Goal: Task Accomplishment & Management: Use online tool/utility

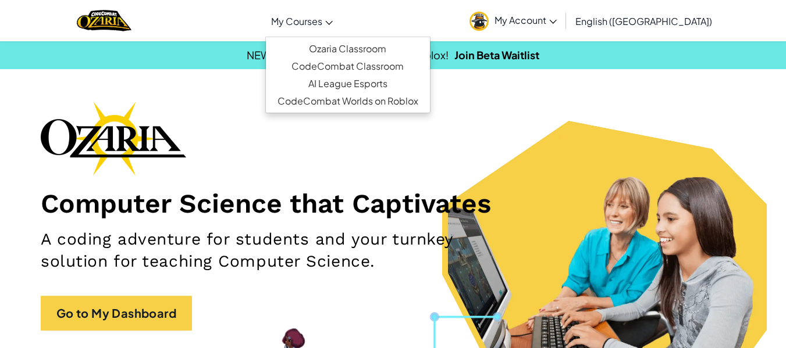
click at [322, 18] on span "My Courses" at bounding box center [296, 21] width 51 height 12
click at [556, 18] on span "My Account" at bounding box center [525, 20] width 62 height 12
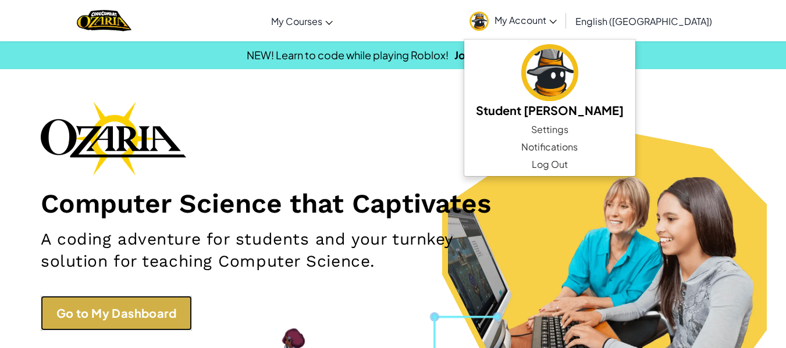
click at [144, 312] on link "Go to My Dashboard" at bounding box center [116, 313] width 151 height 35
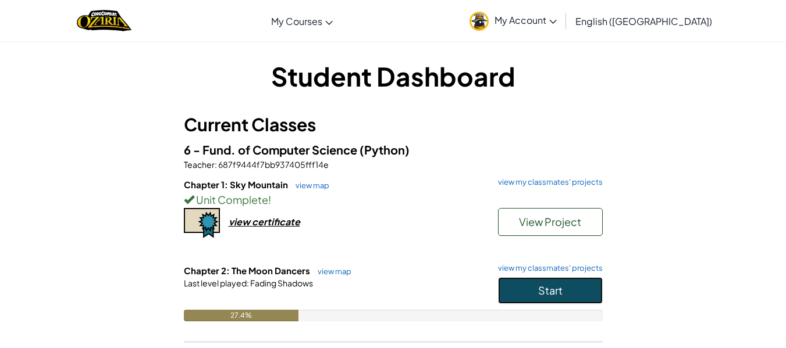
click at [551, 293] on span "Start" at bounding box center [550, 290] width 24 height 13
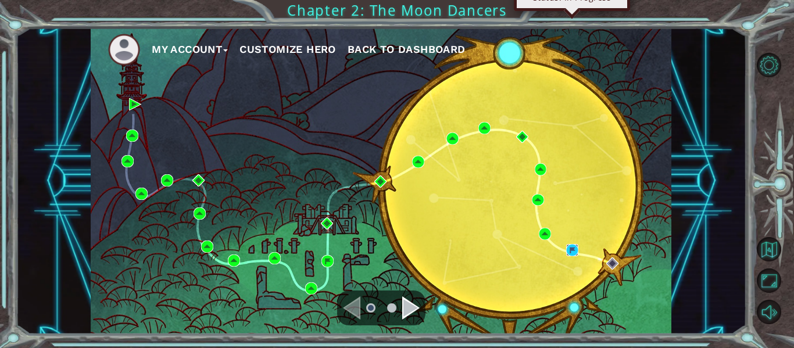
click at [573, 247] on img at bounding box center [572, 250] width 12 height 12
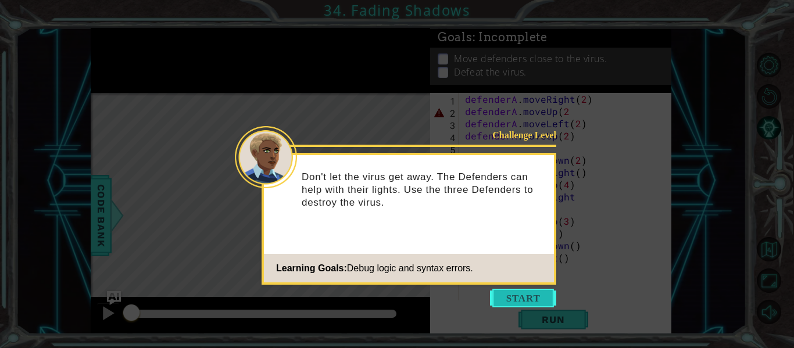
click at [529, 295] on button "Start" at bounding box center [523, 298] width 66 height 19
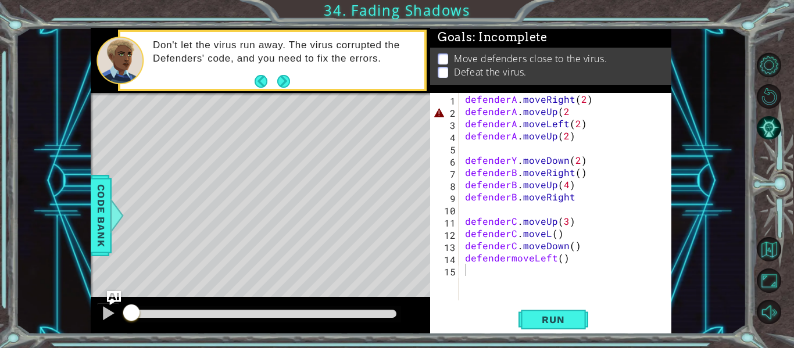
click at [711, 38] on div "1 ההההההההההההההההההההההההההההההההההההההההההההההההההההההההההההההההההההההההההההה…" at bounding box center [381, 181] width 731 height 306
click at [279, 84] on button "Next" at bounding box center [283, 81] width 13 height 13
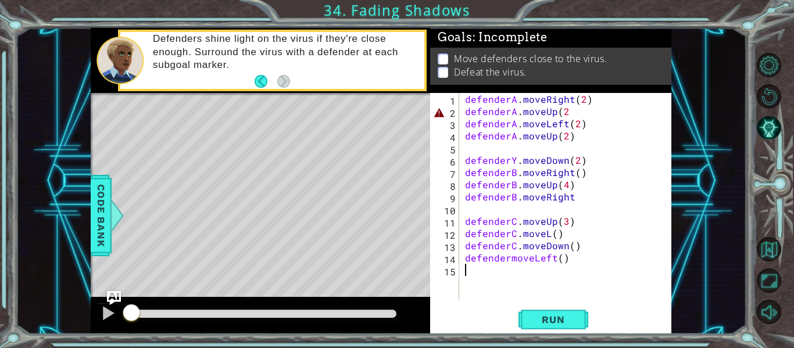
click at [564, 305] on div "1 2 3 4 5 6 7 8 9 10 11 12 13 14 15 defenderA . moveRight ( 2 ) defenderA . mov…" at bounding box center [550, 213] width 241 height 241
click at [549, 320] on span "Run" at bounding box center [553, 320] width 46 height 12
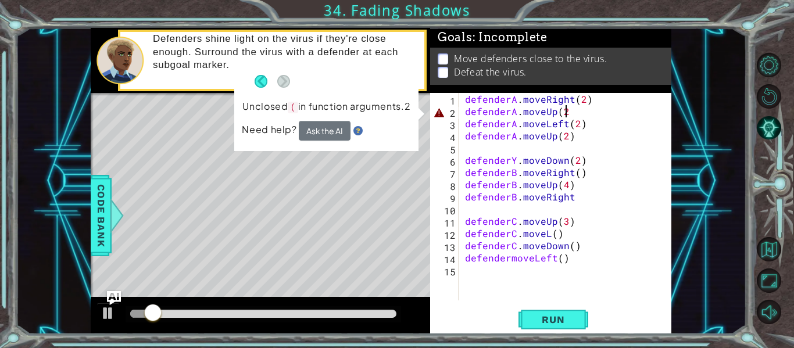
click at [575, 117] on div "defenderA . moveRight ( 2 ) defenderA . moveUp ( 2 defenderA . moveLeft ( 2 ) d…" at bounding box center [569, 209] width 212 height 232
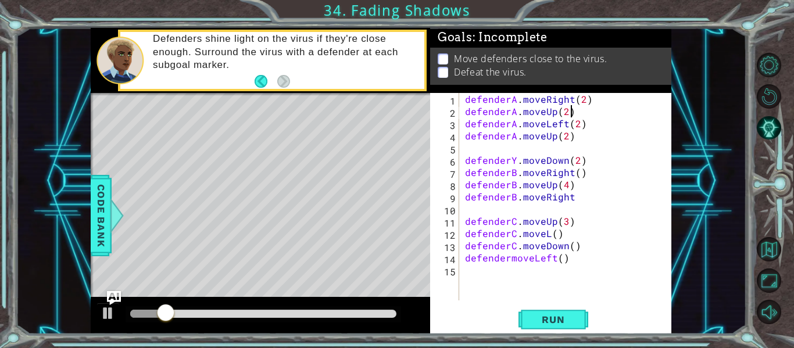
scroll to position [0, 6]
click at [548, 235] on div "defenderA . moveRight ( 2 ) defenderA . moveUp ( 2 ) defenderA . moveLeft ( 2 )…" at bounding box center [569, 209] width 212 height 232
click at [551, 312] on button "Run" at bounding box center [554, 320] width 70 height 24
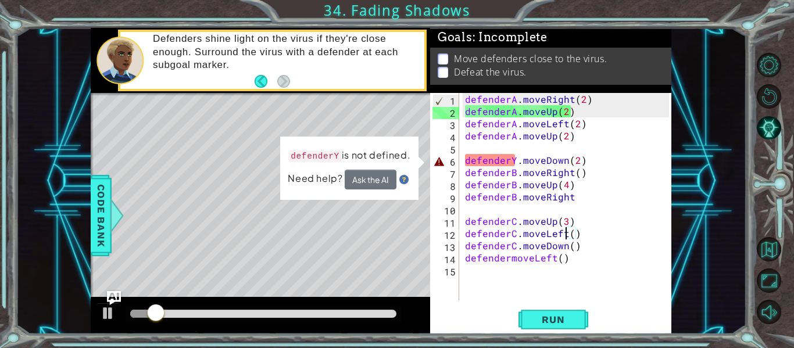
click at [514, 163] on div "defenderA . moveRight ( 2 ) defenderA . moveUp ( 2 ) defenderA . moveLeft ( 2 )…" at bounding box center [569, 209] width 212 height 232
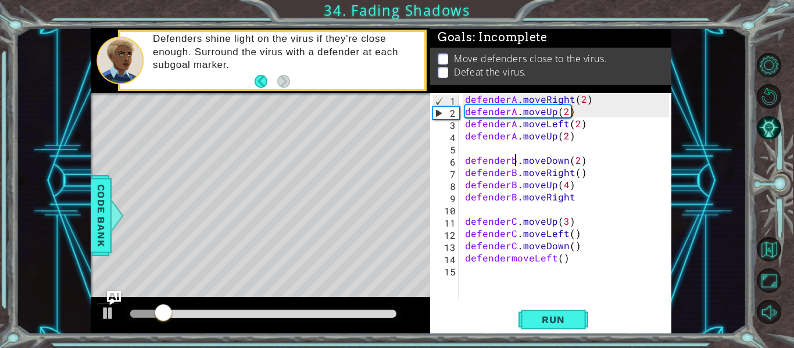
scroll to position [0, 3]
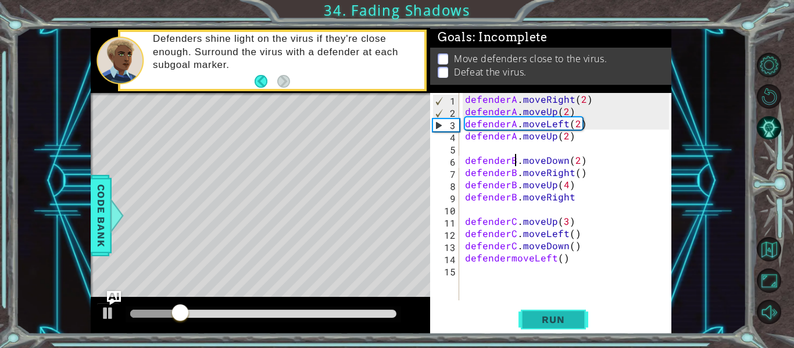
click at [542, 317] on span "Run" at bounding box center [553, 320] width 46 height 12
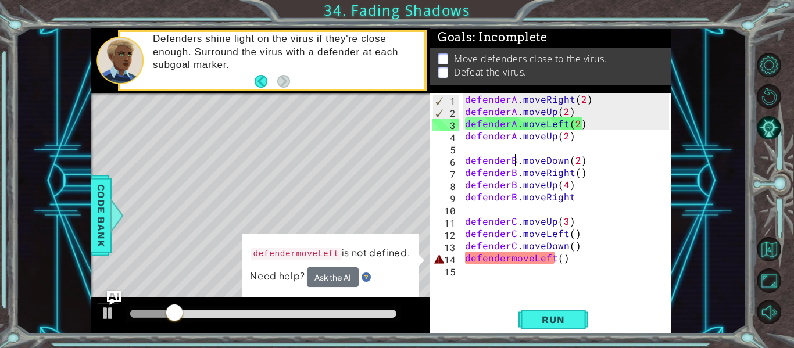
click at [509, 263] on div "defenderA . moveRight ( 2 ) defenderA . moveUp ( 2 ) defenderA . moveLeft ( 2 )…" at bounding box center [569, 209] width 212 height 232
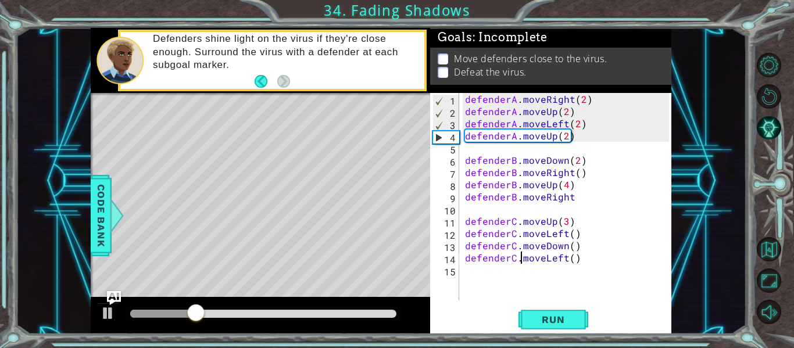
scroll to position [0, 4]
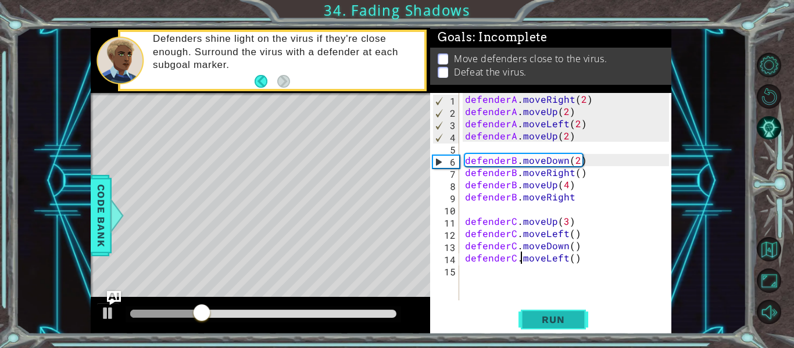
type textarea "defenderC.moveLeft()"
click at [555, 327] on button "Run" at bounding box center [554, 320] width 70 height 24
click at [566, 142] on div "defenderA . moveRight ( 2 ) defenderA . moveUp ( 2 ) defenderA . moveLeft ( 2 )…" at bounding box center [569, 209] width 212 height 232
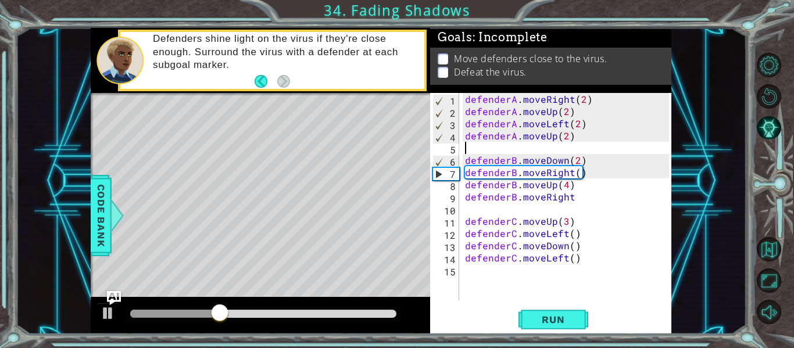
scroll to position [0, 0]
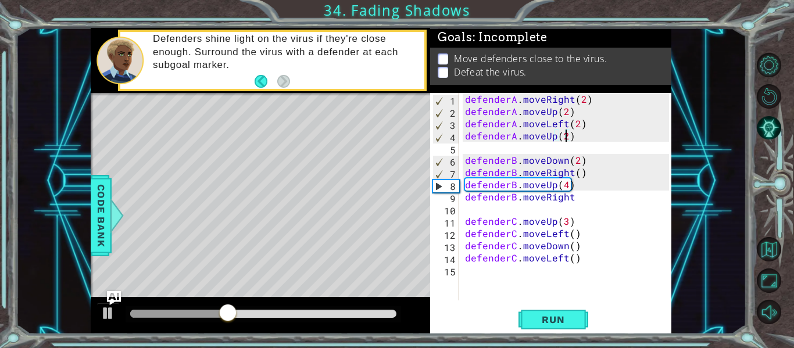
click at [564, 138] on div "defenderA . moveRight ( 2 ) defenderA . moveUp ( 2 ) defenderA . moveLeft ( 2 )…" at bounding box center [569, 209] width 212 height 232
click at [570, 320] on span "Run" at bounding box center [553, 320] width 46 height 12
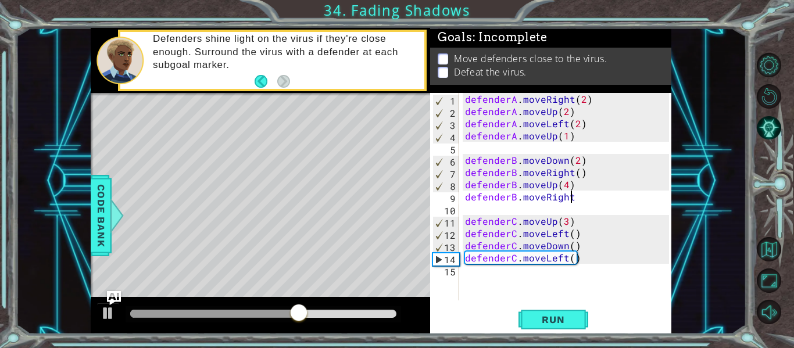
click at [586, 203] on div "defenderA . moveRight ( 2 ) defenderA . moveUp ( 2 ) defenderA . moveLeft ( 2 )…" at bounding box center [569, 209] width 212 height 232
type textarea "defenderB.moveRight()"
click at [552, 319] on span "Run" at bounding box center [553, 320] width 46 height 12
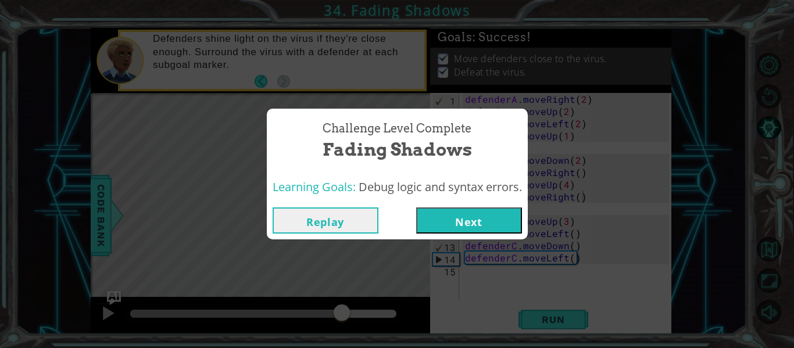
drag, startPoint x: 151, startPoint y: 315, endPoint x: 342, endPoint y: 297, distance: 192.2
click at [342, 297] on body "1 ההההההההההההההההההההההההההההההההההההההההההההההההההההההההההההההההההההההההההההה…" at bounding box center [397, 174] width 794 height 348
click at [454, 229] on button "Next" at bounding box center [469, 221] width 106 height 26
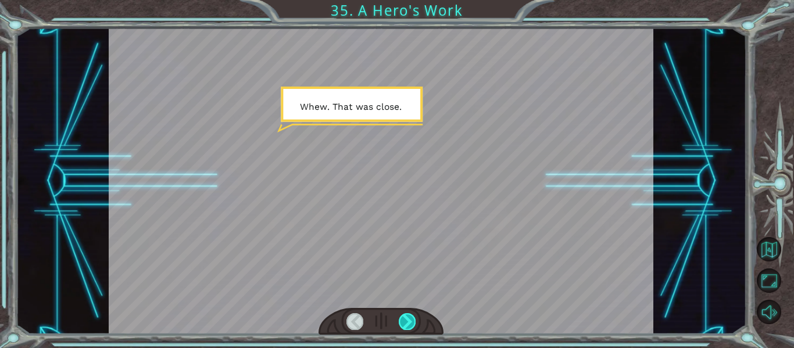
click at [405, 317] on div at bounding box center [407, 321] width 17 height 16
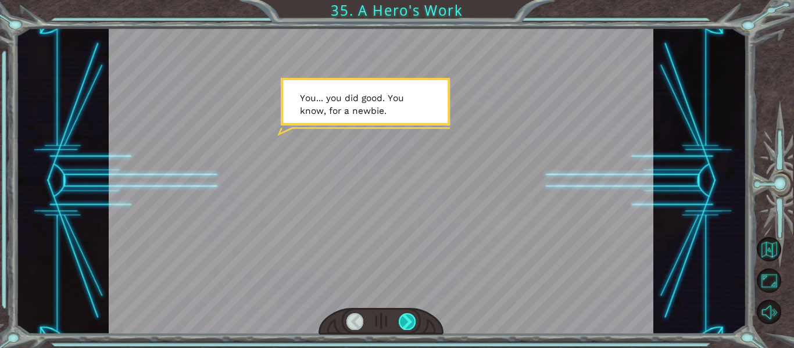
click at [405, 319] on div at bounding box center [407, 321] width 17 height 16
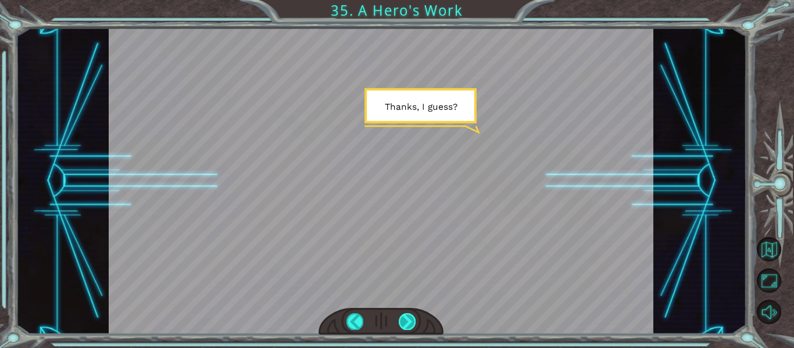
click at [405, 319] on div at bounding box center [407, 321] width 17 height 16
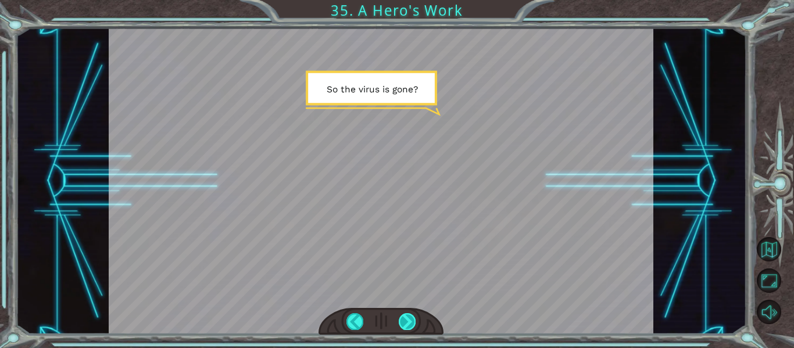
click at [405, 319] on div at bounding box center [407, 321] width 17 height 16
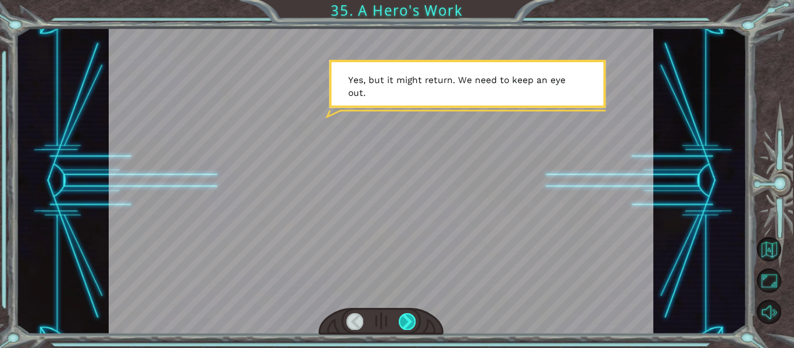
click at [406, 319] on div at bounding box center [407, 321] width 17 height 16
click at [404, 316] on div at bounding box center [407, 321] width 17 height 16
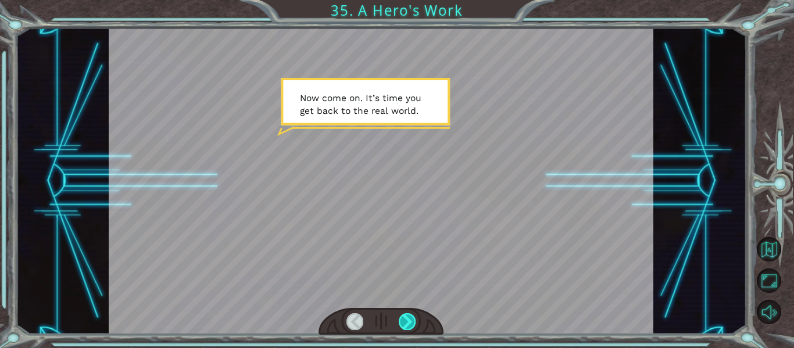
click at [404, 316] on div at bounding box center [407, 321] width 17 height 16
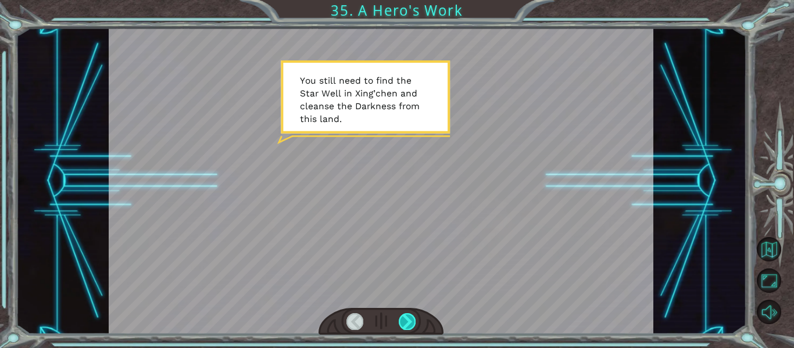
click at [404, 316] on div at bounding box center [407, 321] width 17 height 16
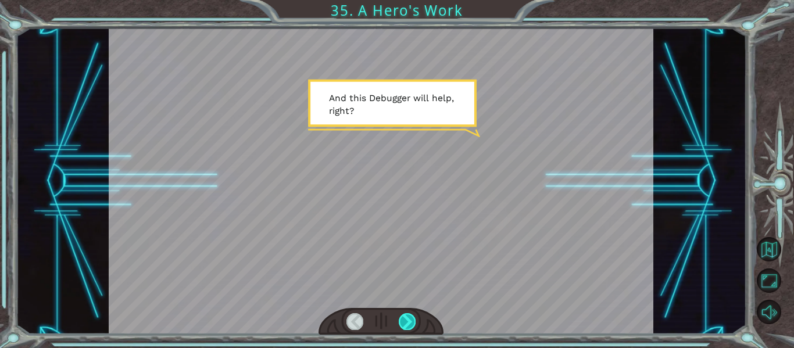
click at [404, 316] on div at bounding box center [407, 321] width 17 height 16
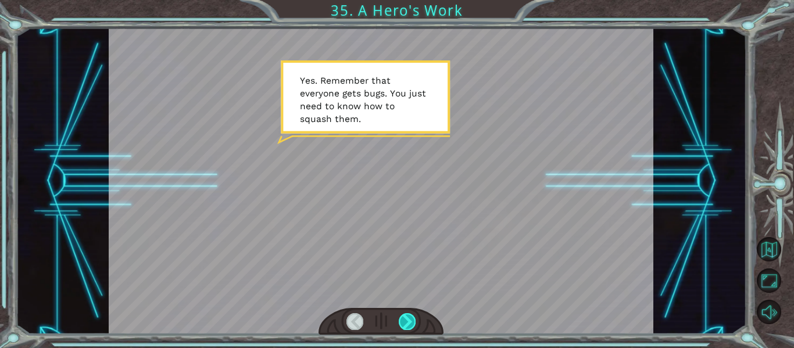
click at [404, 316] on div at bounding box center [407, 321] width 17 height 16
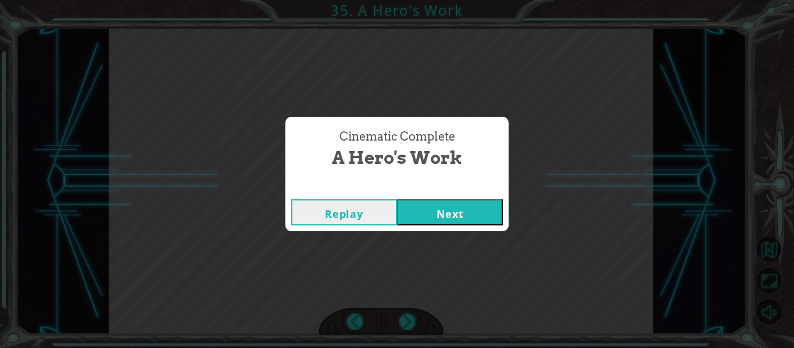
click at [431, 201] on button "Next" at bounding box center [450, 212] width 106 height 26
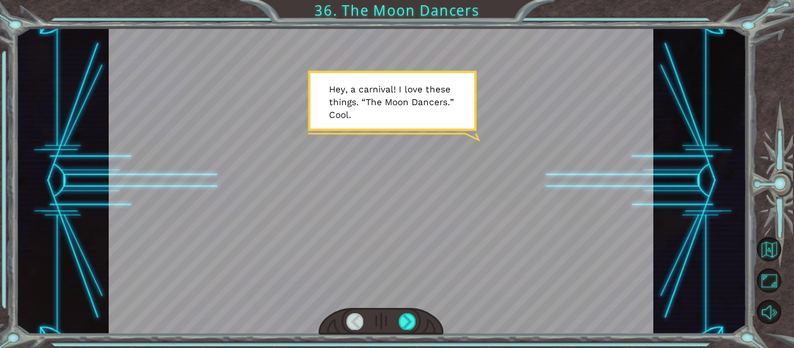
click at [449, 242] on div at bounding box center [381, 181] width 545 height 306
click at [408, 319] on div at bounding box center [407, 321] width 17 height 16
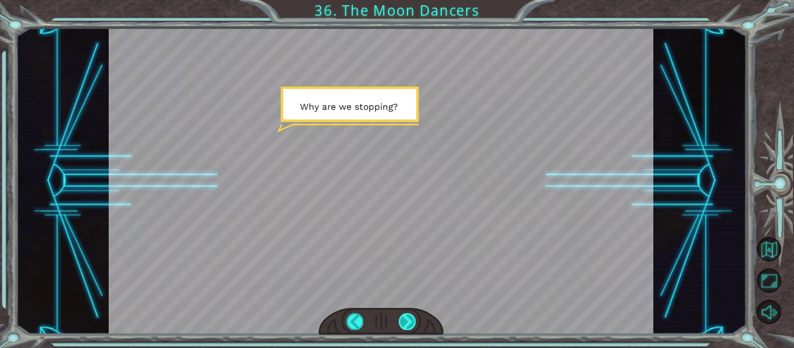
click at [405, 316] on div at bounding box center [407, 321] width 17 height 16
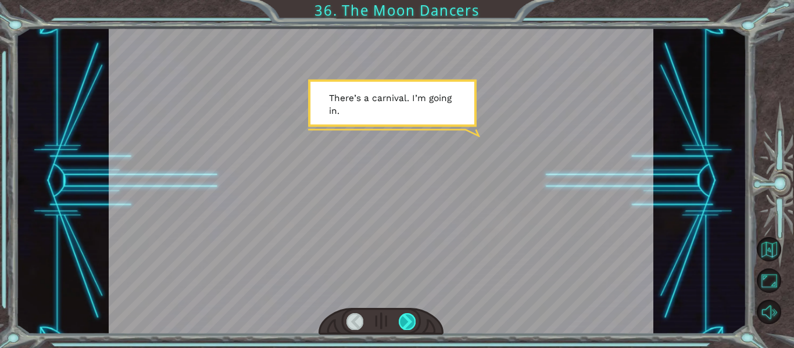
click at [405, 316] on div at bounding box center [407, 321] width 17 height 16
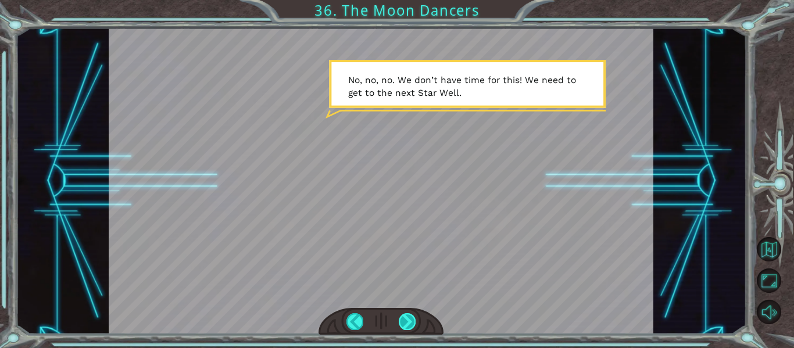
drag, startPoint x: 405, startPoint y: 316, endPoint x: 415, endPoint y: 326, distance: 14.4
click at [415, 326] on div at bounding box center [407, 321] width 17 height 16
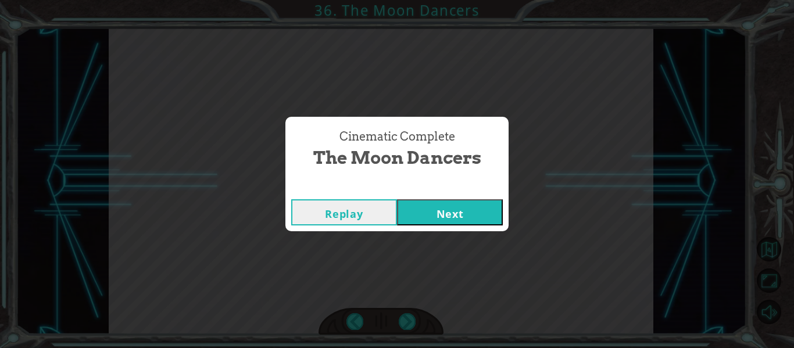
click at [463, 205] on button "Next" at bounding box center [450, 212] width 106 height 26
click at [471, 207] on button "Next" at bounding box center [450, 212] width 106 height 26
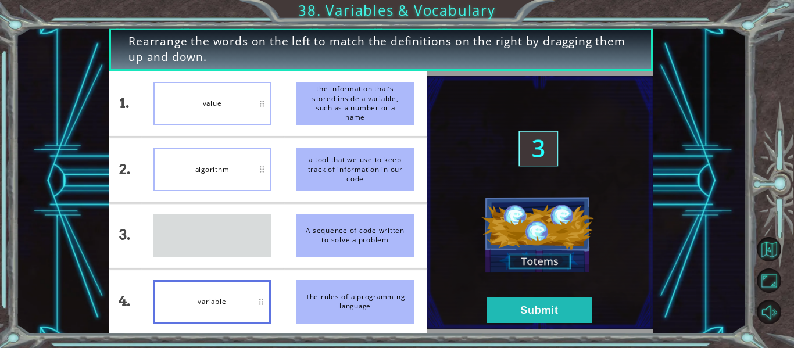
click at [197, 280] on div "variable" at bounding box center [211, 302] width 117 height 44
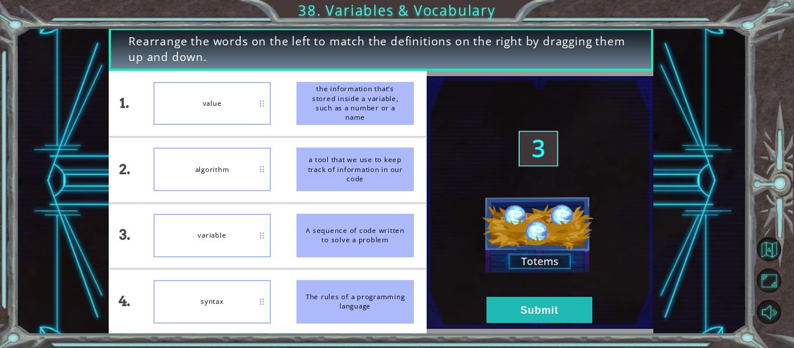
click at [209, 165] on div "algorithm" at bounding box center [211, 170] width 117 height 44
click at [513, 311] on button "Submit" at bounding box center [540, 310] width 106 height 26
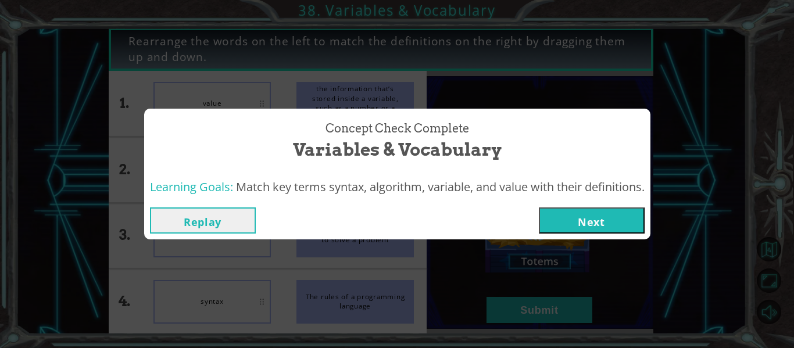
click at [569, 216] on button "Next" at bounding box center [592, 221] width 106 height 26
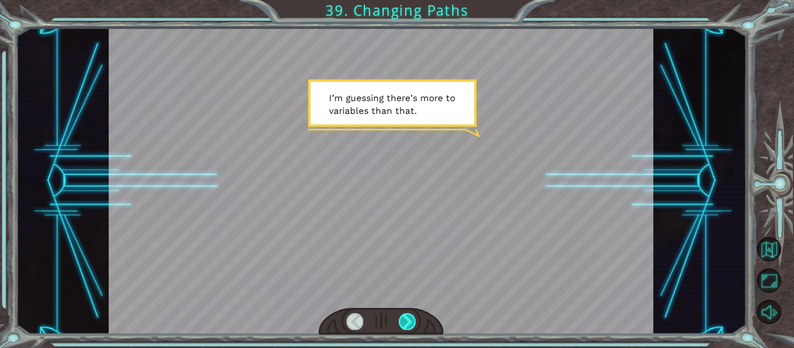
click at [410, 320] on div at bounding box center [407, 321] width 17 height 16
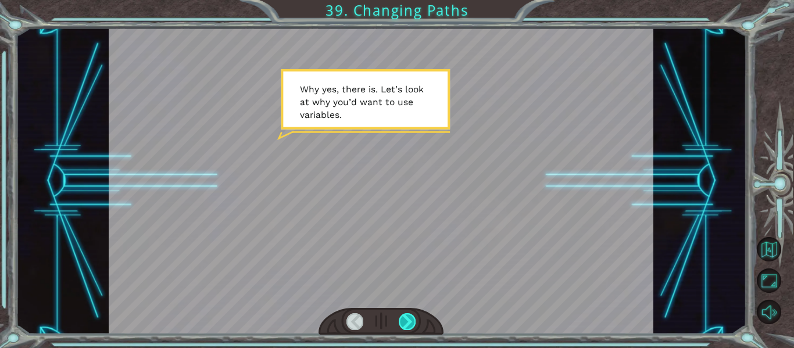
click at [410, 320] on div at bounding box center [407, 321] width 17 height 16
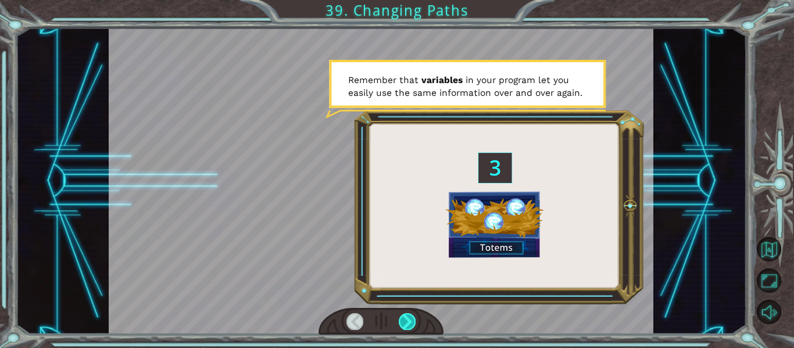
click at [410, 320] on div at bounding box center [407, 321] width 17 height 16
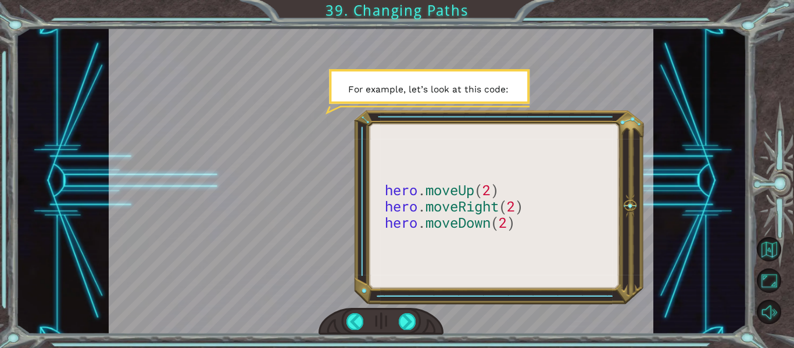
click at [754, 130] on div "hero . moveUp ( 2 ) hero . moveRight ( 2 ) hero . moveDown ( 2 ) I ’ m g u e s …" at bounding box center [397, 174] width 794 height 348
click at [402, 317] on div at bounding box center [407, 321] width 17 height 16
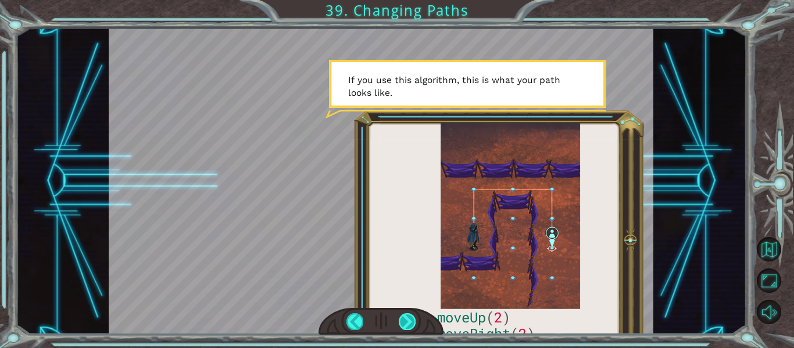
click at [415, 323] on div at bounding box center [407, 321] width 17 height 16
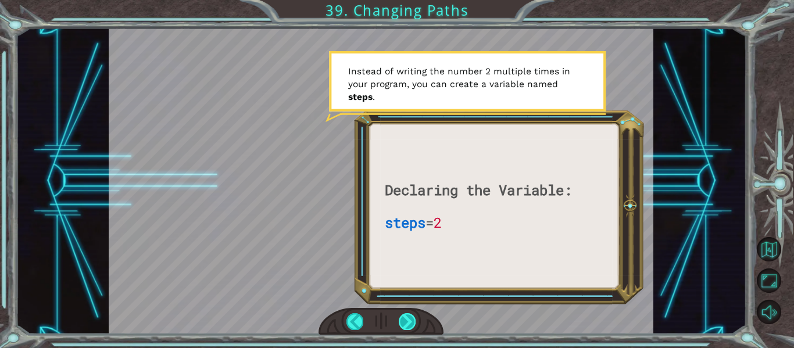
click at [404, 325] on div at bounding box center [407, 321] width 17 height 16
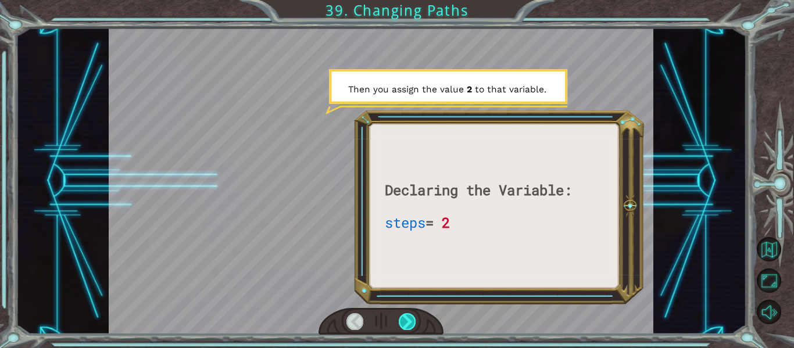
click at [406, 320] on div at bounding box center [407, 321] width 17 height 16
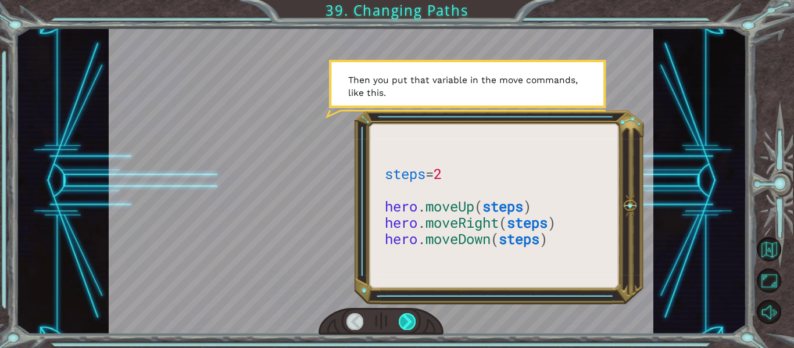
click at [406, 320] on div at bounding box center [407, 321] width 17 height 16
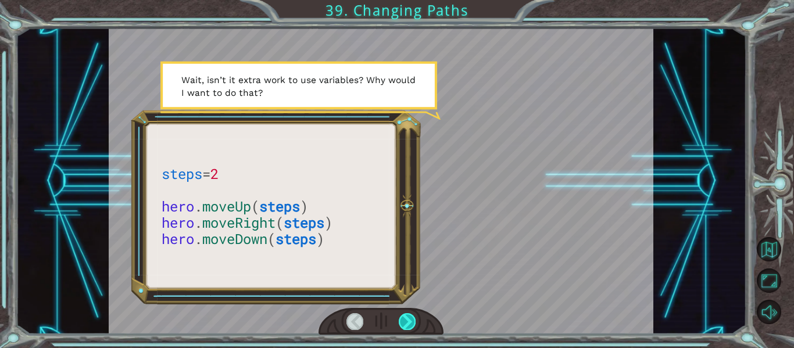
click at [406, 320] on div at bounding box center [407, 321] width 17 height 16
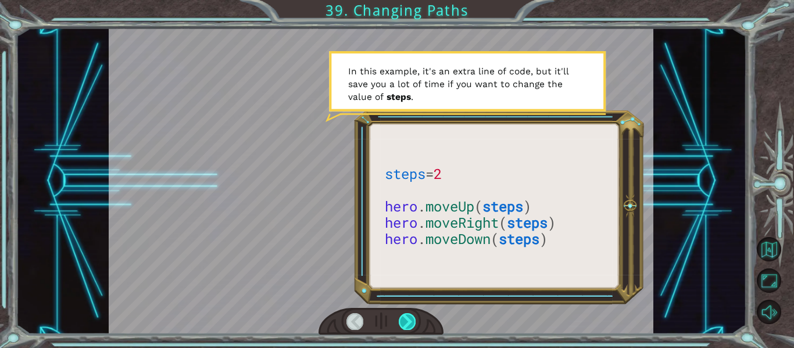
click at [404, 325] on div at bounding box center [407, 321] width 17 height 16
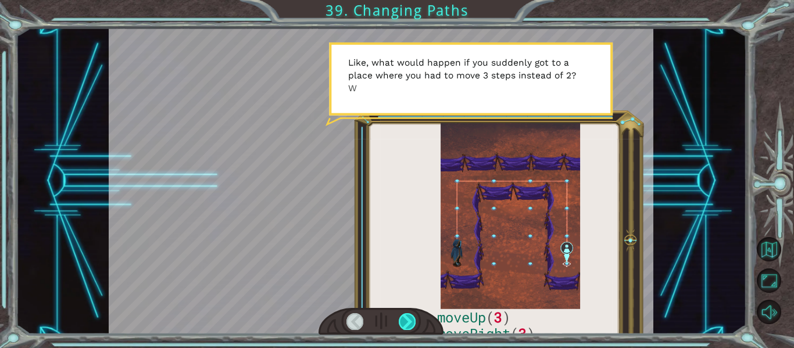
click at [404, 325] on div at bounding box center [407, 321] width 17 height 16
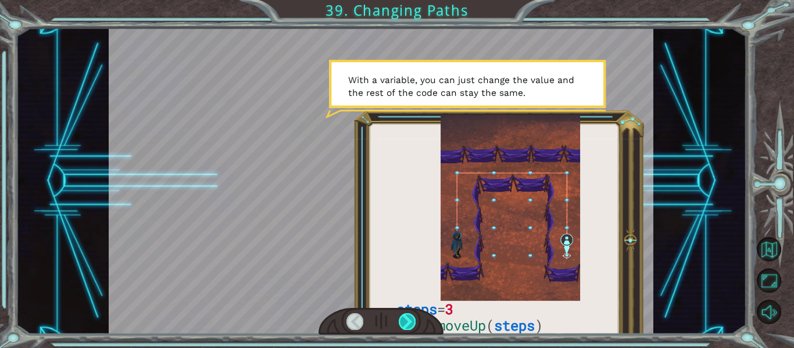
click at [404, 325] on div at bounding box center [407, 321] width 17 height 16
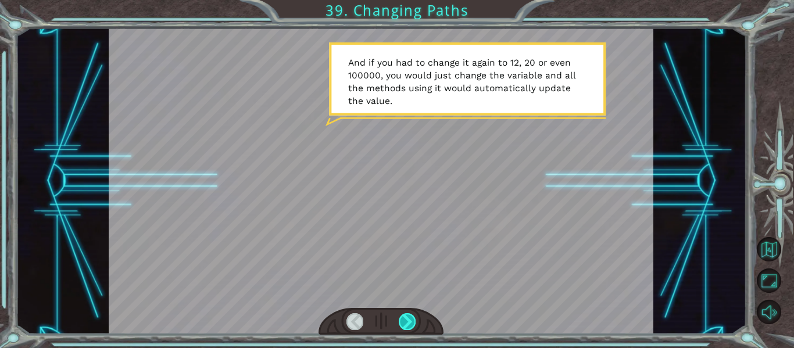
click at [404, 325] on div at bounding box center [407, 321] width 17 height 16
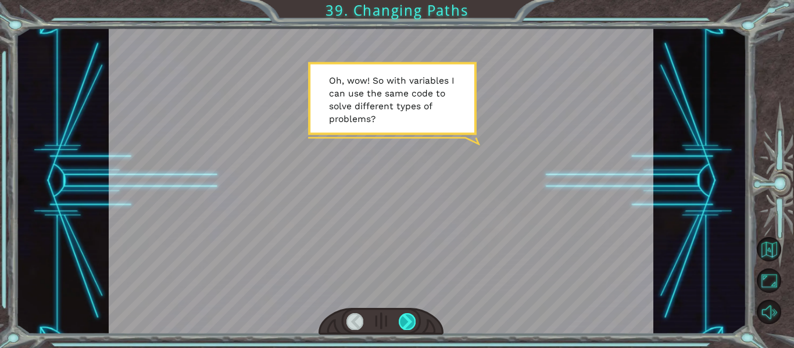
click at [404, 327] on div at bounding box center [407, 321] width 17 height 16
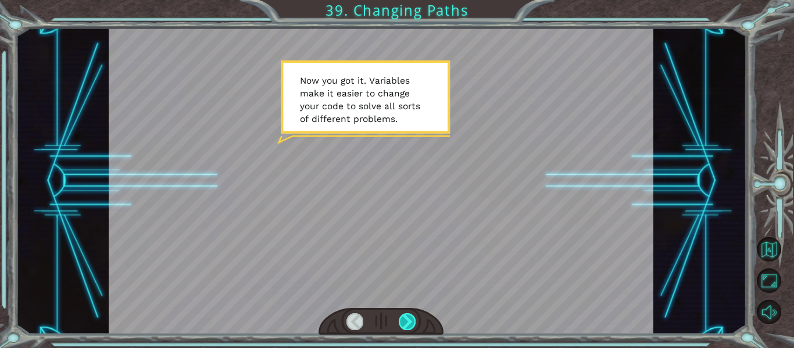
click at [404, 327] on div at bounding box center [407, 321] width 17 height 16
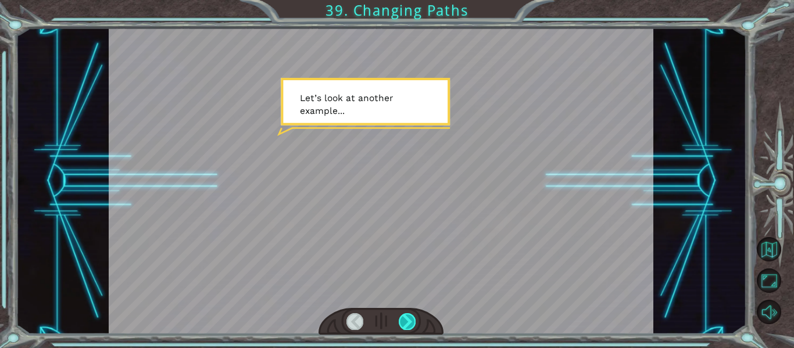
click at [404, 327] on div at bounding box center [407, 321] width 17 height 16
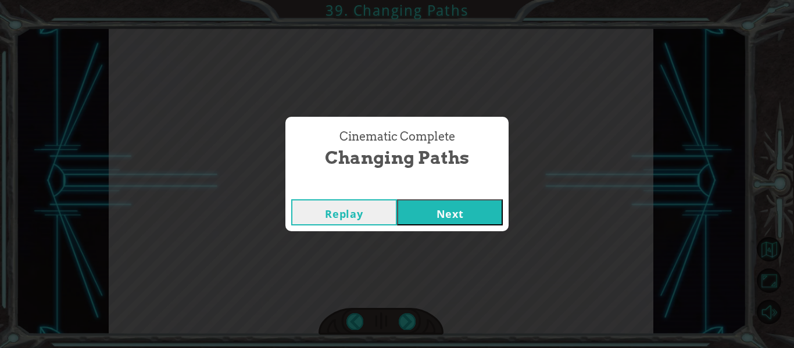
click at [460, 212] on button "Next" at bounding box center [450, 212] width 106 height 26
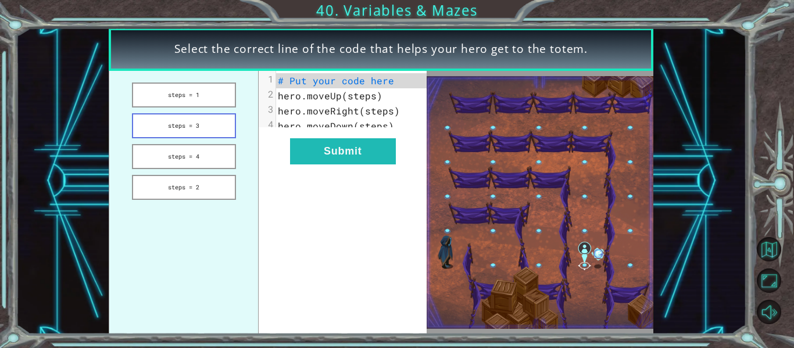
click at [199, 126] on button "steps = 3" at bounding box center [184, 125] width 104 height 25
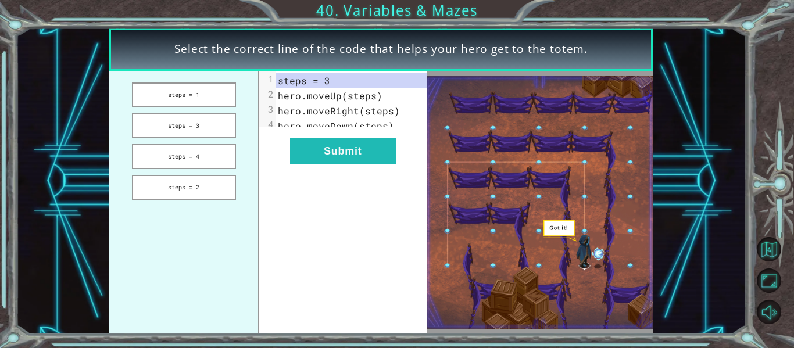
click at [328, 144] on div "xxxxxxxxxx 4 1 steps = 3 2 hero.moveUp(steps) 3 hero.moveRight(steps) 4 hero.mo…" at bounding box center [343, 202] width 168 height 263
click at [328, 165] on button "Submit" at bounding box center [343, 151] width 106 height 26
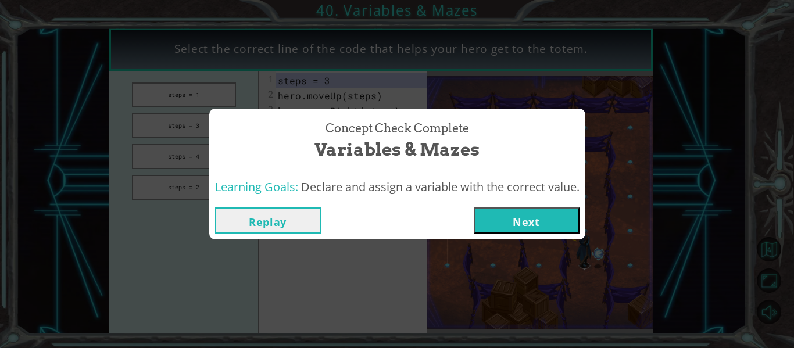
click at [517, 212] on button "Next" at bounding box center [527, 221] width 106 height 26
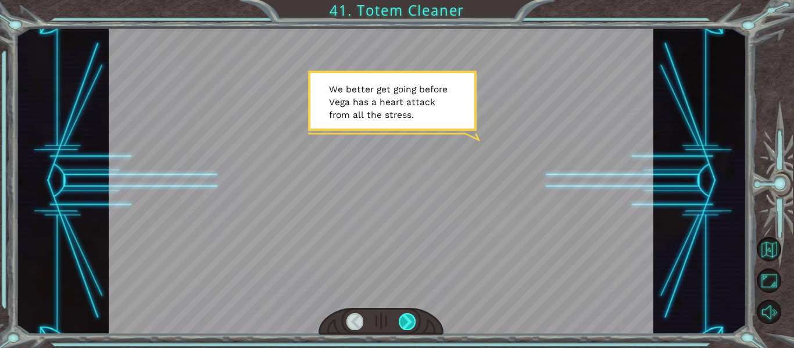
click at [410, 317] on div at bounding box center [407, 321] width 17 height 16
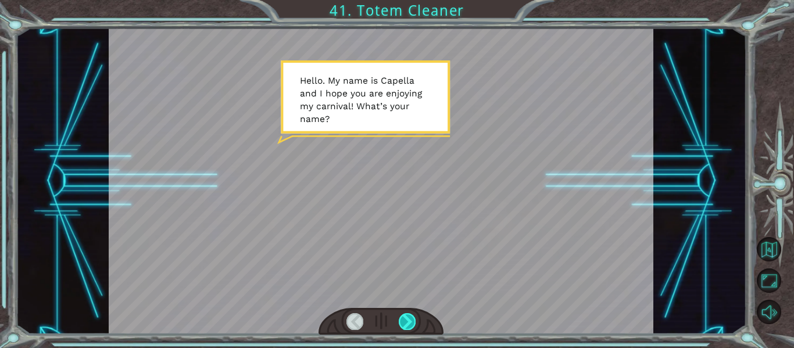
click at [407, 324] on div at bounding box center [407, 321] width 17 height 16
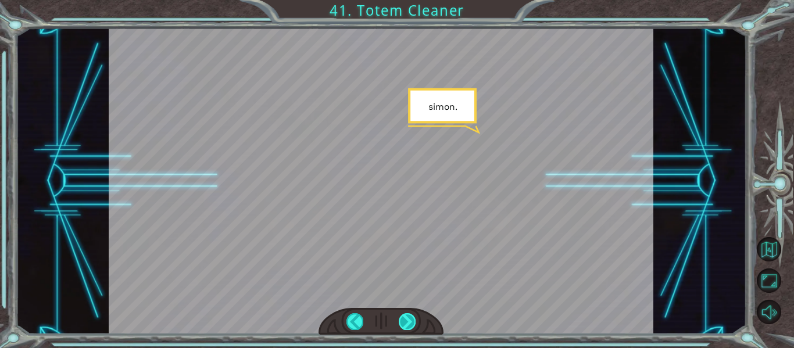
click at [407, 324] on div at bounding box center [407, 321] width 17 height 16
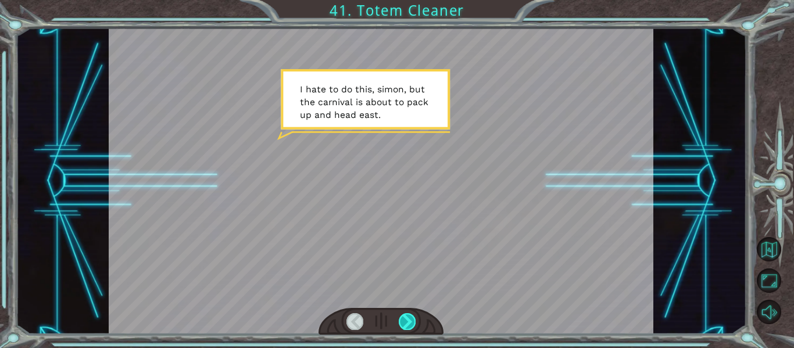
click at [406, 325] on div at bounding box center [407, 321] width 17 height 16
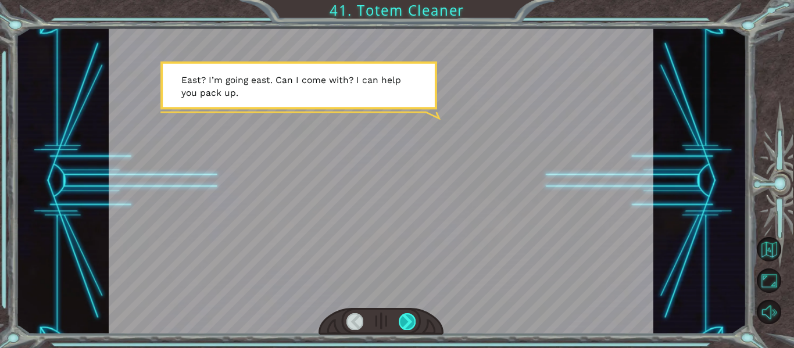
click at [406, 325] on div at bounding box center [407, 321] width 17 height 16
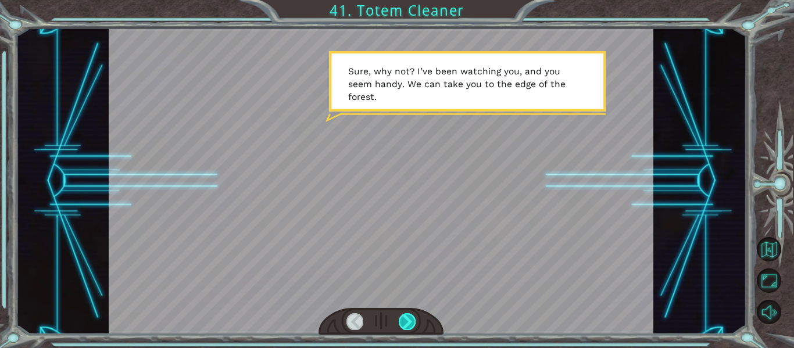
click at [407, 324] on div at bounding box center [407, 321] width 17 height 16
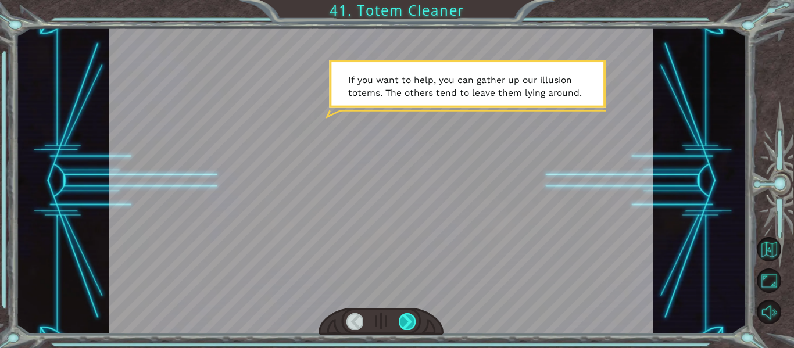
click at [407, 323] on div at bounding box center [407, 321] width 17 height 16
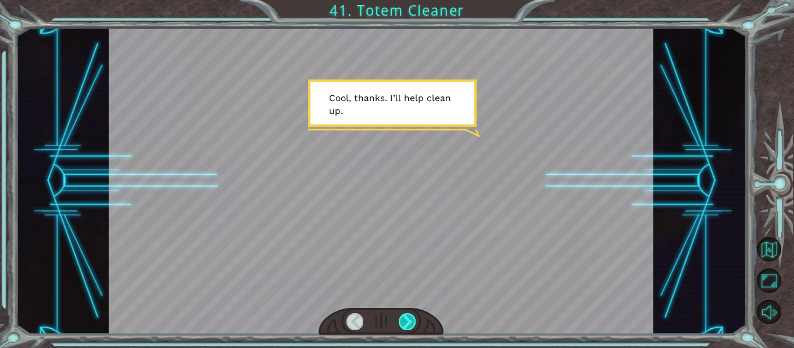
click at [407, 323] on div at bounding box center [407, 321] width 17 height 16
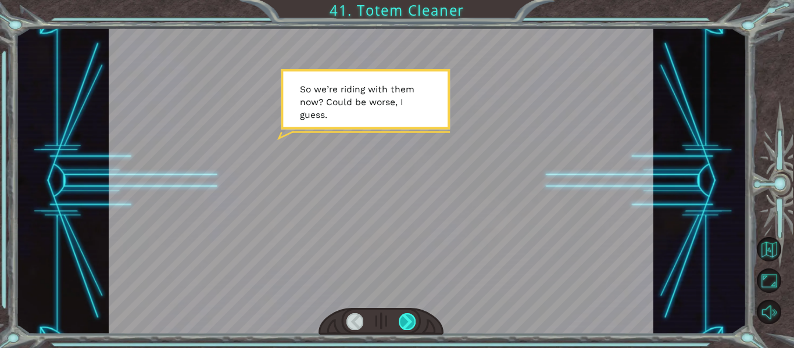
click at [407, 323] on div at bounding box center [407, 321] width 17 height 16
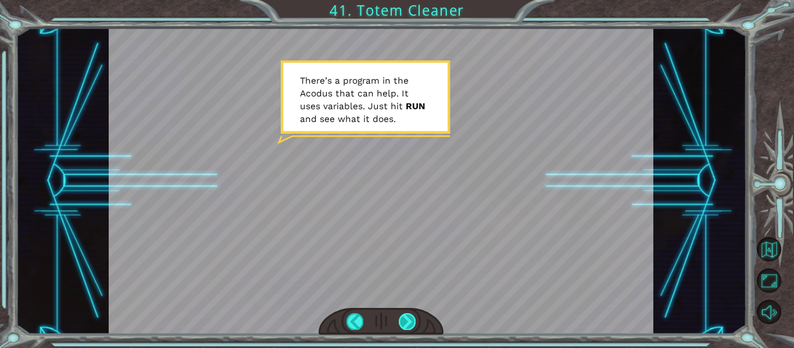
click at [408, 324] on div at bounding box center [407, 321] width 17 height 16
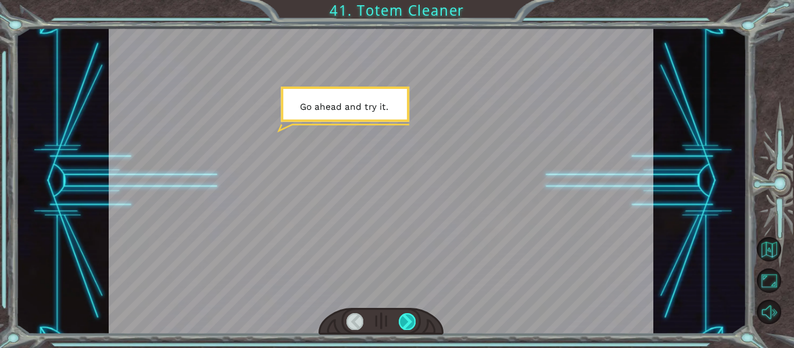
click at [408, 324] on div at bounding box center [407, 321] width 17 height 16
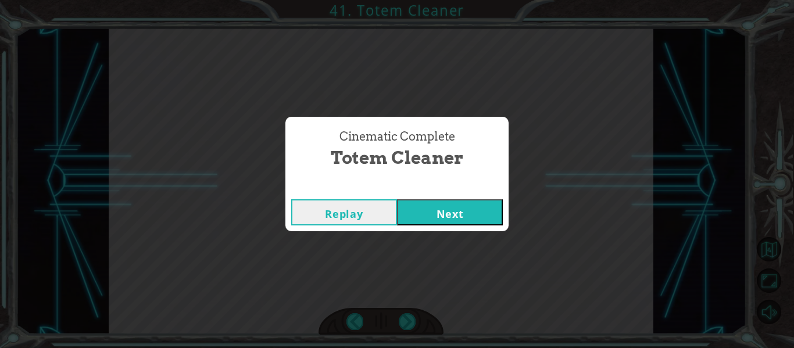
click at [430, 226] on div "Replay Next" at bounding box center [396, 213] width 223 height 38
click at [426, 221] on button "Next" at bounding box center [450, 212] width 106 height 26
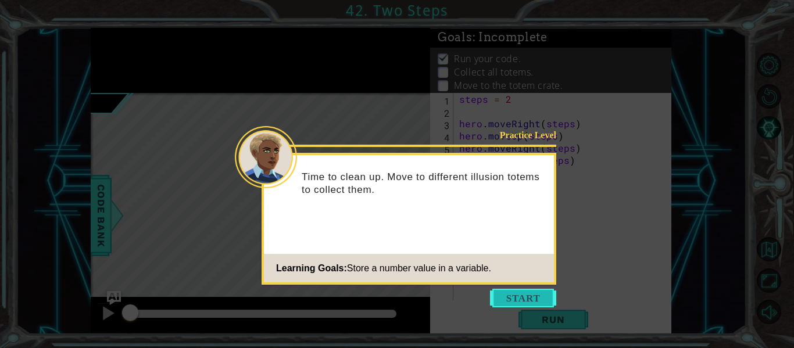
click at [512, 302] on button "Start" at bounding box center [523, 298] width 66 height 19
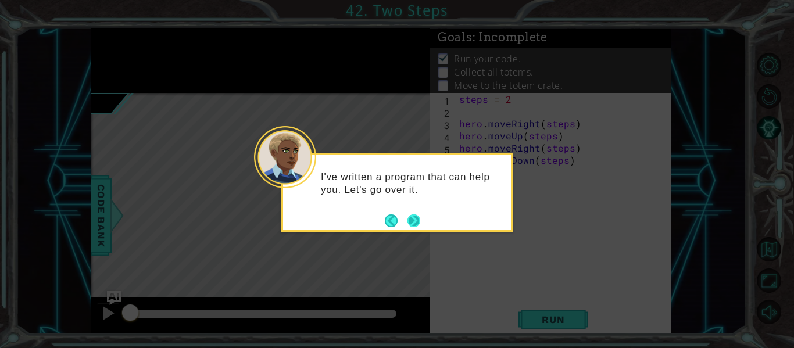
click at [408, 225] on button "Next" at bounding box center [414, 221] width 13 height 13
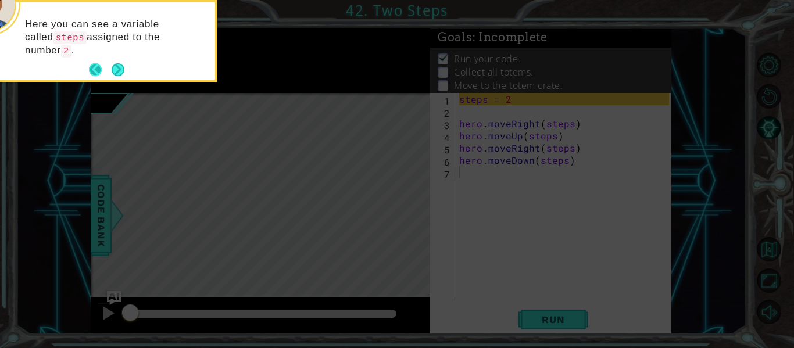
click at [112, 66] on button "Next" at bounding box center [118, 69] width 13 height 13
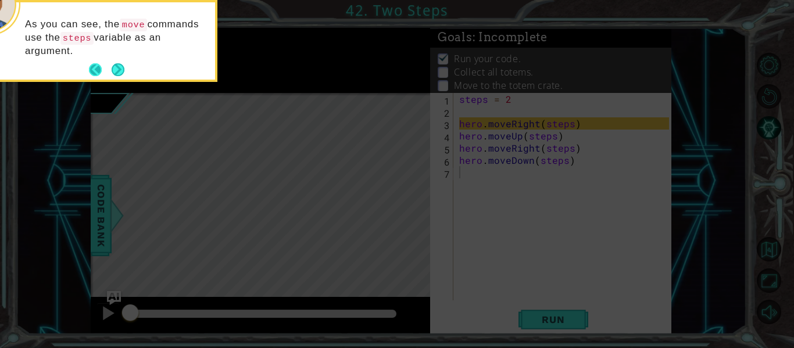
click at [110, 66] on button "Back" at bounding box center [100, 69] width 23 height 13
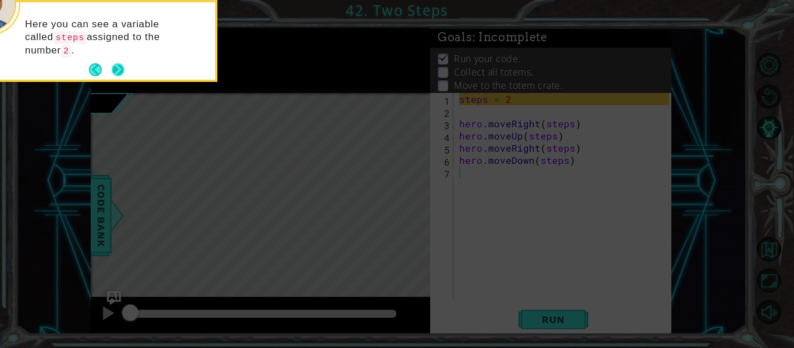
click at [112, 65] on button "Next" at bounding box center [118, 69] width 13 height 13
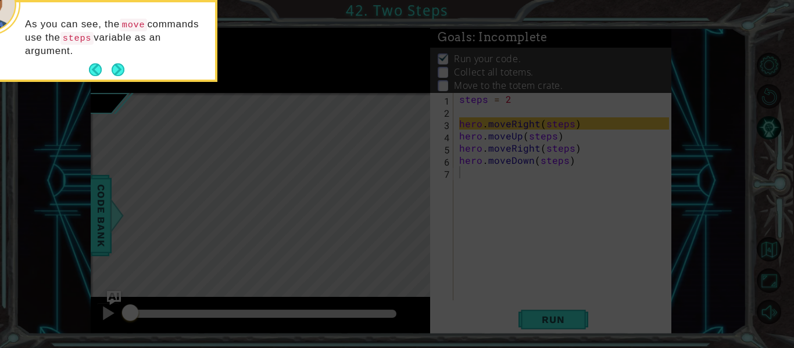
click at [112, 65] on button "Next" at bounding box center [118, 69] width 13 height 13
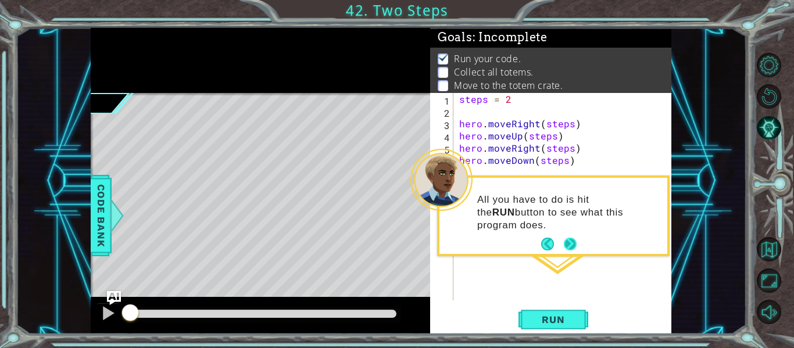
click at [567, 241] on button "Next" at bounding box center [570, 244] width 13 height 13
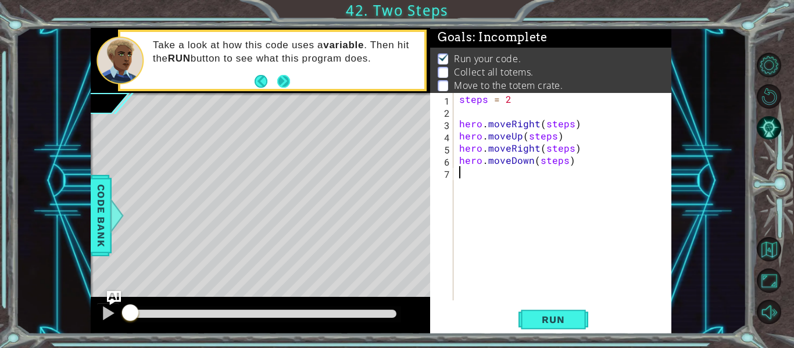
click at [284, 81] on button "Next" at bounding box center [283, 81] width 13 height 13
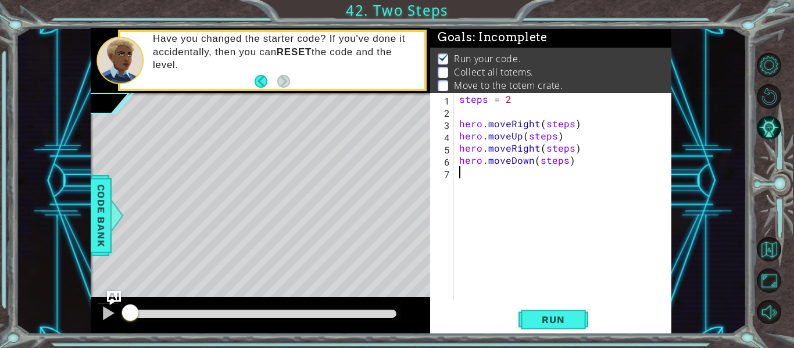
click at [537, 306] on div "1 2 3 4 5 6 7 steps = 2 hero . moveRight ( steps ) hero . moveUp ( steps ) hero…" at bounding box center [550, 213] width 241 height 241
click at [537, 316] on span "Run" at bounding box center [553, 320] width 46 height 12
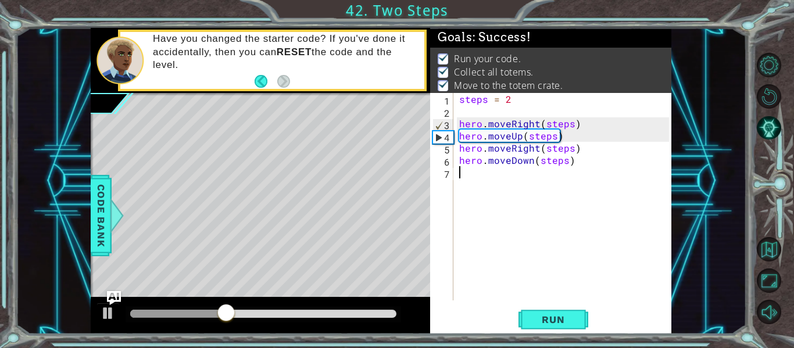
scroll to position [20, 0]
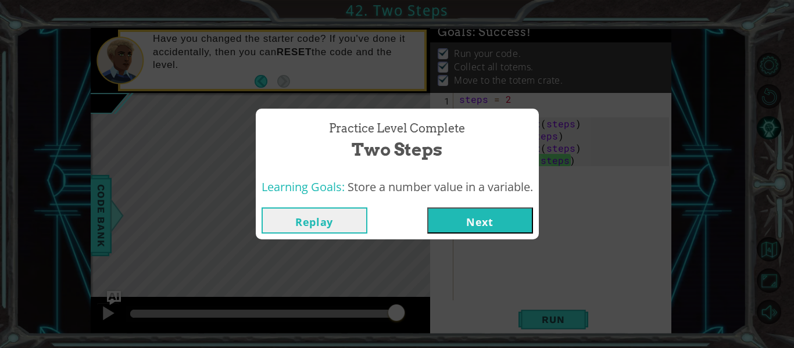
click at [540, 320] on div "Practice Level Complete Two Steps Learning Goals: Store a number value in a var…" at bounding box center [397, 174] width 794 height 348
click at [489, 210] on button "Next" at bounding box center [480, 221] width 106 height 26
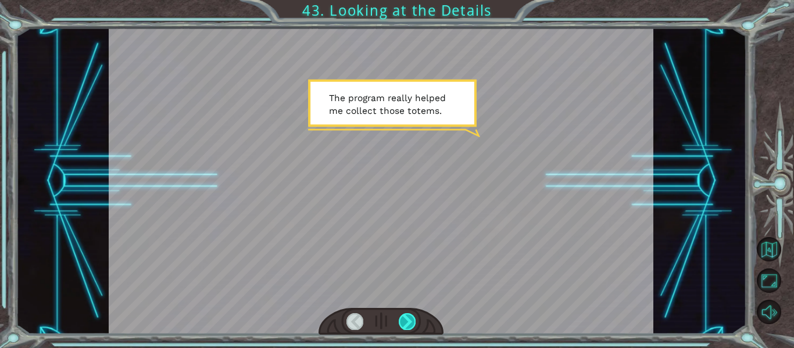
click at [401, 313] on div at bounding box center [407, 321] width 17 height 16
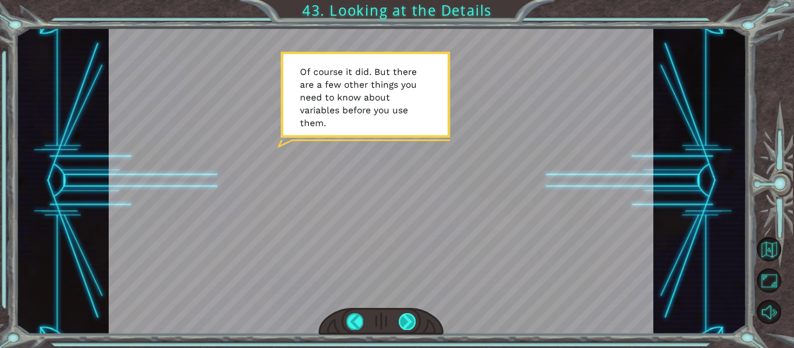
click at [402, 322] on div at bounding box center [407, 321] width 17 height 16
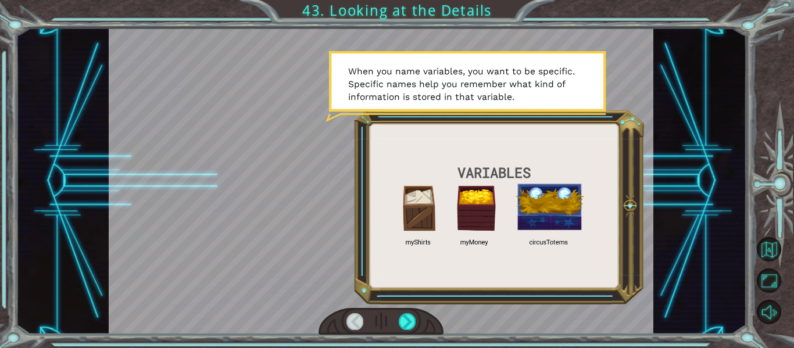
click at [393, 326] on div at bounding box center [382, 321] width 126 height 27
click at [399, 325] on div at bounding box center [407, 321] width 17 height 16
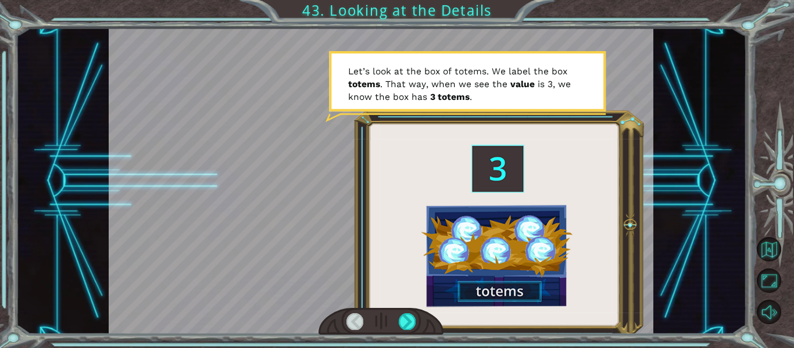
click at [398, 324] on div at bounding box center [382, 321] width 126 height 27
click at [406, 322] on div at bounding box center [407, 321] width 17 height 16
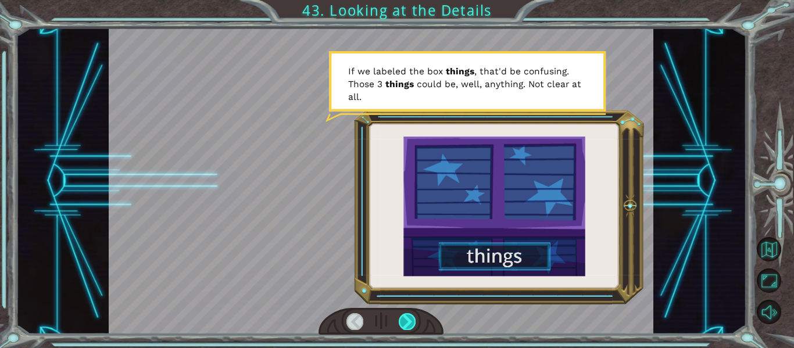
click at [406, 325] on div at bounding box center [407, 321] width 17 height 16
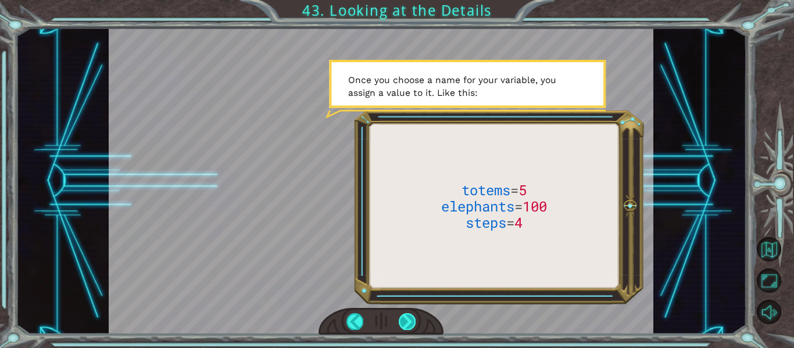
click at [405, 322] on div at bounding box center [407, 321] width 17 height 16
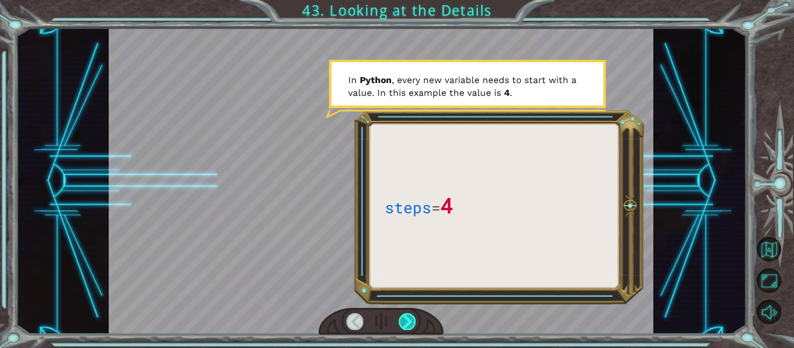
click at [406, 323] on div at bounding box center [407, 321] width 17 height 16
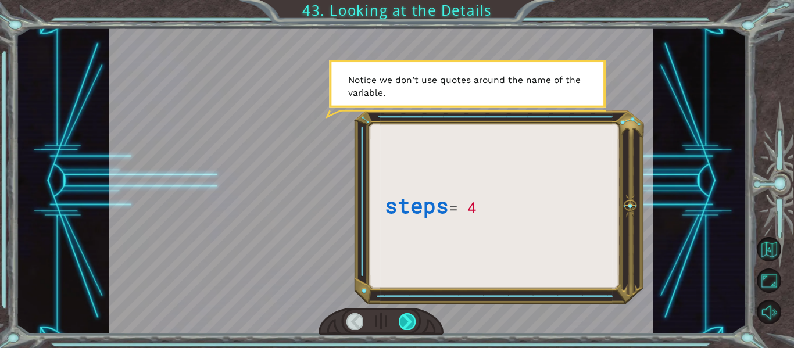
click at [407, 323] on div at bounding box center [407, 321] width 17 height 16
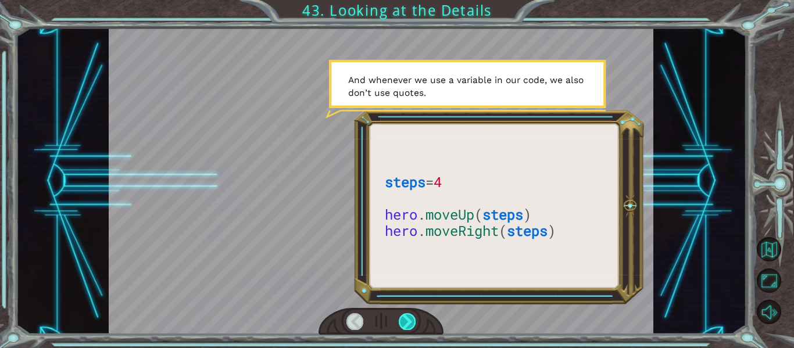
click at [407, 323] on div at bounding box center [407, 321] width 17 height 16
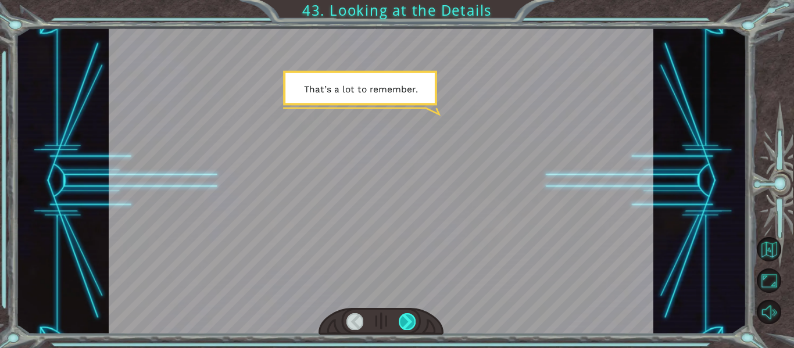
click at [407, 323] on div at bounding box center [407, 321] width 17 height 16
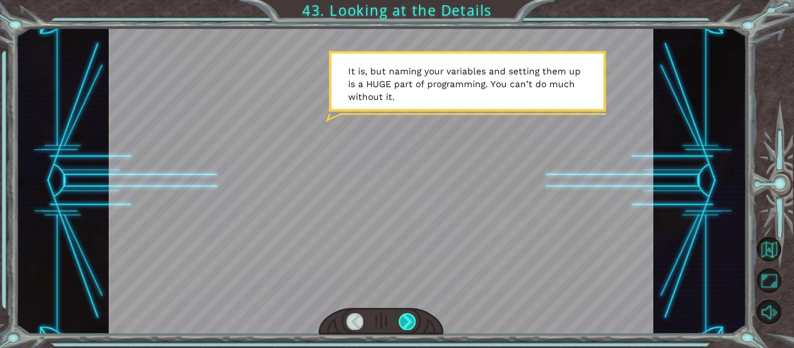
click at [406, 323] on div at bounding box center [407, 321] width 17 height 16
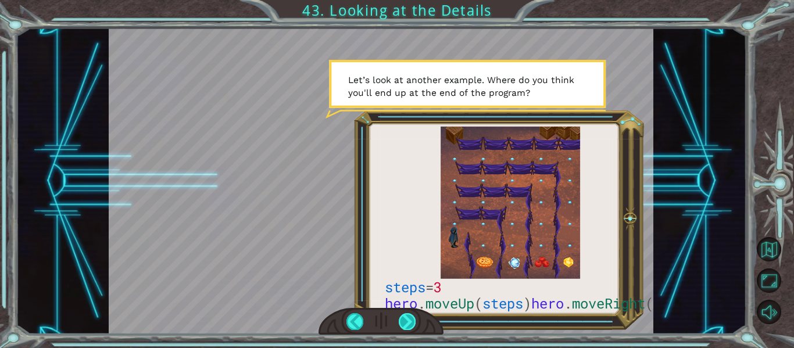
click at [411, 320] on div at bounding box center [407, 321] width 17 height 16
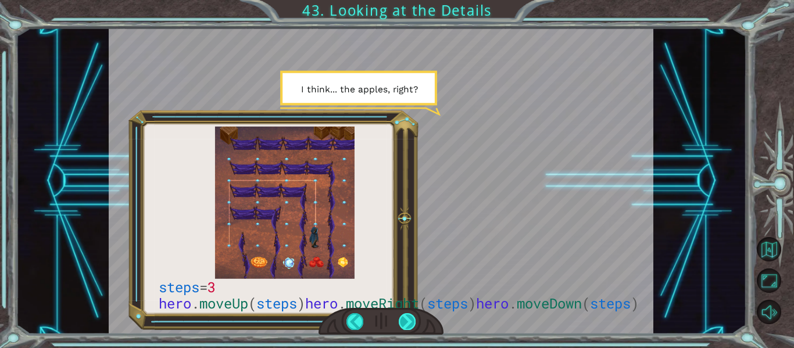
click at [411, 320] on div at bounding box center [407, 321] width 17 height 16
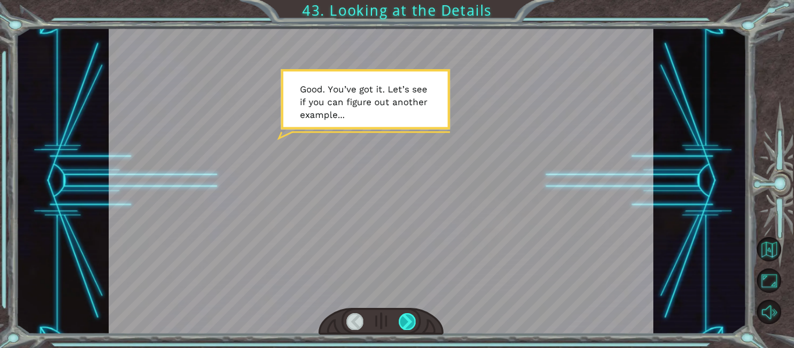
click at [411, 320] on div at bounding box center [407, 321] width 17 height 16
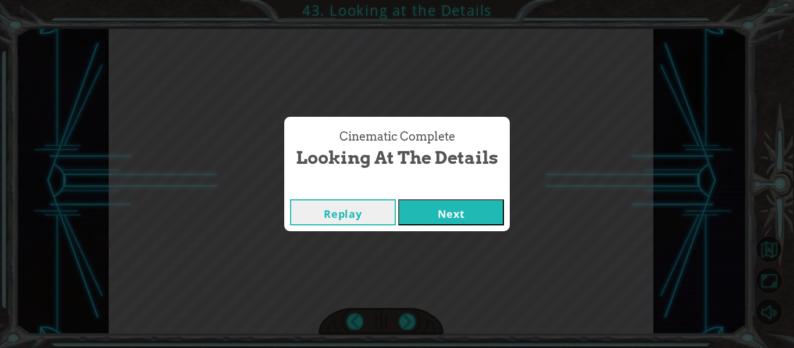
click at [430, 216] on button "Next" at bounding box center [451, 212] width 106 height 26
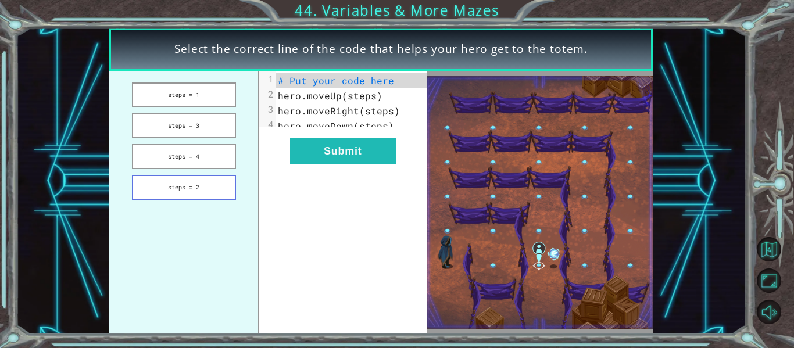
click at [210, 182] on button "steps = 2" at bounding box center [184, 187] width 104 height 25
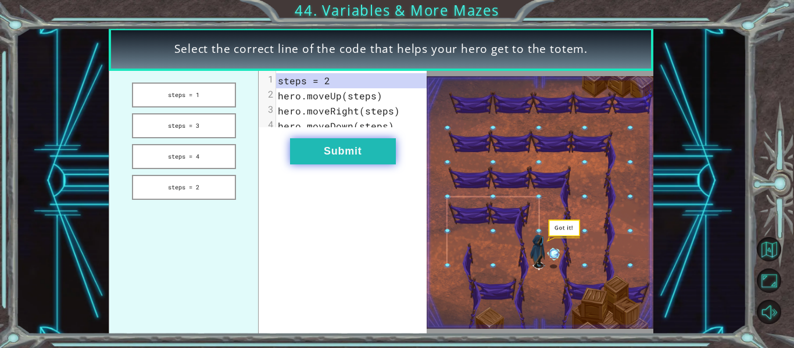
click at [332, 156] on button "Submit" at bounding box center [343, 151] width 106 height 26
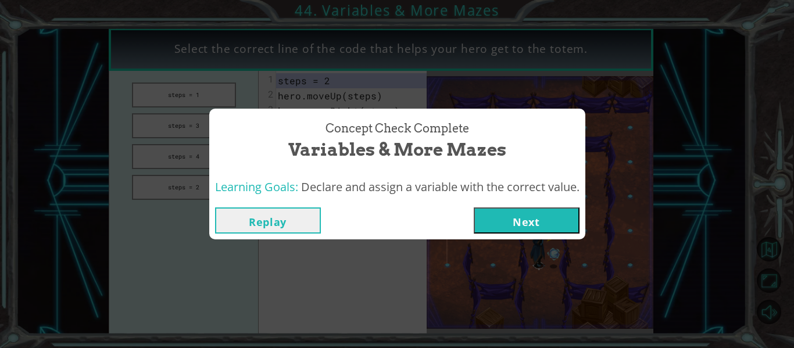
click at [541, 226] on button "Next" at bounding box center [527, 221] width 106 height 26
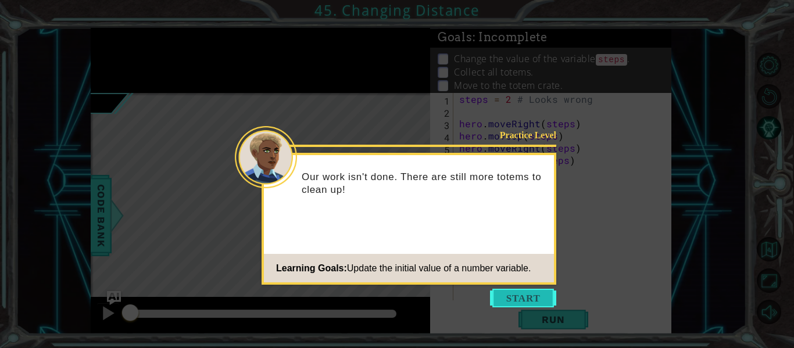
click at [523, 297] on button "Start" at bounding box center [523, 298] width 66 height 19
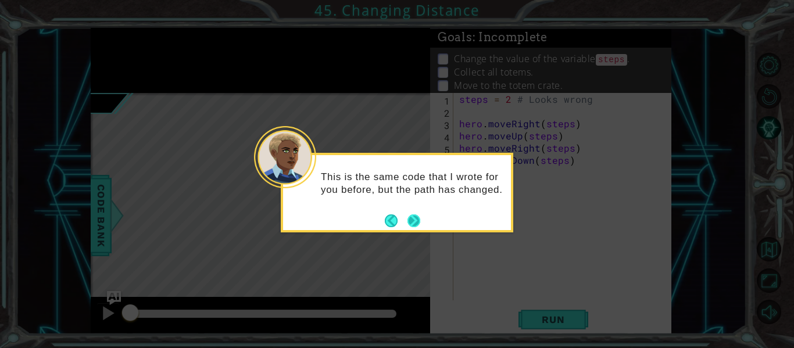
click at [420, 223] on button "Next" at bounding box center [414, 221] width 13 height 13
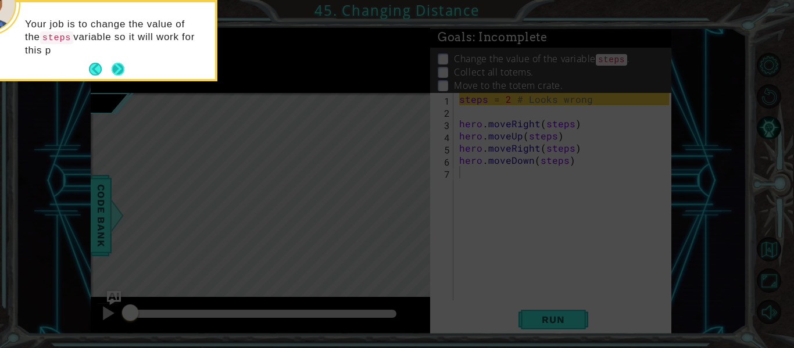
click at [120, 66] on button "Next" at bounding box center [118, 69] width 13 height 13
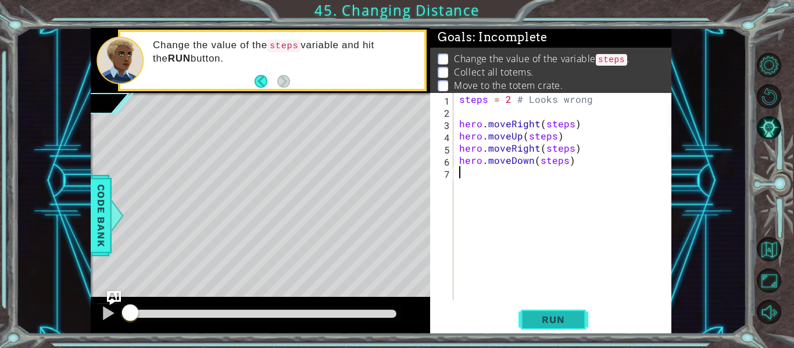
click at [528, 326] on button "Run" at bounding box center [554, 320] width 70 height 24
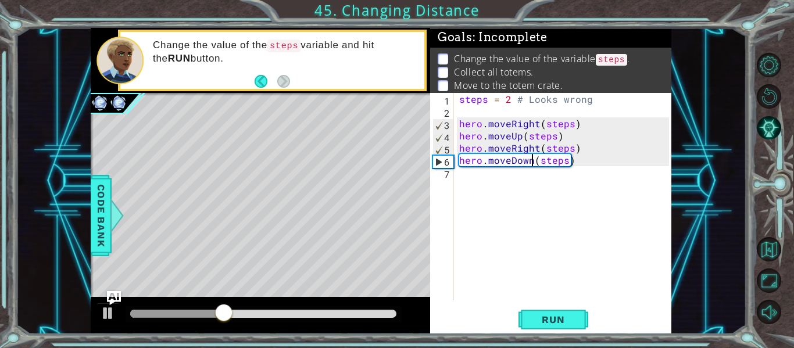
click at [530, 166] on div "steps = 2 # Looks wrong hero . moveRight ( steps ) hero . moveUp ( steps ) hero…" at bounding box center [566, 209] width 218 height 232
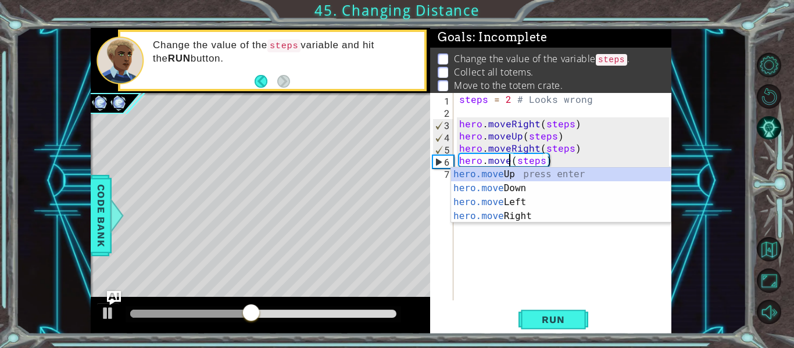
scroll to position [0, 4]
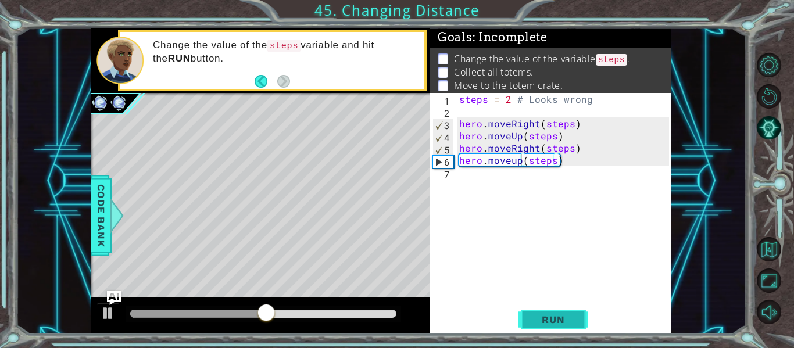
click at [555, 313] on button "Run" at bounding box center [554, 320] width 70 height 24
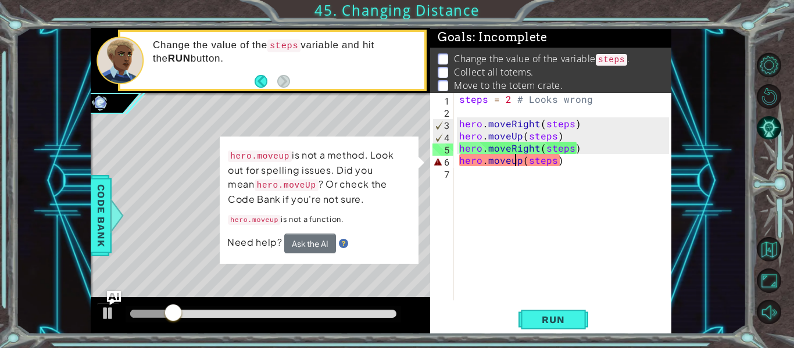
click at [515, 163] on div "steps = 2 # Looks wrong hero . moveRight ( steps ) hero . moveUp ( steps ) hero…" at bounding box center [566, 209] width 218 height 232
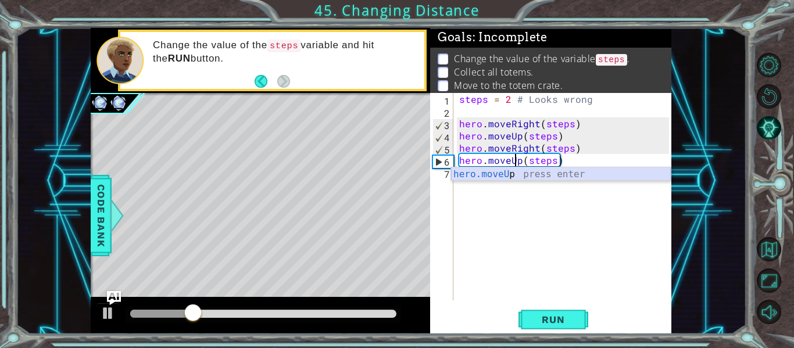
click at [517, 175] on div "hero.moveU p press enter" at bounding box center [561, 188] width 220 height 42
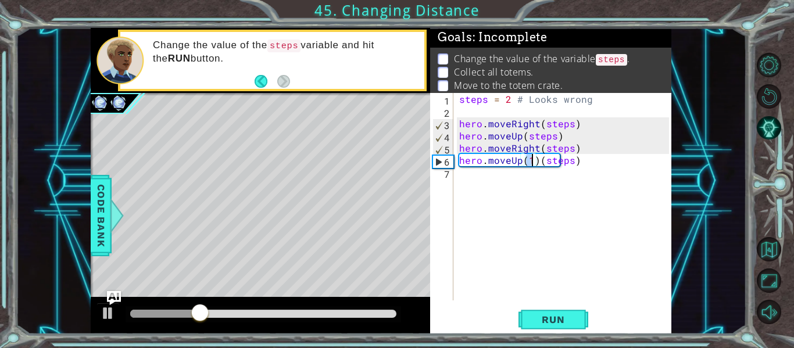
type textarea "hero.moveUp(1)(steps)"
click at [565, 333] on div "hero.moveUp(1)(steps) 1 2 3 4 5 6 7 steps = 2 # Looks wrong hero . moveRight ( …" at bounding box center [550, 213] width 241 height 241
click at [535, 169] on div "steps = 2 # Looks wrong hero . moveRight ( steps ) hero . moveUp ( steps ) hero…" at bounding box center [566, 209] width 218 height 232
click at [537, 162] on div "steps = 2 # Looks wrong hero . moveRight ( steps ) hero . moveUp ( steps ) hero…" at bounding box center [566, 209] width 218 height 232
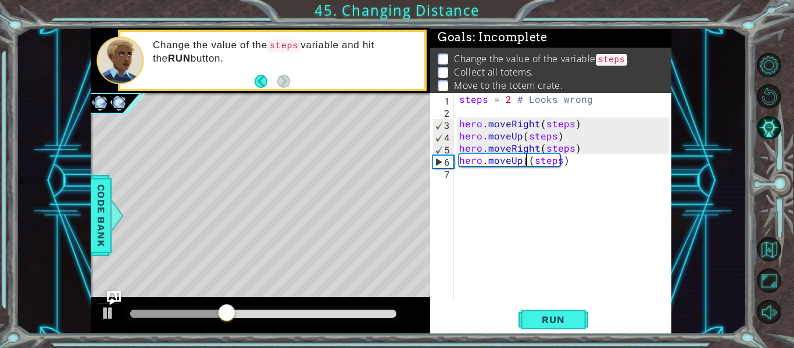
type textarea "hero.moveUp(steps)"
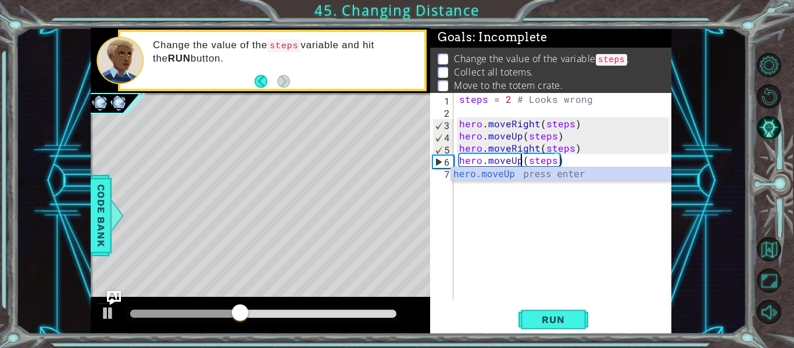
click at [527, 226] on div "steps = 2 # Looks wrong hero . moveRight ( steps ) hero . moveUp ( steps ) hero…" at bounding box center [566, 209] width 218 height 232
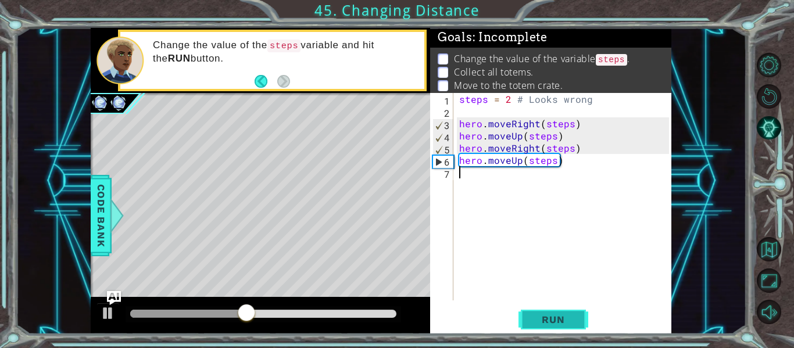
click at [535, 322] on span "Run" at bounding box center [553, 320] width 46 height 12
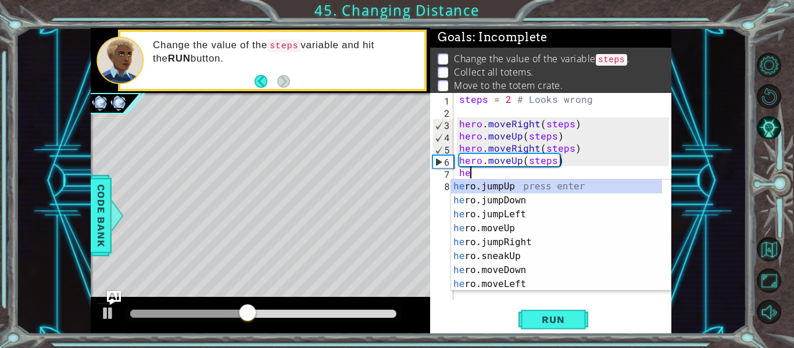
type textarea "hero"
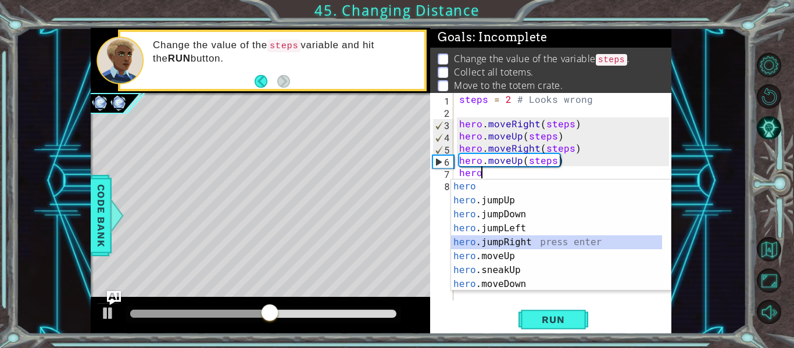
click at [532, 236] on div "hero press enter hero .jumpUp press enter hero .jumpDown press enter hero .jump…" at bounding box center [556, 250] width 211 height 140
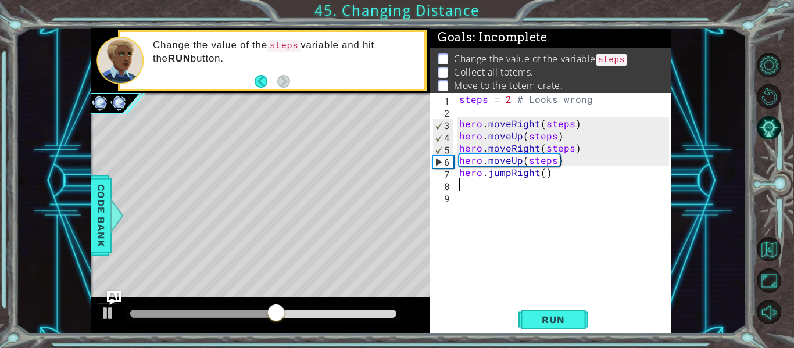
click at [546, 177] on div "steps = 2 # Looks wrong hero . moveRight ( steps ) hero . moveUp ( steps ) hero…" at bounding box center [566, 209] width 218 height 232
click at [541, 176] on div "steps = 2 # Looks wrong hero . moveRight ( steps ) hero . moveUp ( steps ) hero…" at bounding box center [566, 209] width 218 height 232
drag, startPoint x: 537, startPoint y: 175, endPoint x: 488, endPoint y: 173, distance: 48.3
click at [488, 173] on div "steps = 2 # Looks wrong hero . moveRight ( steps ) hero . moveUp ( steps ) hero…" at bounding box center [566, 209] width 218 height 232
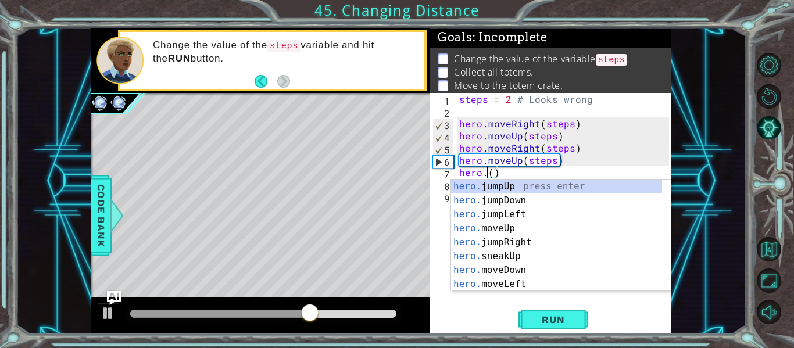
scroll to position [0, 2]
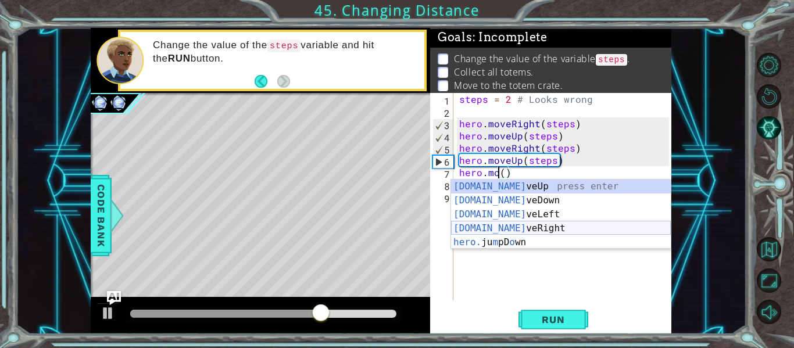
click at [520, 231] on div "[DOMAIN_NAME] veUp press enter [DOMAIN_NAME] veDown press enter [DOMAIN_NAME] v…" at bounding box center [561, 229] width 220 height 98
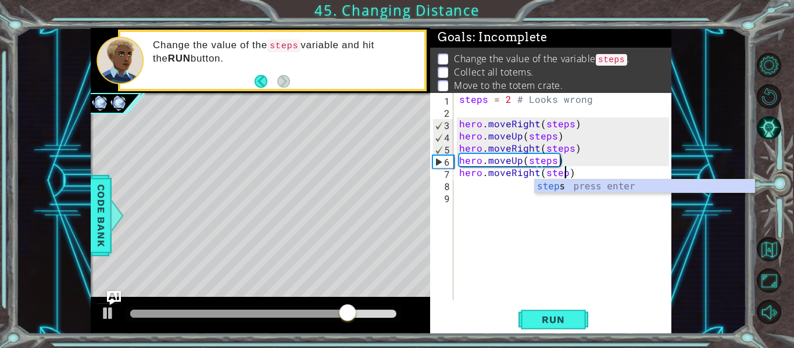
type textarea "hero.moveRight(steps)"
click at [553, 185] on div "steps press enter" at bounding box center [645, 201] width 220 height 42
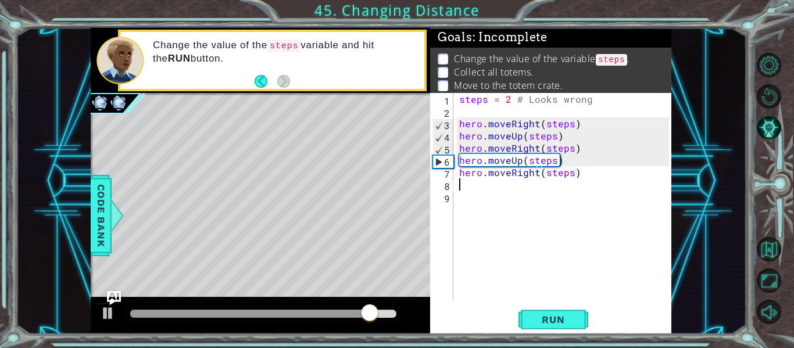
click at [522, 184] on div "steps = 2 # Looks wrong hero . moveRight ( steps ) hero . moveUp ( steps ) hero…" at bounding box center [566, 209] width 218 height 232
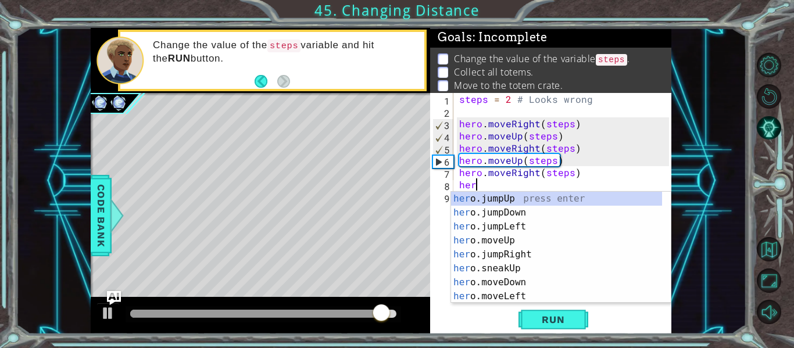
scroll to position [0, 1]
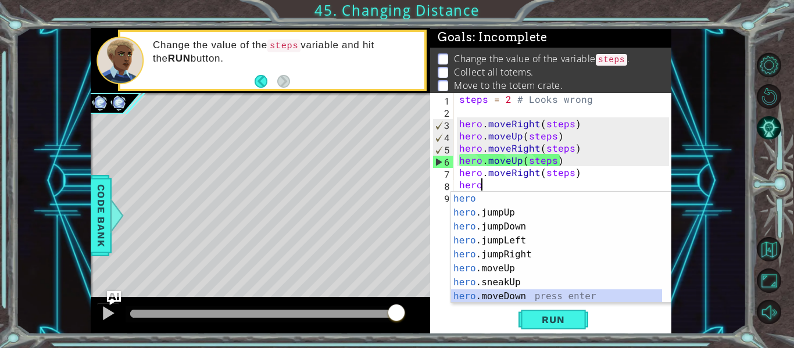
click at [526, 291] on div "hero press enter hero .jumpUp press enter hero .jumpDown press enter hero .jump…" at bounding box center [556, 262] width 211 height 140
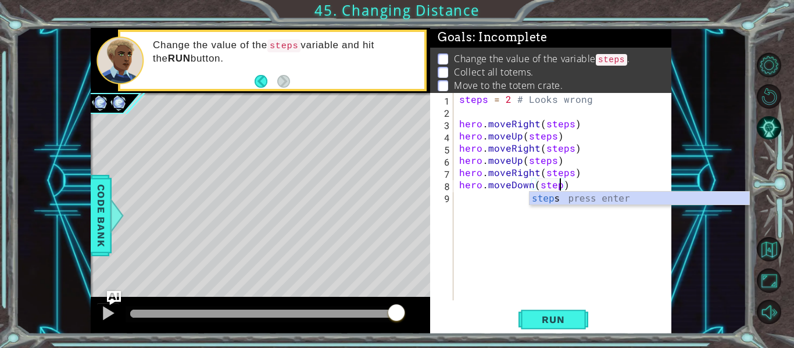
scroll to position [0, 6]
type textarea "hero.moveDown(steps)"
click at [544, 316] on span "Run" at bounding box center [553, 320] width 46 height 12
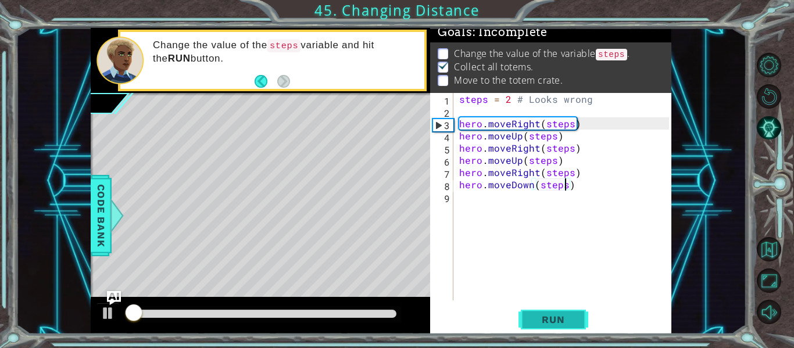
scroll to position [10, 0]
click at [559, 203] on div "steps = 2 # Looks wrong hero . moveRight ( steps ) hero . moveUp ( steps ) hero…" at bounding box center [566, 209] width 218 height 232
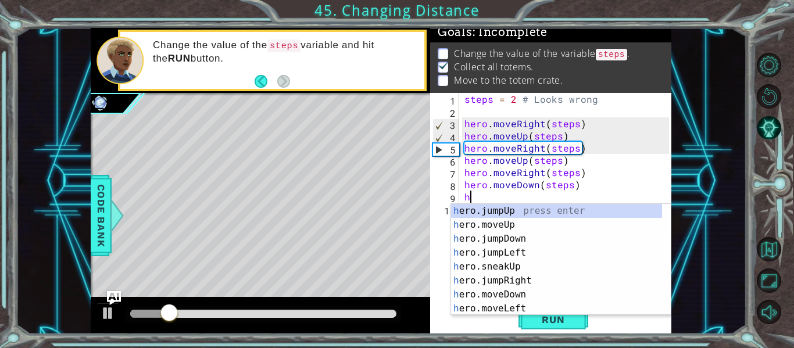
type textarea "hero"
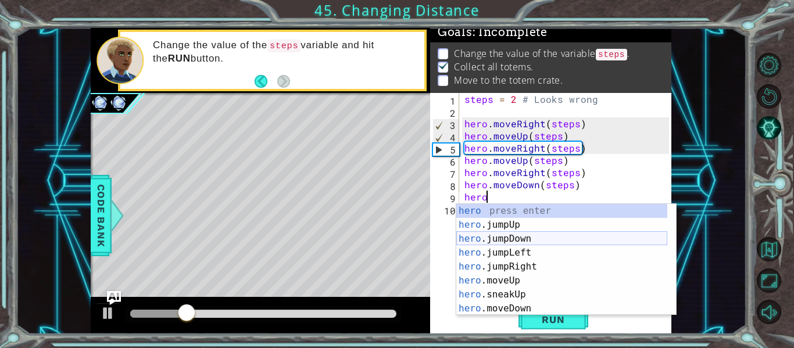
click at [546, 240] on div "hero press enter hero .jumpUp press enter hero .jumpDown press enter hero .jump…" at bounding box center [561, 274] width 211 height 140
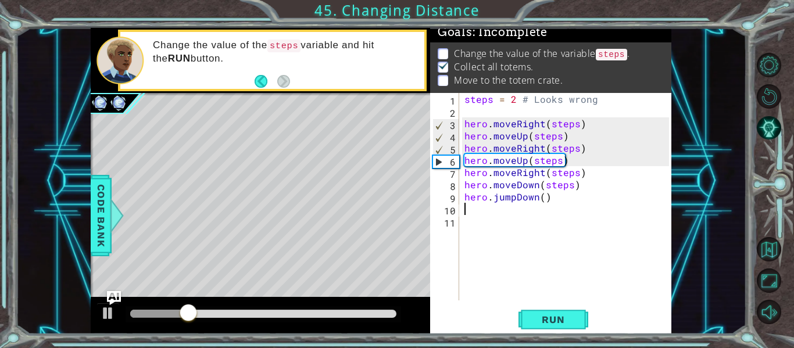
scroll to position [0, 0]
click at [547, 195] on div "steps = 2 # Looks wrong hero . moveRight ( steps ) hero . moveUp ( steps ) hero…" at bounding box center [568, 209] width 213 height 232
click at [542, 202] on div "steps = 2 # Looks wrong hero . moveRight ( steps ) hero . moveUp ( steps ) hero…" at bounding box center [568, 209] width 213 height 232
click at [515, 199] on div "steps = 2 # Looks wrong hero . moveRight ( steps ) hero . moveUp ( steps ) hero…" at bounding box center [568, 209] width 213 height 232
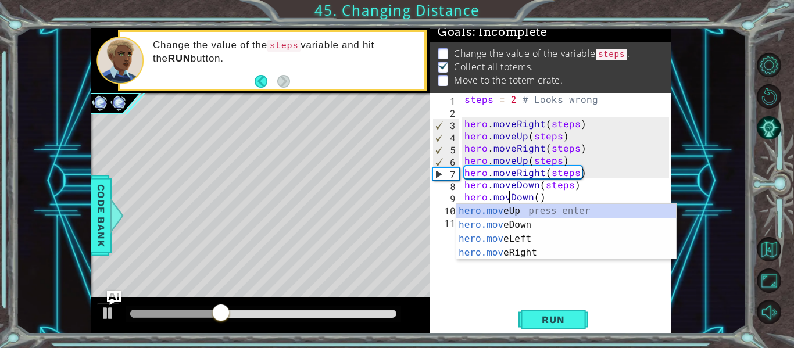
scroll to position [0, 3]
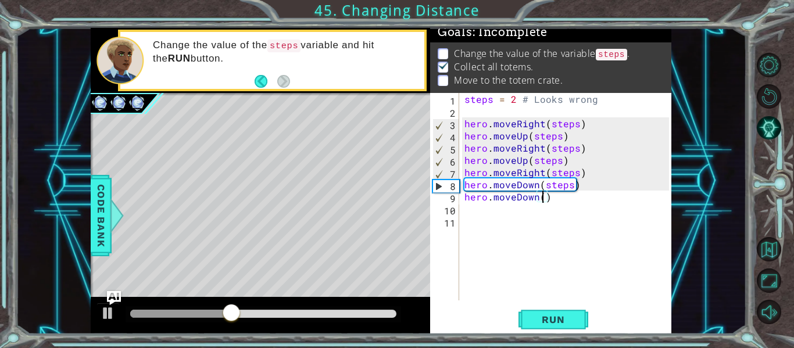
click at [541, 198] on div "steps = 2 # Looks wrong hero . moveRight ( steps ) hero . moveUp ( steps ) hero…" at bounding box center [568, 209] width 213 height 232
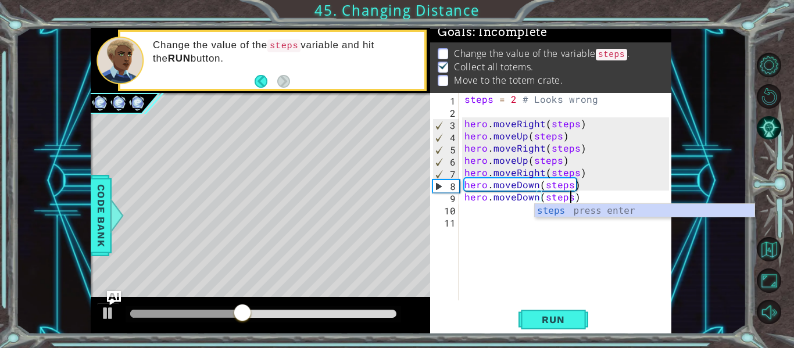
scroll to position [0, 6]
click at [568, 211] on div "steps press enter" at bounding box center [645, 225] width 220 height 42
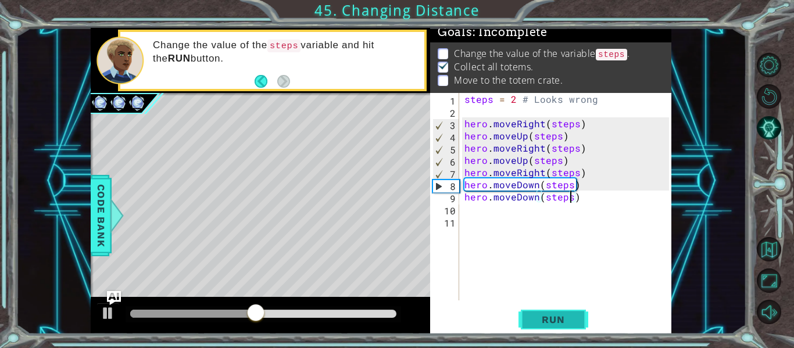
click at [538, 323] on span "Run" at bounding box center [553, 320] width 46 height 12
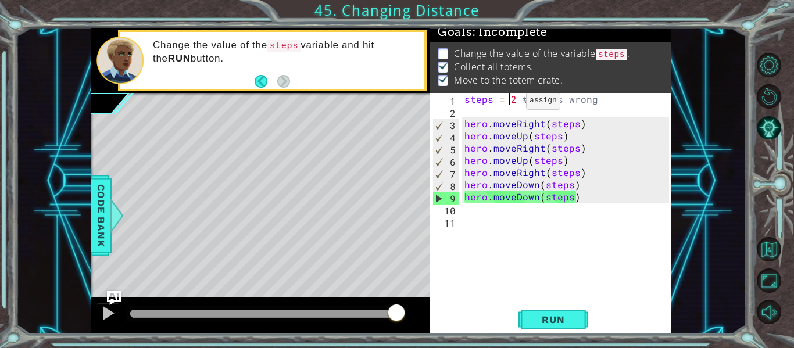
click at [512, 103] on div "steps = 2 # Looks wrong hero . moveRight ( steps ) hero . moveUp ( steps ) hero…" at bounding box center [568, 209] width 213 height 232
type textarea "steps = 2 # Looks wrong"
click at [512, 103] on div "steps = 2 # Looks wrong hero . moveRight ( steps ) hero . moveUp ( steps ) hero…" at bounding box center [568, 209] width 213 height 232
click at [513, 103] on div "steps = 2 # Looks wrong hero . moveRight ( steps ) hero . moveUp ( steps ) hero…" at bounding box center [568, 209] width 213 height 232
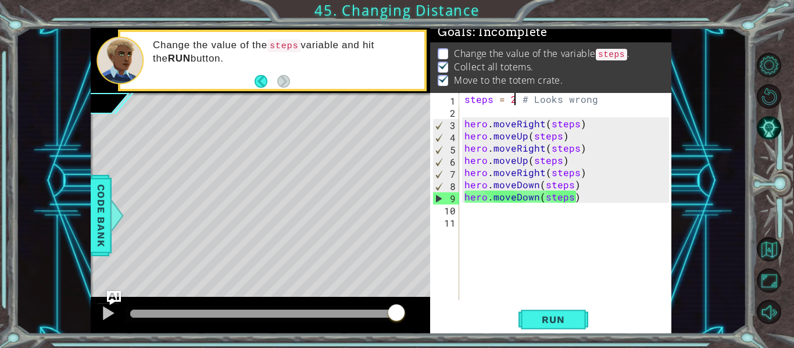
click at [764, 109] on div at bounding box center [776, 188] width 35 height 279
click at [765, 92] on button "Restart Level" at bounding box center [769, 96] width 24 height 24
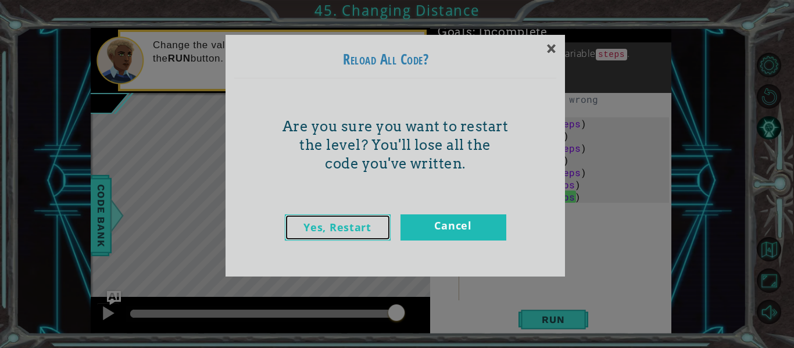
click at [351, 230] on link "Yes, Restart" at bounding box center [338, 228] width 106 height 26
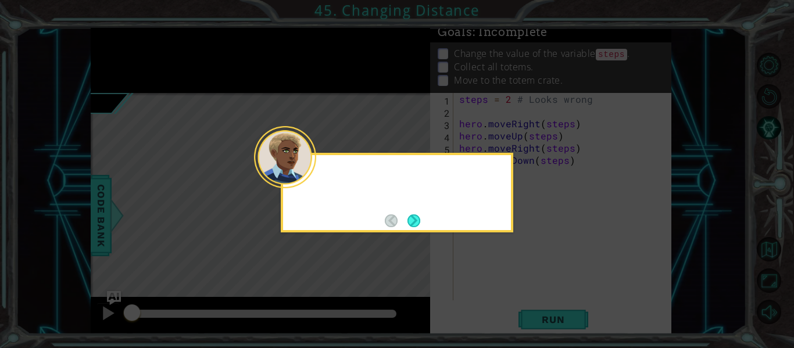
scroll to position [0, 0]
click at [420, 222] on button "Next" at bounding box center [414, 221] width 13 height 13
click at [420, 222] on icon at bounding box center [397, 174] width 794 height 348
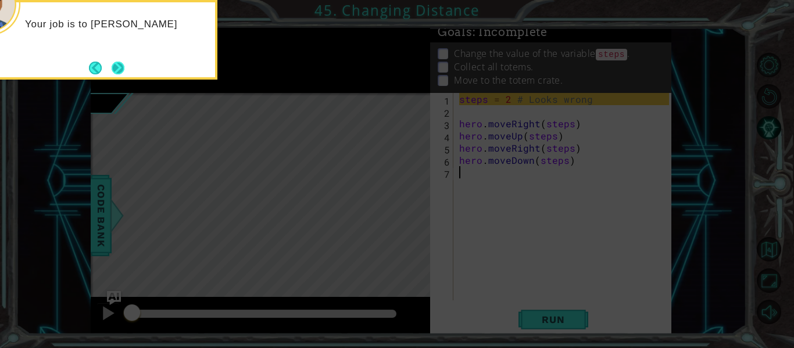
click at [112, 69] on button "Next" at bounding box center [118, 68] width 13 height 13
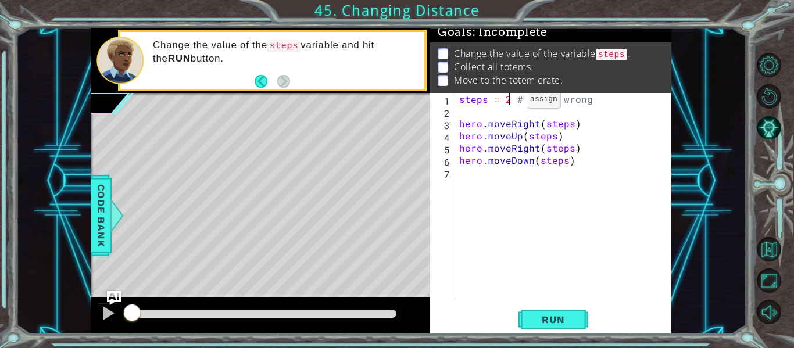
click at [507, 102] on div "steps = 2 # Looks wrong hero . moveRight ( steps ) hero . moveUp ( steps ) hero…" at bounding box center [566, 209] width 218 height 232
type textarea "steps = 3 # Looks wrong"
click at [541, 311] on button "Run" at bounding box center [554, 320] width 70 height 24
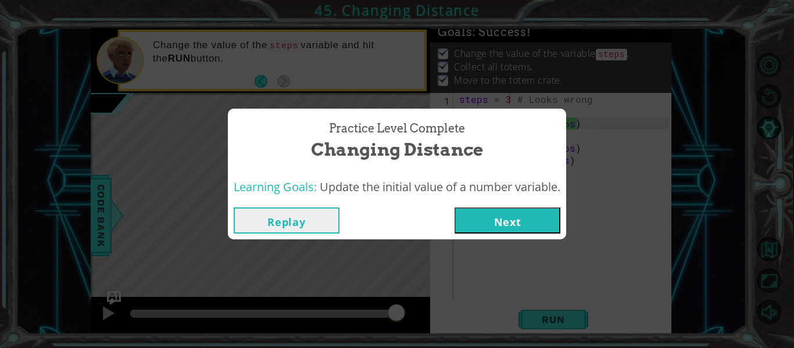
click at [492, 217] on button "Next" at bounding box center [508, 221] width 106 height 26
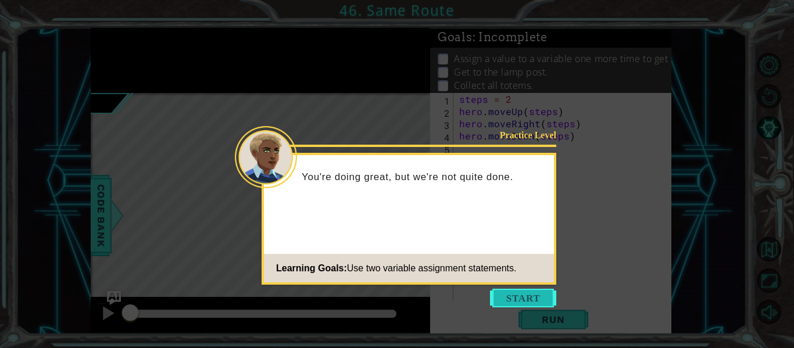
click at [515, 295] on button "Start" at bounding box center [523, 298] width 66 height 19
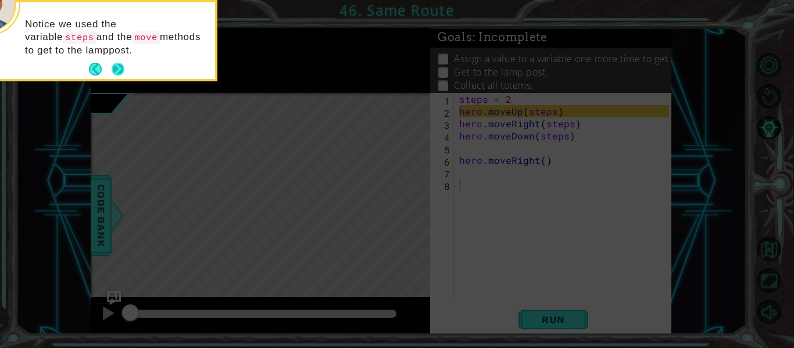
click at [121, 73] on button "Next" at bounding box center [118, 69] width 13 height 13
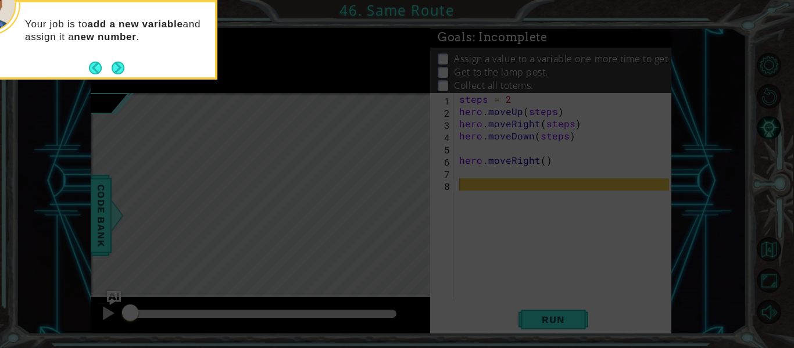
click at [121, 73] on button "Next" at bounding box center [118, 68] width 13 height 13
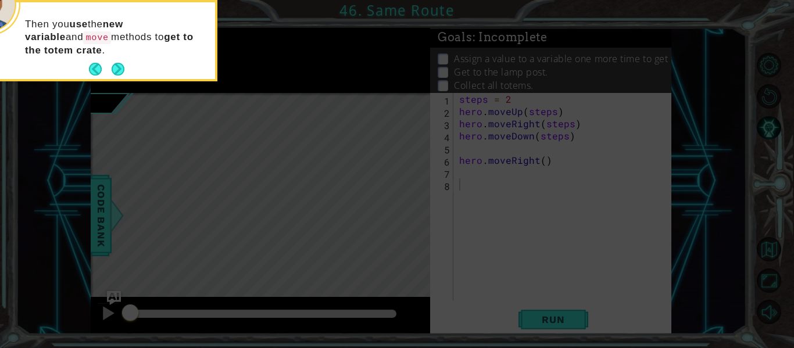
click at [121, 73] on button "Next" at bounding box center [118, 69] width 13 height 13
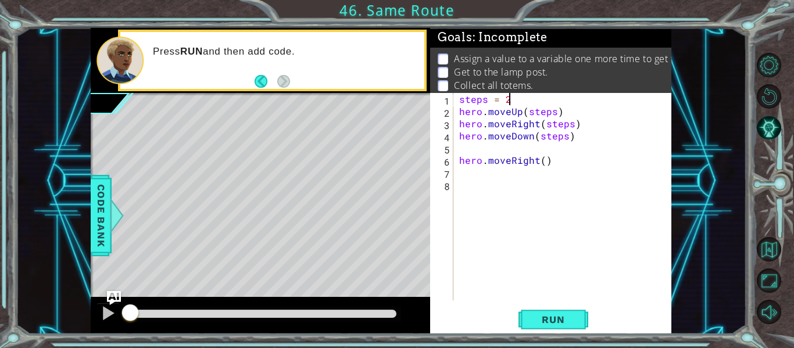
click at [520, 98] on div "steps = 2 hero . moveUp ( steps ) hero . moveRight ( steps ) hero . moveDown ( …" at bounding box center [566, 209] width 218 height 232
type textarea "steps = 2"
click at [524, 320] on button "Run" at bounding box center [554, 320] width 70 height 24
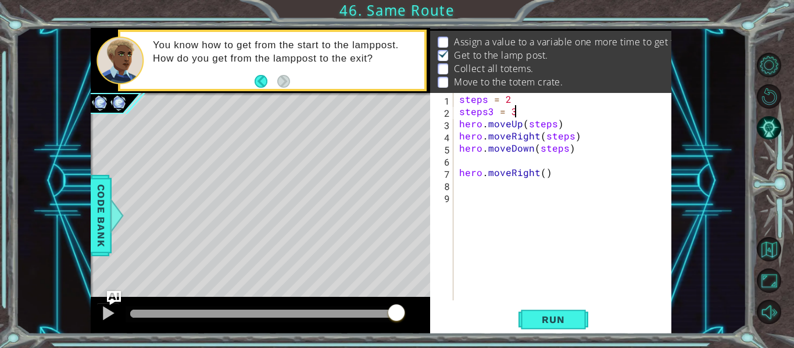
scroll to position [0, 3]
click at [542, 177] on div "steps = 2 steps3 = 3 hero . moveUp ( steps ) hero . moveRight ( steps ) hero . …" at bounding box center [566, 209] width 218 height 232
type textarea "hero.moveRight()"
click at [566, 187] on div "steps = 2 steps3 = 3 hero . moveUp ( steps ) hero . moveRight ( steps ) hero . …" at bounding box center [566, 209] width 218 height 232
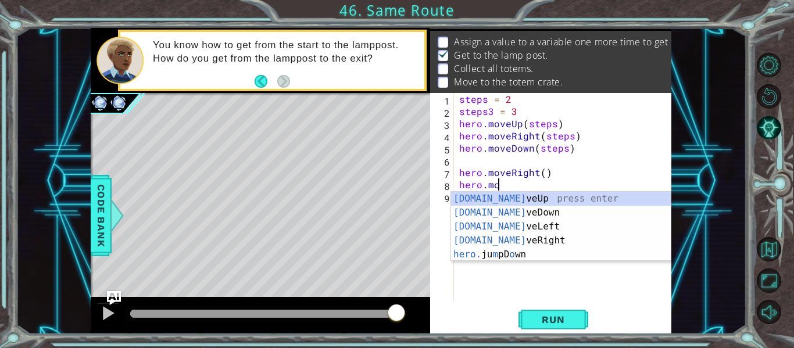
scroll to position [0, 2]
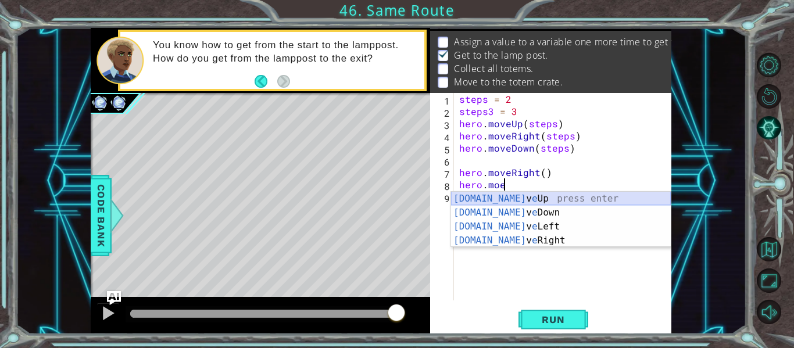
click at [529, 195] on div "[DOMAIN_NAME] v e Up press enter [DOMAIN_NAME] v e Down press enter [DOMAIN_NAM…" at bounding box center [561, 234] width 220 height 84
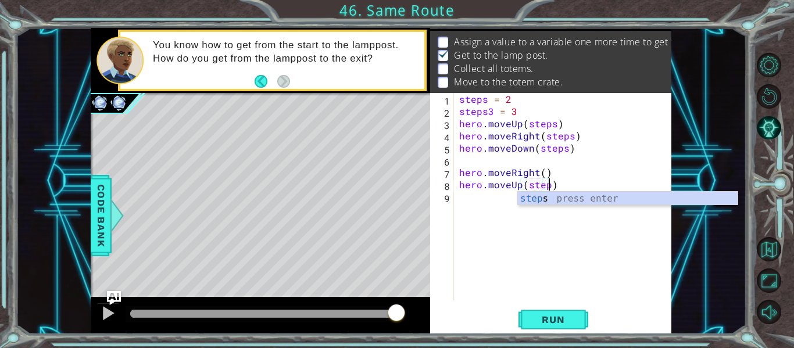
scroll to position [0, 6]
type textarea "hero.moveUp(steps3)"
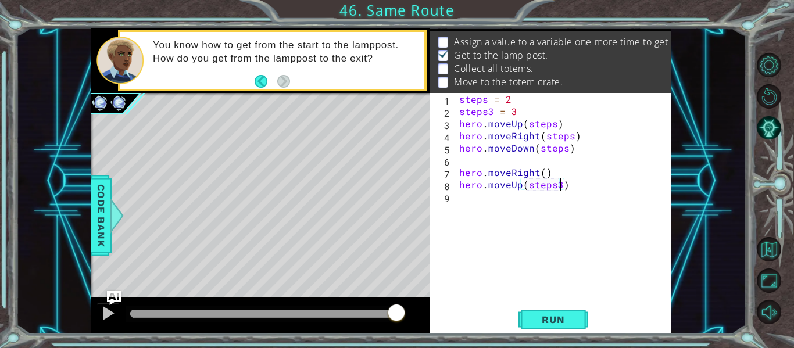
click at [532, 197] on div "steps = 2 steps3 = 3 hero . moveUp ( steps ) hero . moveRight ( steps ) hero . …" at bounding box center [566, 209] width 218 height 232
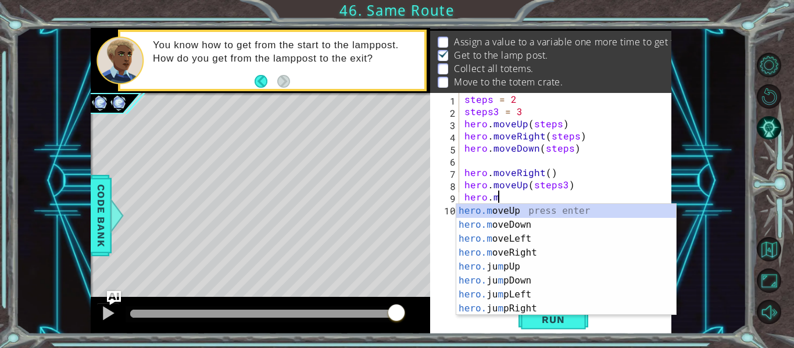
scroll to position [0, 2]
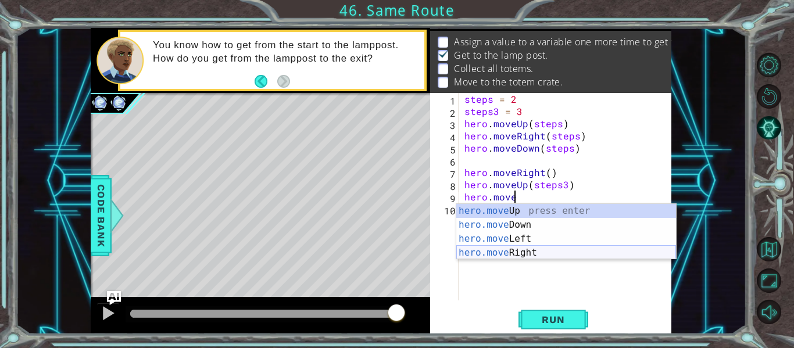
click at [550, 249] on div "hero.move Up press enter hero.move Down press enter hero.move Left press enter …" at bounding box center [566, 246] width 220 height 84
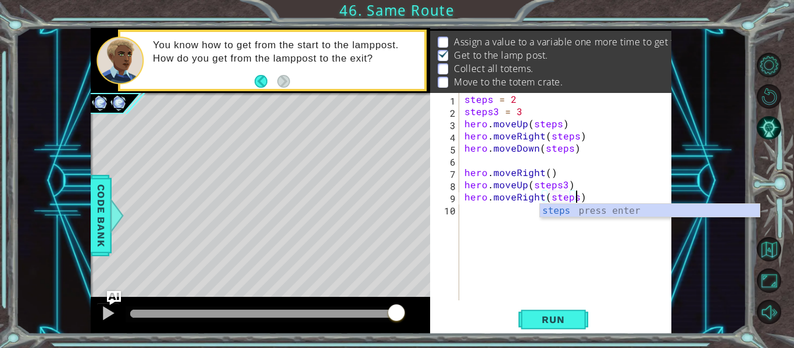
scroll to position [0, 7]
type textarea "hero.moveRight(steps3)"
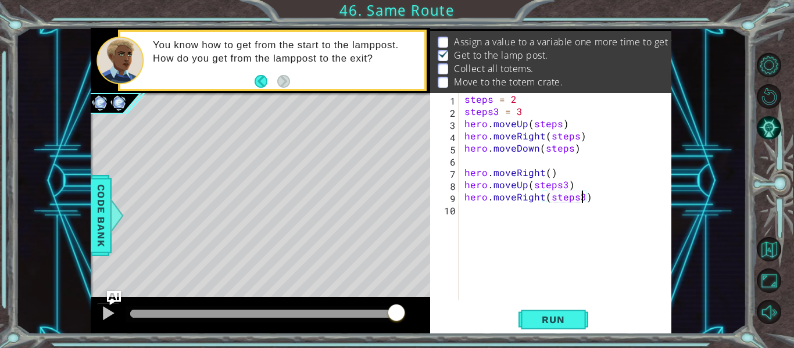
click at [531, 230] on div "steps = 2 steps3 = 3 hero . moveUp ( steps ) hero . moveRight ( steps ) hero . …" at bounding box center [568, 209] width 213 height 232
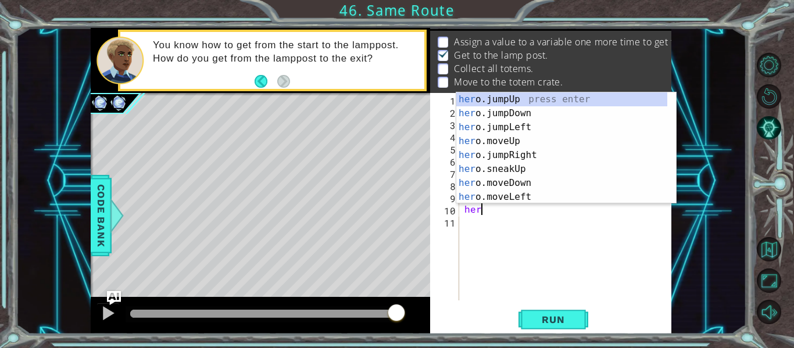
type textarea "hero"
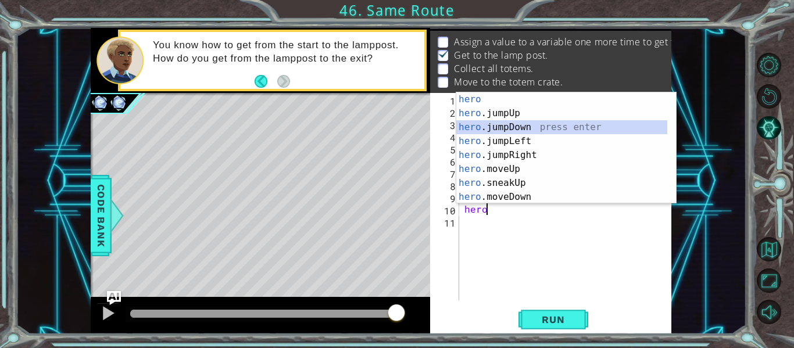
click at [513, 125] on div "hero press enter hero .jumpUp press enter hero .jumpDown press enter hero .jump…" at bounding box center [561, 162] width 211 height 140
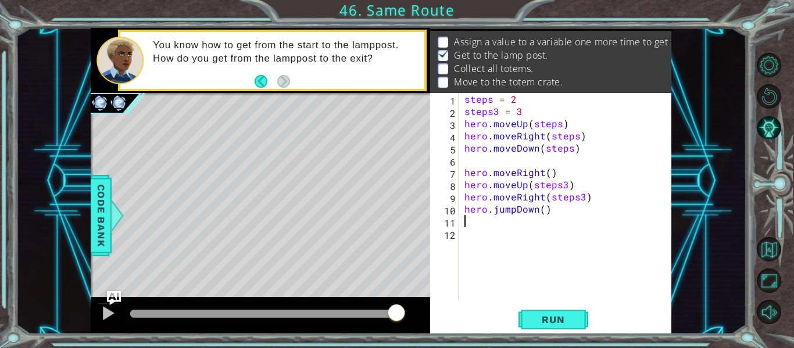
click at [540, 208] on div "steps = 2 steps3 = 3 hero . moveUp ( steps ) hero . moveRight ( steps ) hero . …" at bounding box center [568, 209] width 213 height 232
click at [516, 215] on div "steps = 2 steps3 = 3 hero . moveUp ( steps ) hero . moveRight ( steps ) hero . …" at bounding box center [568, 209] width 213 height 232
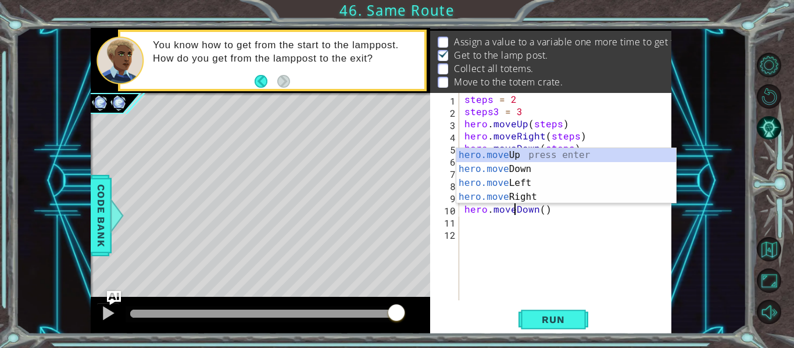
scroll to position [0, 3]
click at [528, 170] on div "hero.move Up press enter hero.move Down press enter hero.move Left press enter …" at bounding box center [566, 190] width 220 height 84
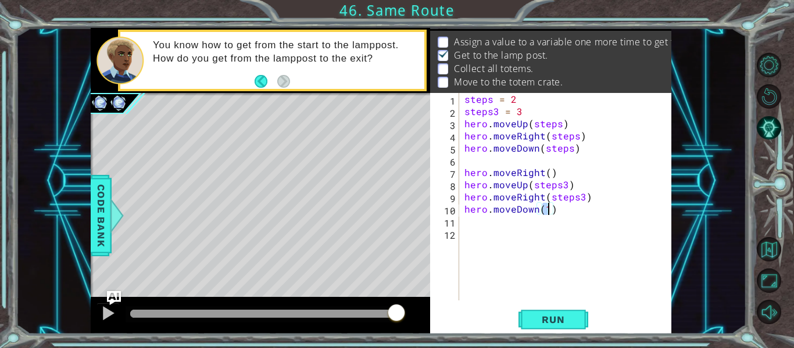
click at [545, 202] on div "steps = 2 steps3 = 3 hero . moveUp ( steps ) hero . moveRight ( steps ) hero . …" at bounding box center [568, 209] width 213 height 232
click at [547, 209] on div "steps = 2 steps3 = 3 hero . moveUp ( steps ) hero . moveRight ( steps ) hero . …" at bounding box center [568, 209] width 213 height 232
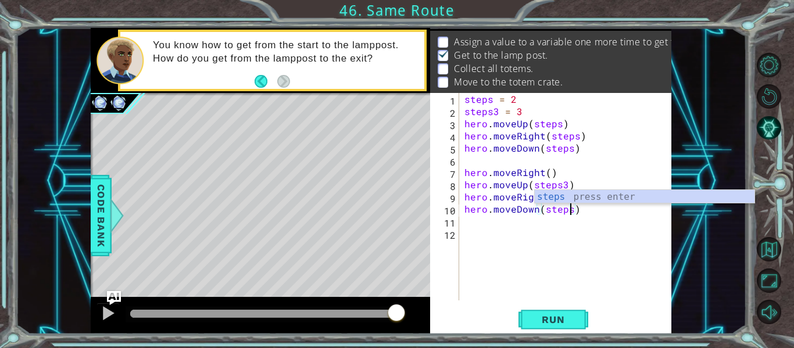
type textarea "hero.moveDown(steps3)"
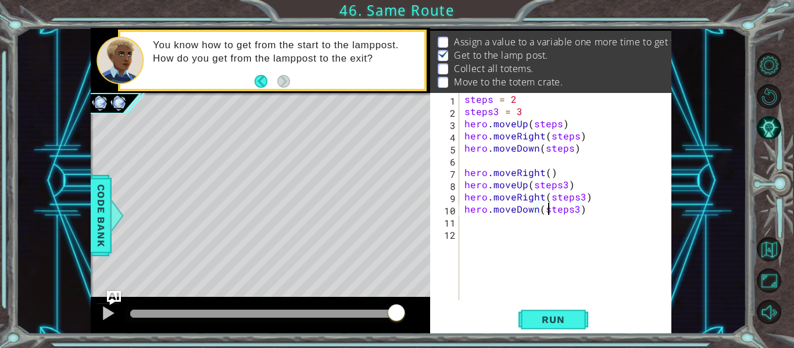
click at [547, 210] on div "steps = 2 steps3 = 3 hero . moveUp ( steps ) hero . moveRight ( steps ) hero . …" at bounding box center [568, 209] width 213 height 232
click at [541, 249] on div "steps = 2 steps3 = 3 hero . moveUp ( steps ) hero . moveRight ( steps ) hero . …" at bounding box center [568, 209] width 213 height 232
click at [556, 324] on span "Run" at bounding box center [553, 320] width 46 height 12
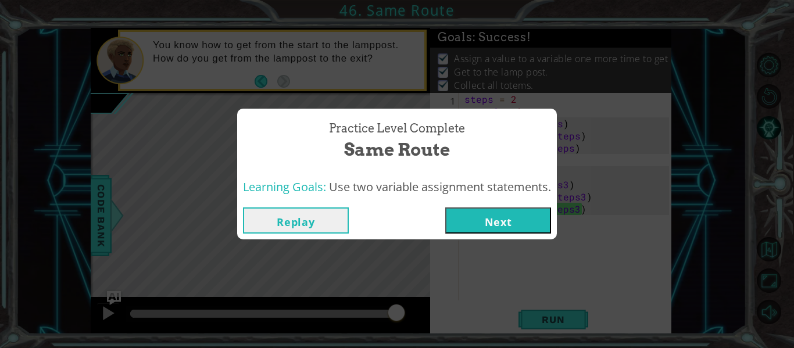
click at [509, 223] on button "Next" at bounding box center [498, 221] width 106 height 26
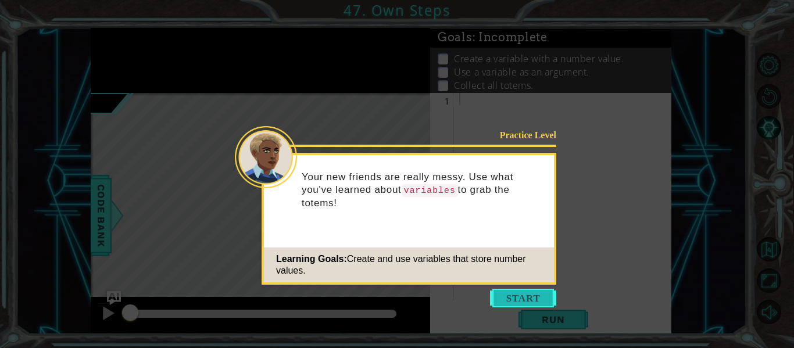
click at [525, 297] on button "Start" at bounding box center [523, 298] width 66 height 19
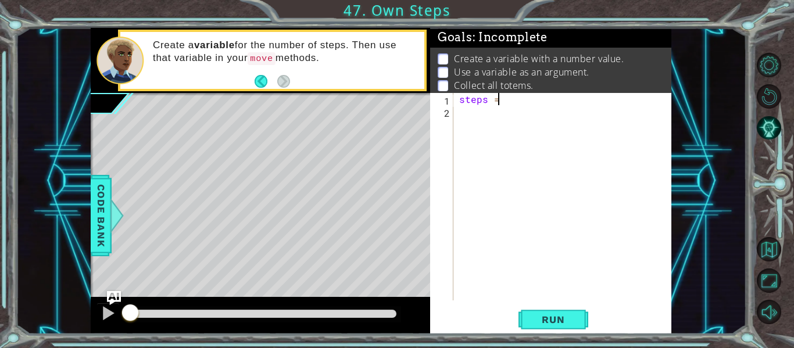
scroll to position [0, 2]
type textarea "steps = 3"
click at [509, 120] on div "steps = 3" at bounding box center [566, 209] width 218 height 232
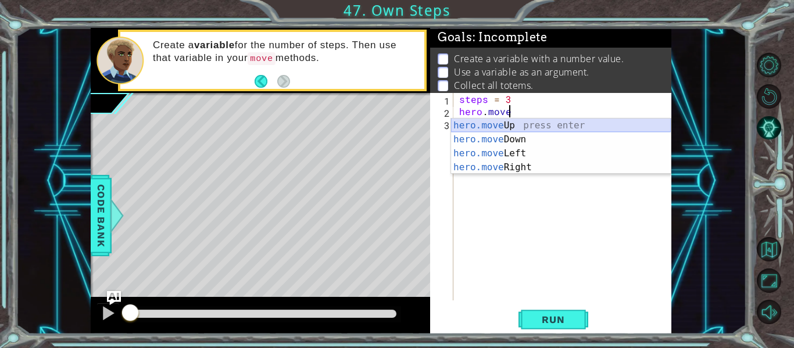
click at [512, 127] on div "hero.move Up press enter hero.move Down press enter hero.move Left press enter …" at bounding box center [561, 161] width 220 height 84
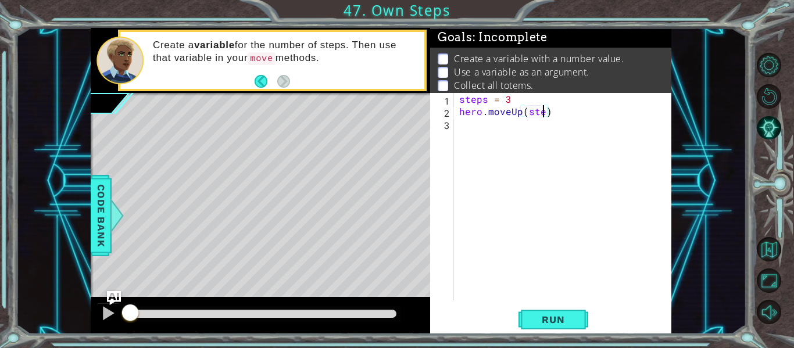
scroll to position [0, 6]
click at [512, 127] on div "steps = 3 hero . moveUp ( steps )" at bounding box center [566, 209] width 218 height 232
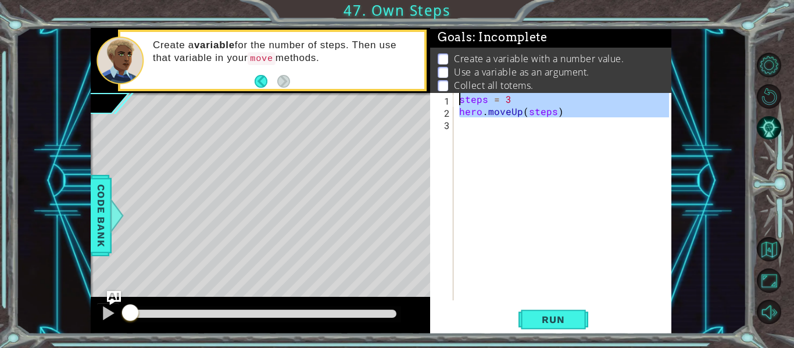
type textarea "steps = 3 hero.moveUp(steps)"
click at [493, 138] on div "steps = 3 hero . moveUp ( steps )" at bounding box center [563, 197] width 212 height 208
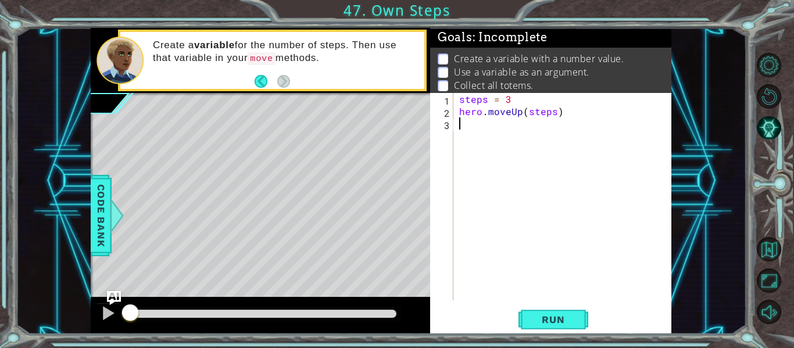
scroll to position [0, 0]
click at [493, 138] on div "steps = 3 hero . moveUp ( steps )" at bounding box center [566, 209] width 218 height 232
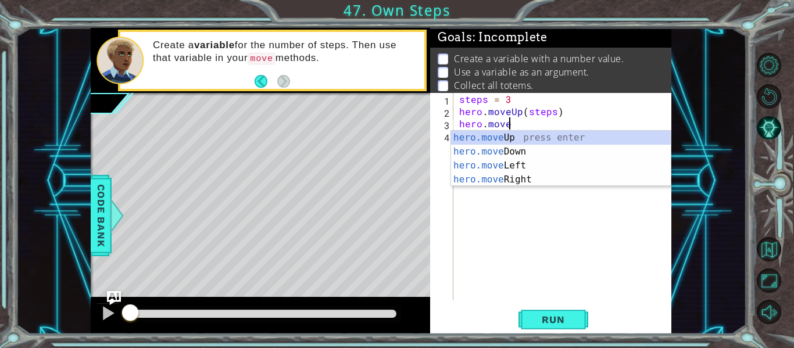
scroll to position [0, 2]
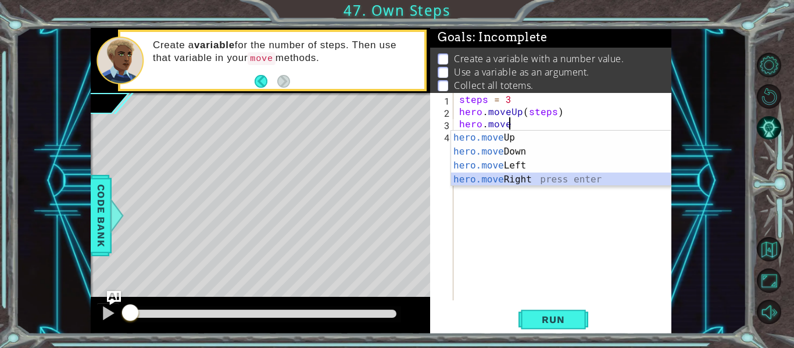
click at [509, 181] on div "hero.move Up press enter hero.move Down press enter hero.move Left press enter …" at bounding box center [561, 173] width 220 height 84
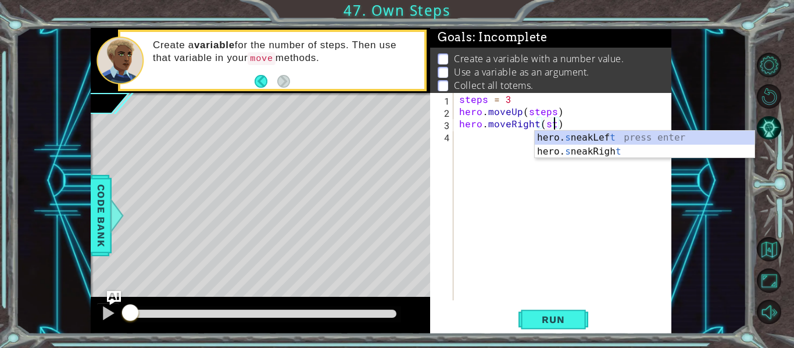
type textarea "hero.moveRight(steps)"
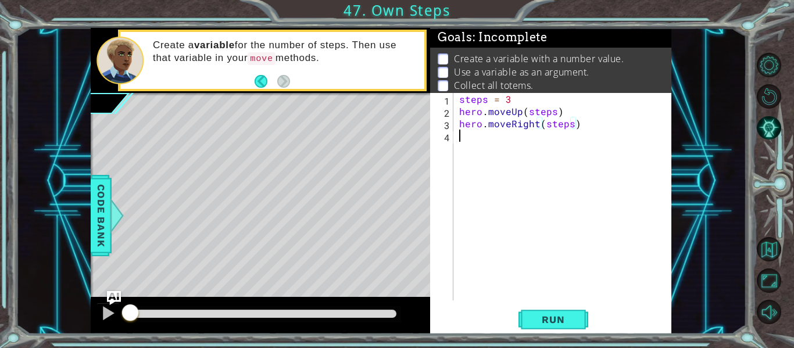
click at [520, 134] on div "steps = 3 hero . moveUp ( steps ) hero . moveRight ( steps )" at bounding box center [566, 209] width 218 height 232
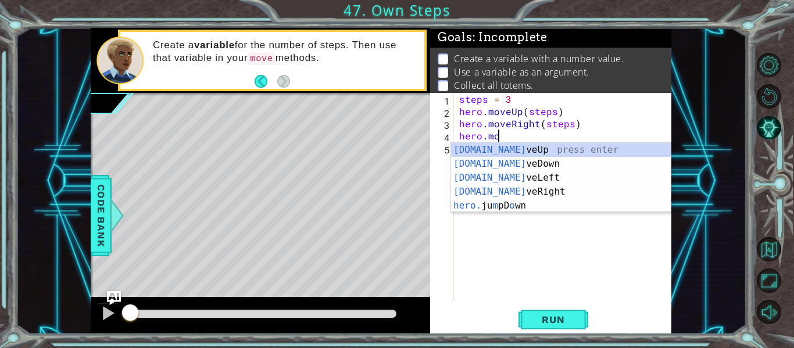
scroll to position [0, 2]
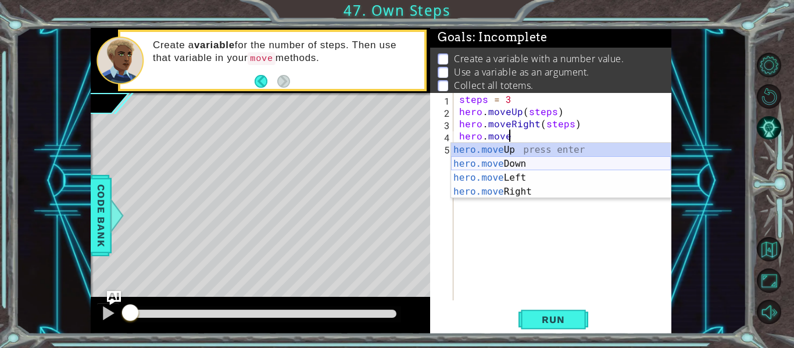
click at [510, 167] on div "hero.move Up press enter hero.move Down press enter hero.move Left press enter …" at bounding box center [561, 185] width 220 height 84
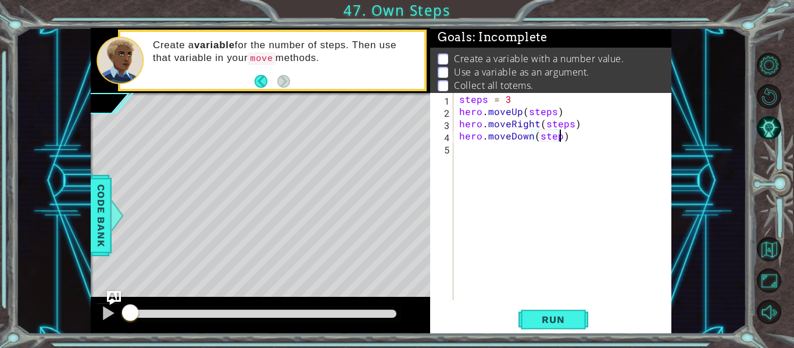
type textarea "hero.moveDown(steps)"
click at [510, 170] on div "steps = 3 hero . moveUp ( steps ) hero . moveRight ( steps ) hero . moveDown ( …" at bounding box center [566, 209] width 218 height 232
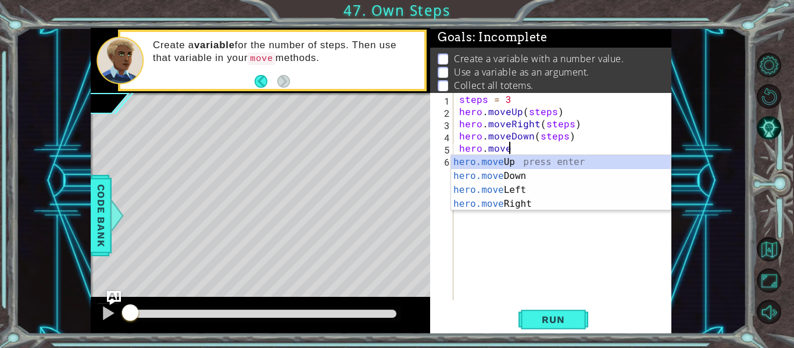
scroll to position [0, 2]
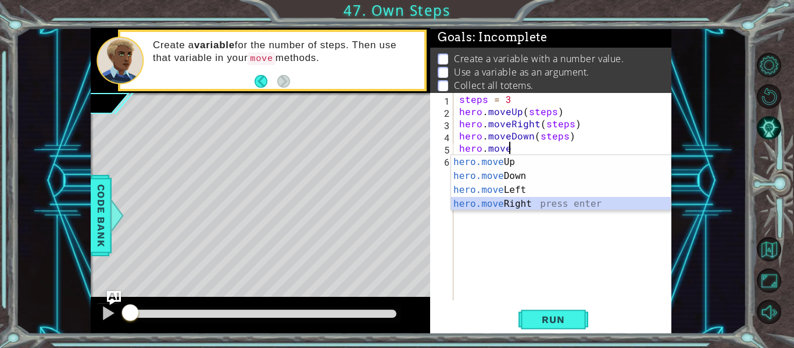
click at [540, 203] on div "hero.move Up press enter hero.move Down press enter hero.move Left press enter …" at bounding box center [561, 197] width 220 height 84
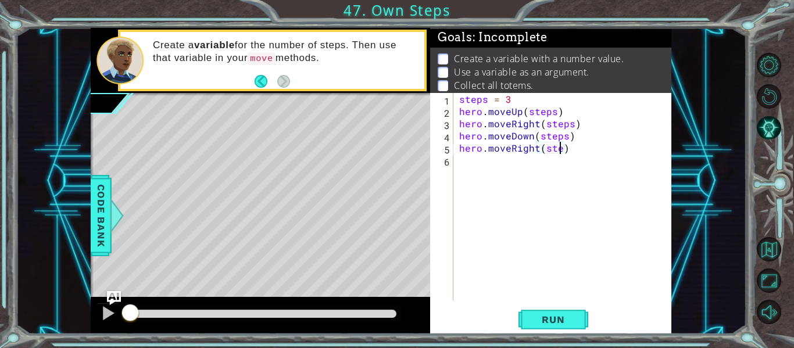
scroll to position [0, 7]
type textarea "hero.moveRight(steps)"
click at [545, 323] on span "Run" at bounding box center [553, 320] width 46 height 12
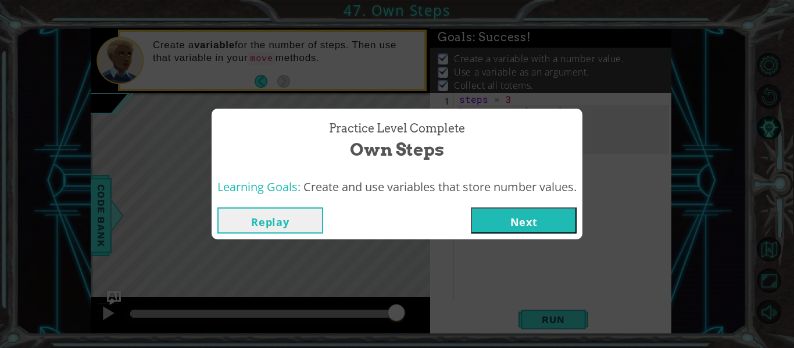
click at [529, 229] on button "Next" at bounding box center [524, 221] width 106 height 26
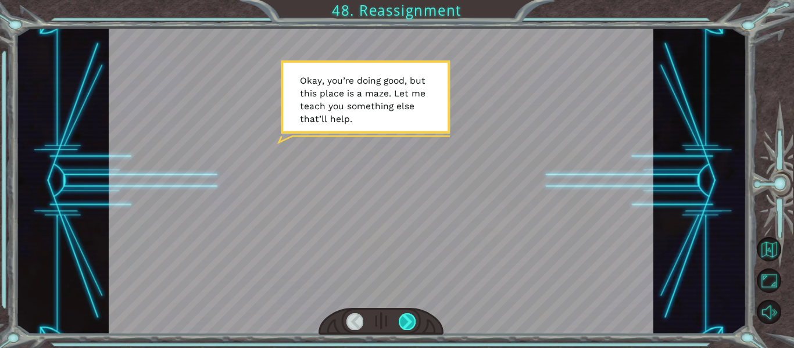
click at [410, 320] on div at bounding box center [407, 321] width 17 height 16
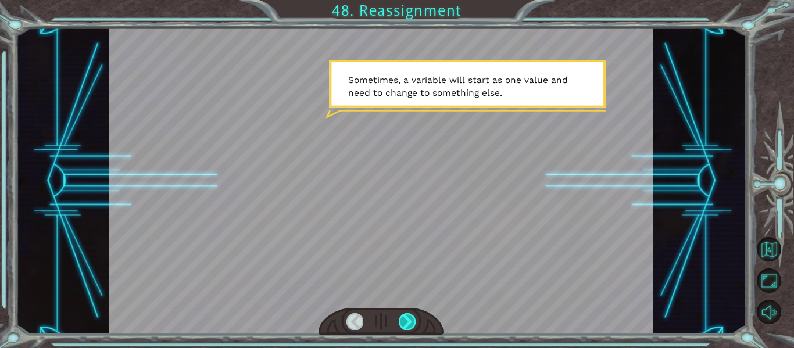
click at [410, 320] on div at bounding box center [407, 321] width 17 height 16
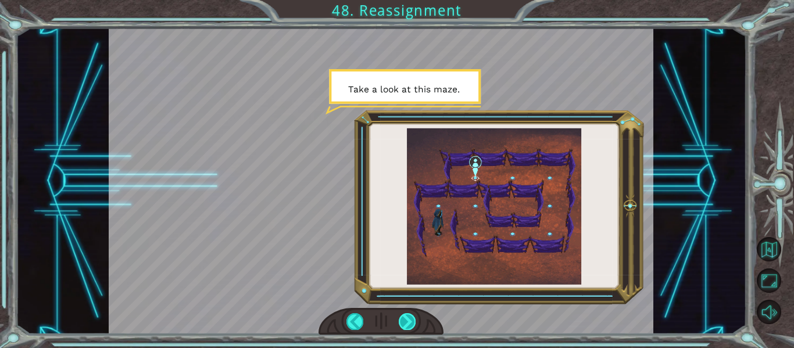
click at [410, 320] on div at bounding box center [407, 321] width 17 height 16
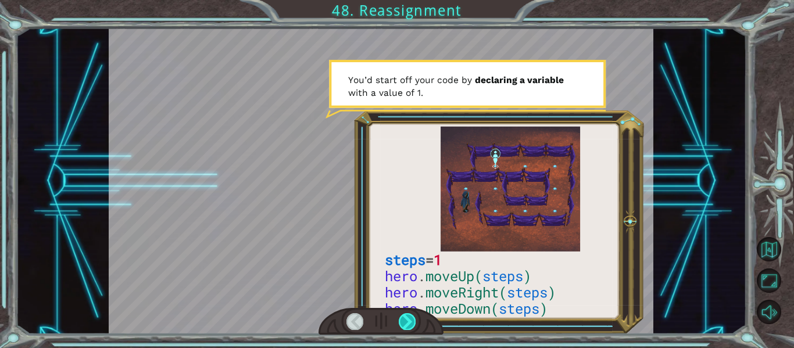
click at [406, 323] on div at bounding box center [407, 321] width 17 height 16
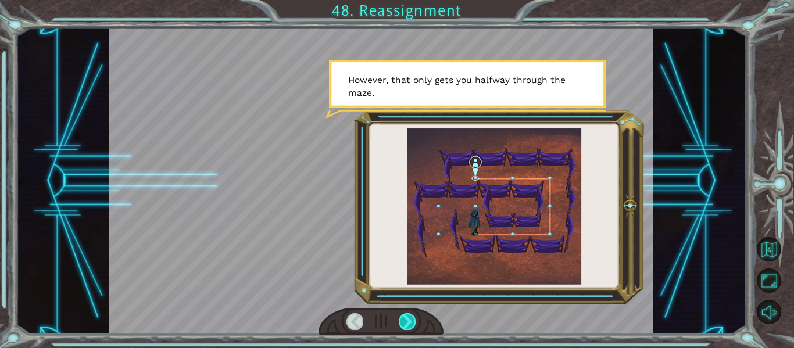
click at [404, 322] on div at bounding box center [407, 321] width 17 height 16
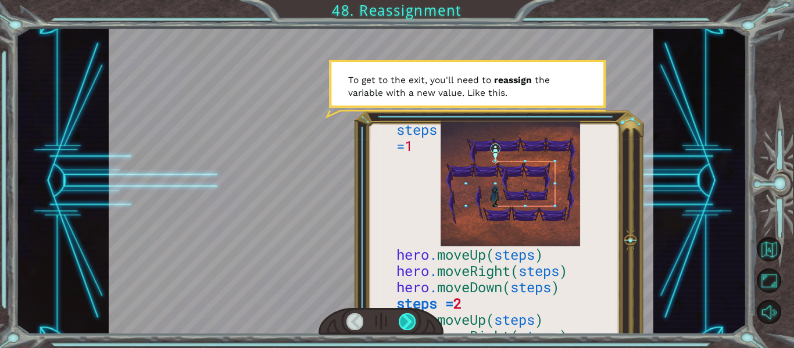
click at [404, 321] on div at bounding box center [407, 321] width 17 height 16
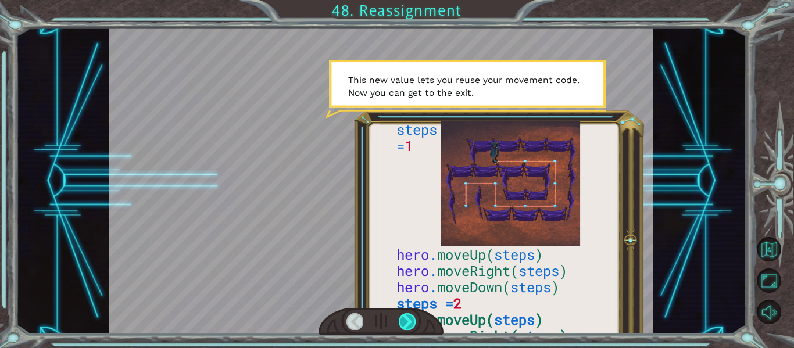
click at [404, 321] on div at bounding box center [407, 321] width 17 height 16
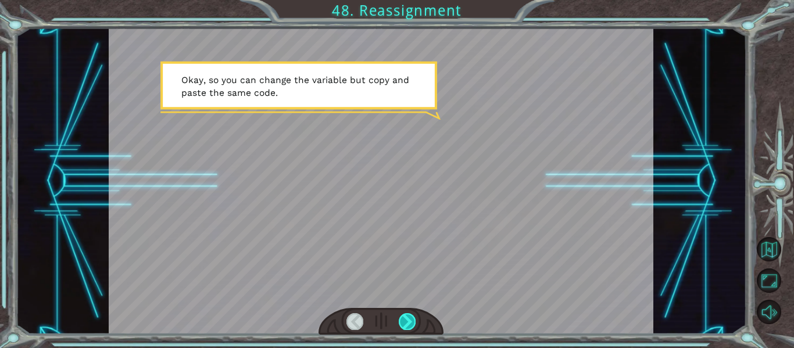
click at [405, 320] on div at bounding box center [407, 321] width 17 height 16
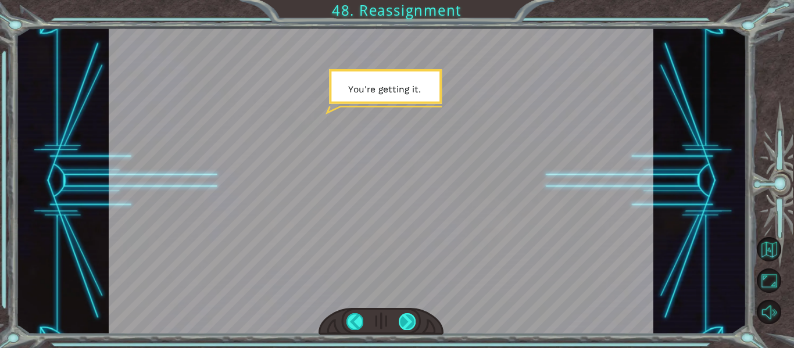
click at [407, 321] on div at bounding box center [407, 321] width 17 height 16
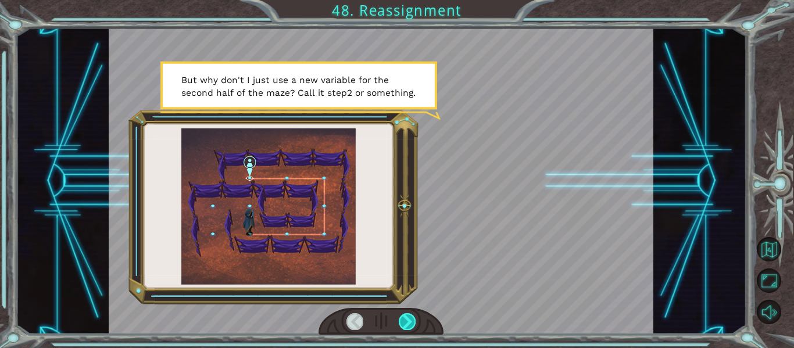
click at [407, 322] on div at bounding box center [407, 321] width 17 height 16
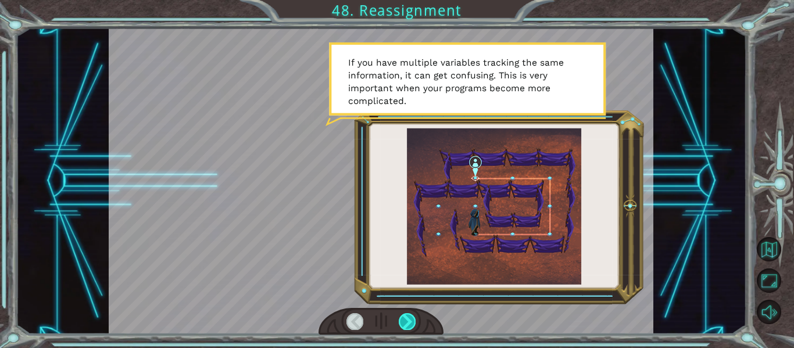
click at [406, 322] on div at bounding box center [407, 321] width 17 height 16
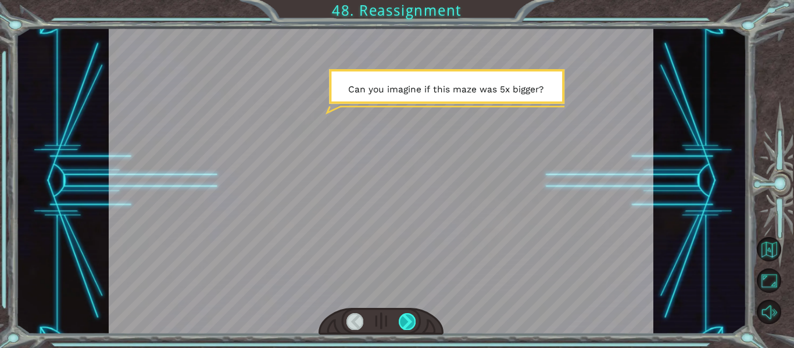
click at [406, 322] on div at bounding box center [407, 321] width 17 height 16
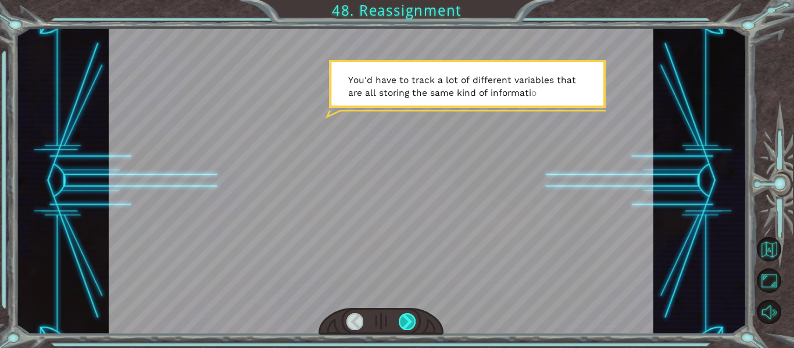
click at [406, 322] on div at bounding box center [407, 321] width 17 height 16
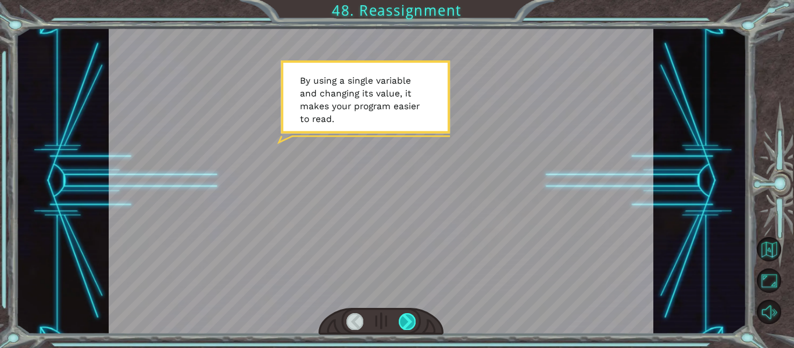
click at [404, 322] on div at bounding box center [407, 321] width 17 height 16
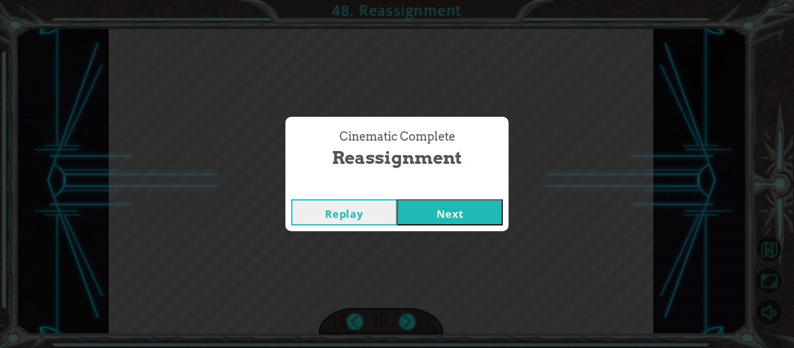
click at [437, 211] on button "Next" at bounding box center [450, 212] width 106 height 26
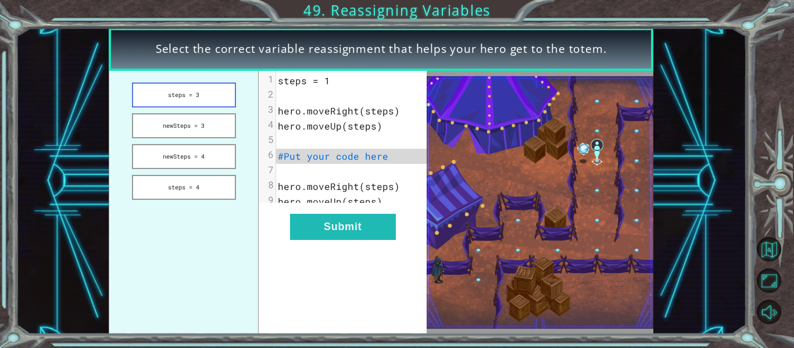
click at [185, 92] on button "steps = 3" at bounding box center [184, 95] width 104 height 25
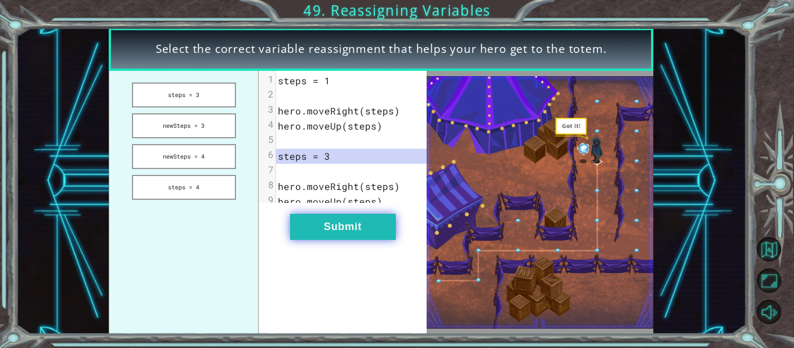
click at [330, 237] on button "Submit" at bounding box center [343, 227] width 106 height 26
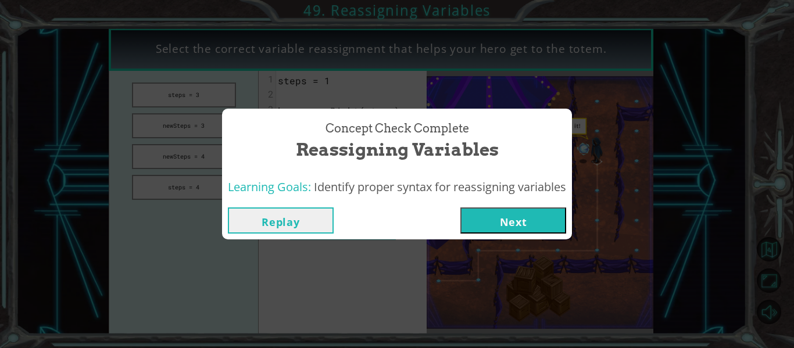
click at [538, 234] on div "Replay Next" at bounding box center [397, 221] width 350 height 38
click at [536, 230] on button "Next" at bounding box center [513, 221] width 106 height 26
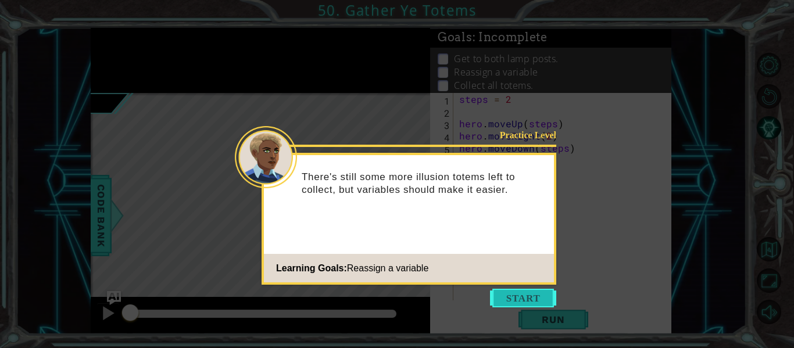
click at [519, 291] on button "Start" at bounding box center [523, 298] width 66 height 19
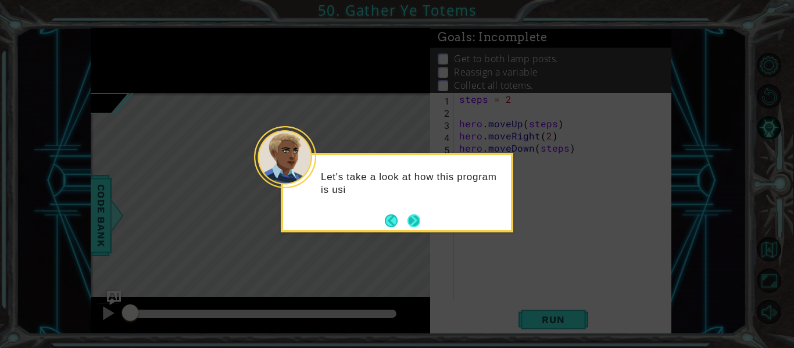
click at [420, 222] on button "Next" at bounding box center [414, 221] width 13 height 13
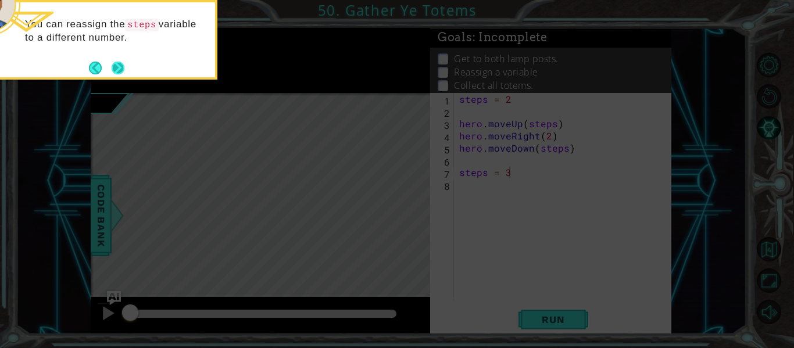
click at [115, 73] on button "Next" at bounding box center [118, 68] width 13 height 13
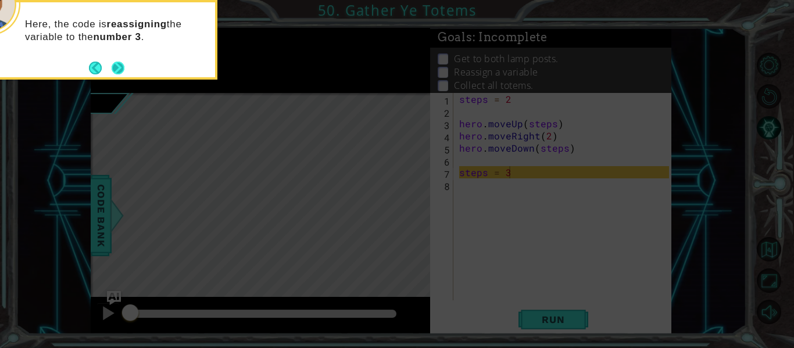
click at [115, 73] on button "Next" at bounding box center [118, 68] width 13 height 13
click at [119, 70] on button "Next" at bounding box center [118, 68] width 13 height 13
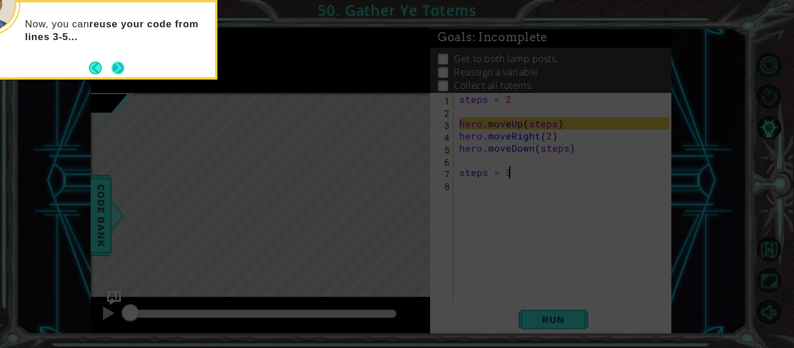
click at [119, 71] on button "Next" at bounding box center [118, 68] width 13 height 13
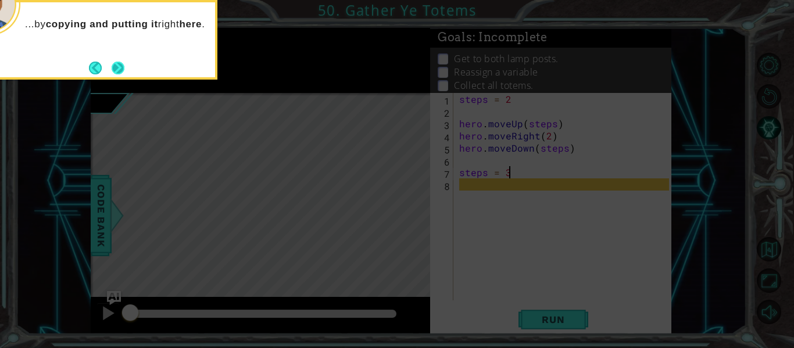
click at [119, 72] on button "Next" at bounding box center [118, 68] width 13 height 13
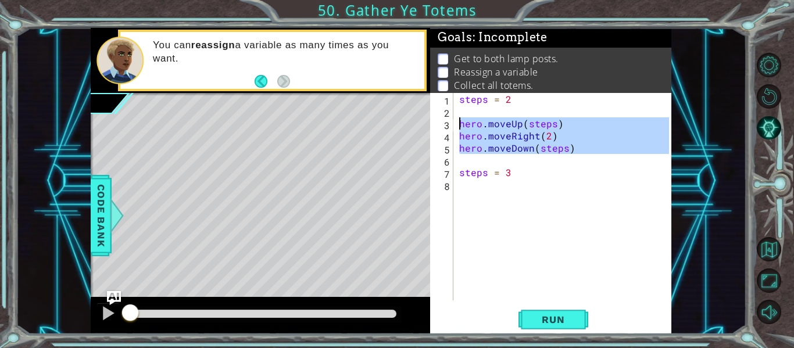
drag, startPoint x: 580, startPoint y: 155, endPoint x: 444, endPoint y: 124, distance: 138.9
click at [444, 124] on div "steps = 3 1 2 3 4 5 6 7 8 steps = 2 hero . moveUp ( steps ) hero . moveRight ( …" at bounding box center [549, 197] width 239 height 208
type textarea "hero.moveUp(steps) hero.moveRight(2)"
click at [484, 192] on div "steps = 2 hero . moveUp ( steps ) hero . moveRight ( 2 ) hero . moveDown ( step…" at bounding box center [566, 209] width 218 height 232
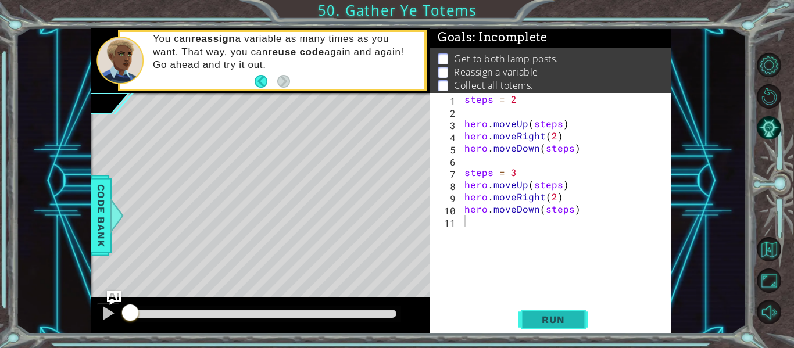
click at [562, 315] on span "Run" at bounding box center [553, 320] width 46 height 12
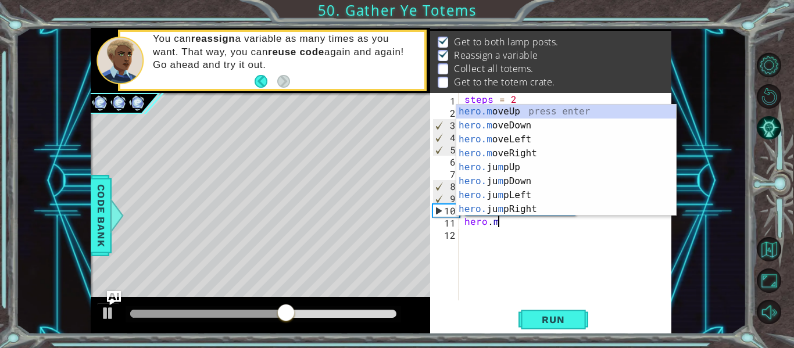
scroll to position [0, 2]
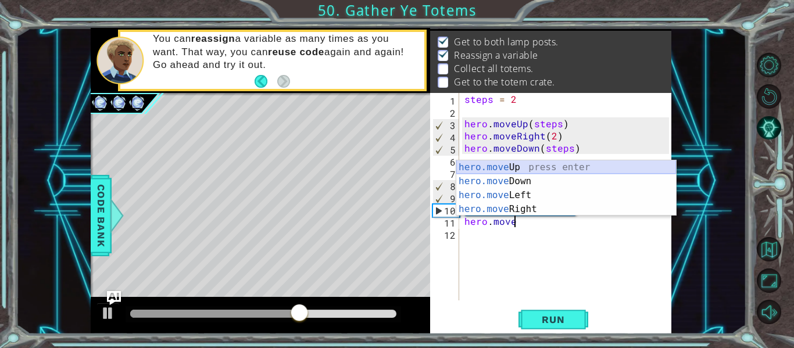
click at [521, 170] on div "hero.move Up press enter hero.move Down press enter hero.move Left press enter …" at bounding box center [566, 202] width 220 height 84
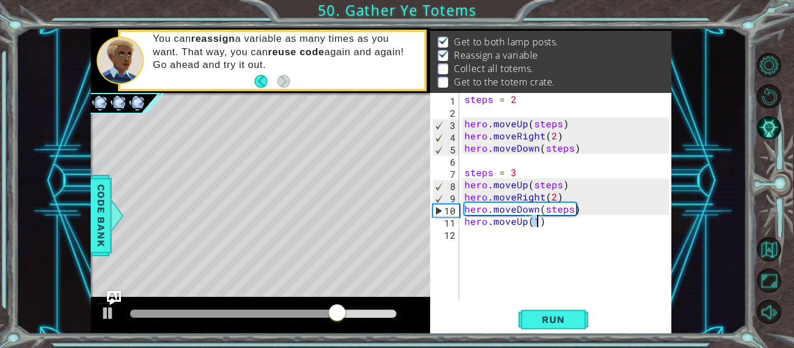
click at [594, 221] on div "steps = 2 hero . moveUp ( steps ) hero . moveRight ( 2 ) hero . moveDown ( step…" at bounding box center [568, 209] width 213 height 232
click at [594, 212] on div "steps = 2 hero . moveUp ( steps ) hero . moveRight ( 2 ) hero . moveDown ( step…" at bounding box center [568, 209] width 213 height 232
type textarea "hero.moveDown(steps)"
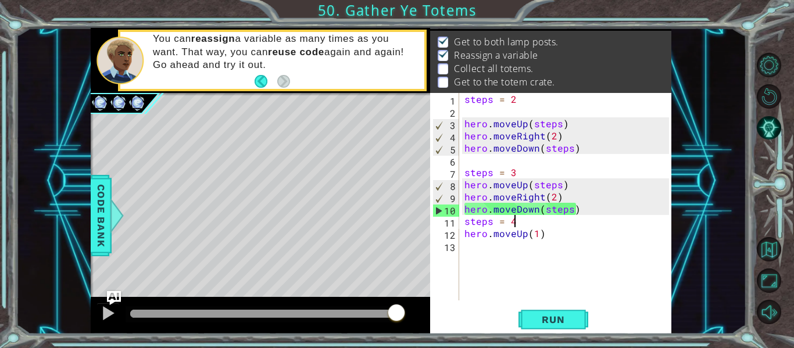
click at [540, 235] on div "steps = 2 hero . moveUp ( steps ) hero . moveRight ( 2 ) hero . moveDown ( step…" at bounding box center [568, 209] width 213 height 232
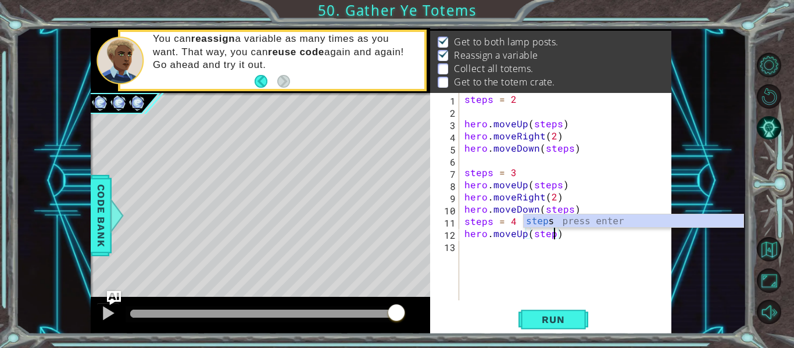
type textarea "hero.moveUp(steps)"
click at [541, 242] on div "steps = 2 hero . moveUp ( steps ) hero . moveRight ( 2 ) hero . moveDown ( step…" at bounding box center [568, 209] width 213 height 232
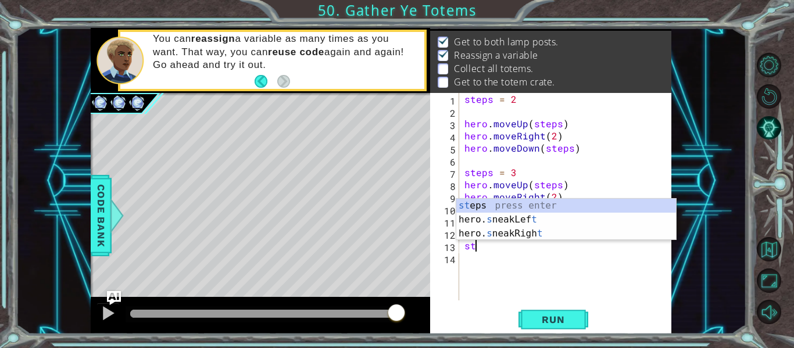
scroll to position [0, 0]
type textarea "s"
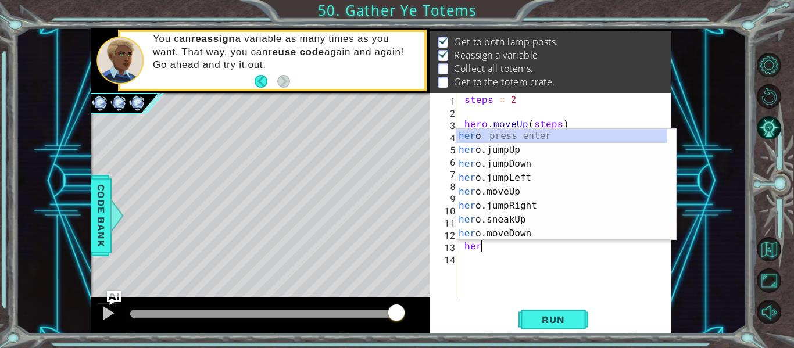
scroll to position [0, 1]
type textarea "hero"
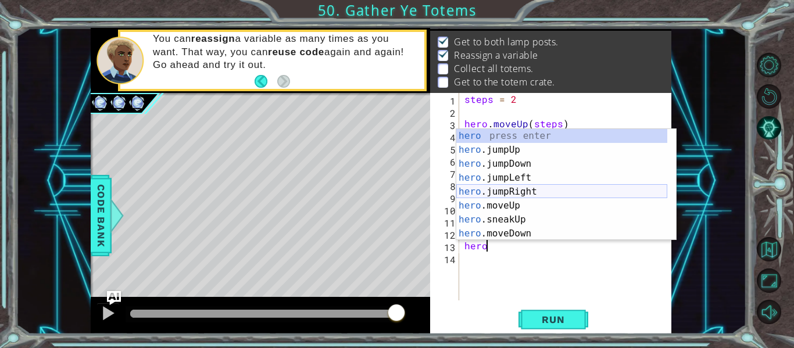
click at [552, 189] on div "hero press enter hero .jumpUp press enter hero .jumpDown press enter hero .jump…" at bounding box center [561, 199] width 211 height 140
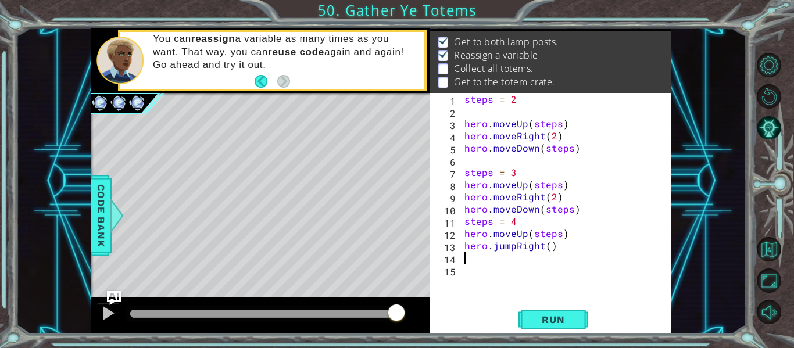
scroll to position [0, 0]
click at [550, 246] on div "steps = 2 hero . moveUp ( steps ) hero . moveRight ( 2 ) hero . moveDown ( step…" at bounding box center [568, 209] width 213 height 232
type textarea "hero.jumpRight()"
click at [523, 250] on div "steps = 2 hero . moveUp ( steps ) hero . moveRight ( 2 ) hero . moveDown ( step…" at bounding box center [568, 209] width 213 height 232
click at [516, 254] on div "steps = 2 hero . moveUp ( steps ) hero . moveRight ( 2 ) hero . moveDown ( step…" at bounding box center [568, 209] width 213 height 232
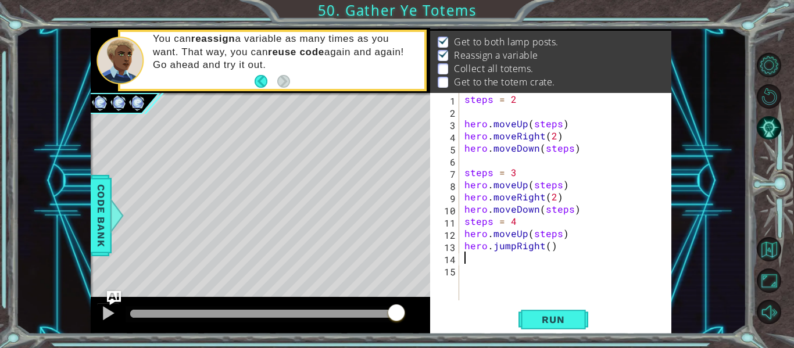
click at [515, 247] on div "steps = 2 hero . moveUp ( steps ) hero . moveRight ( 2 ) hero . moveDown ( step…" at bounding box center [568, 209] width 213 height 232
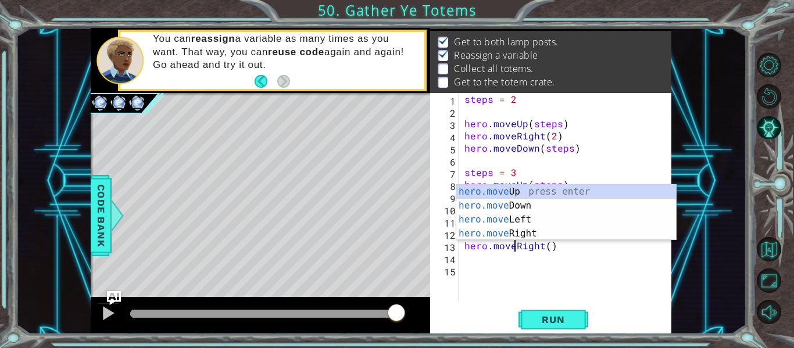
scroll to position [0, 3]
click at [508, 230] on div "hero.move Up press enter hero.move Down press enter hero.move Left press enter …" at bounding box center [566, 227] width 220 height 84
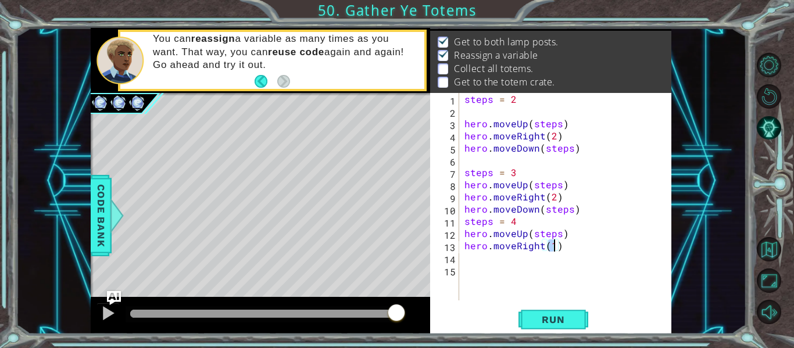
click at [549, 248] on div "steps = 2 hero . moveUp ( steps ) hero . moveRight ( 2 ) hero . moveDown ( step…" at bounding box center [565, 197] width 207 height 208
click at [555, 248] on div "steps = 2 hero . moveUp ( steps ) hero . moveRight ( 2 ) hero . moveDown ( step…" at bounding box center [568, 209] width 213 height 232
type textarea "hero.moveRight(2)"
click at [554, 250] on div "steps = 2 hero . moveUp ( steps ) hero . moveRight ( 2 ) hero . moveDown ( step…" at bounding box center [568, 209] width 213 height 232
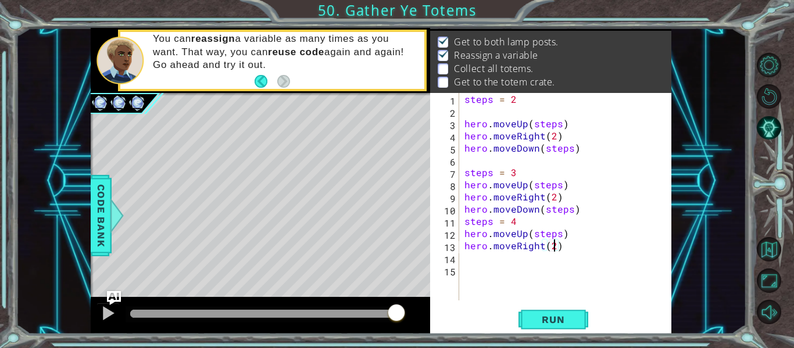
click at [544, 260] on div "steps = 2 hero . moveUp ( steps ) hero . moveRight ( 2 ) hero . moveDown ( step…" at bounding box center [568, 209] width 213 height 232
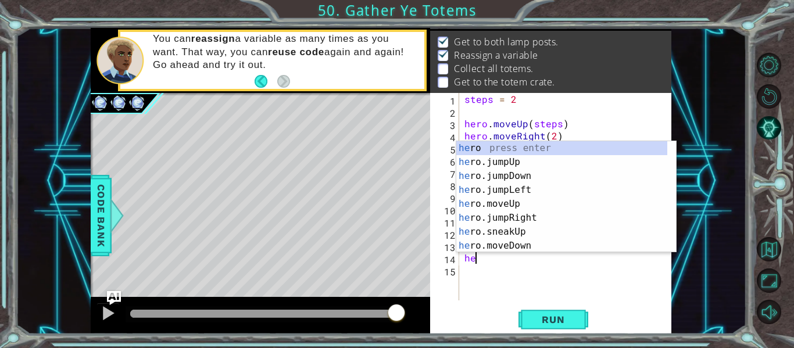
scroll to position [0, 1]
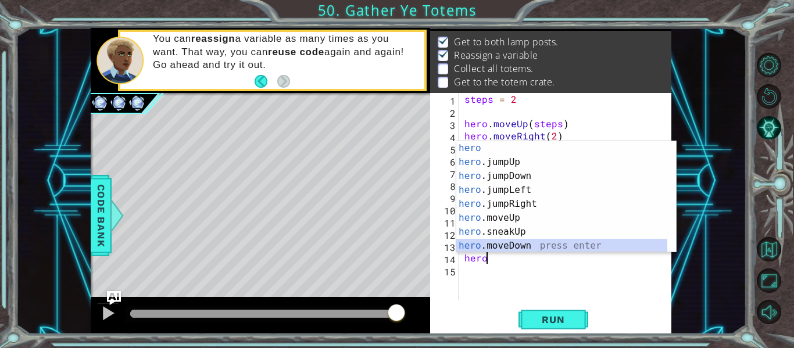
click at [548, 246] on div "hero press enter hero .jumpUp press enter hero .jumpDown press enter hero .jump…" at bounding box center [561, 211] width 211 height 140
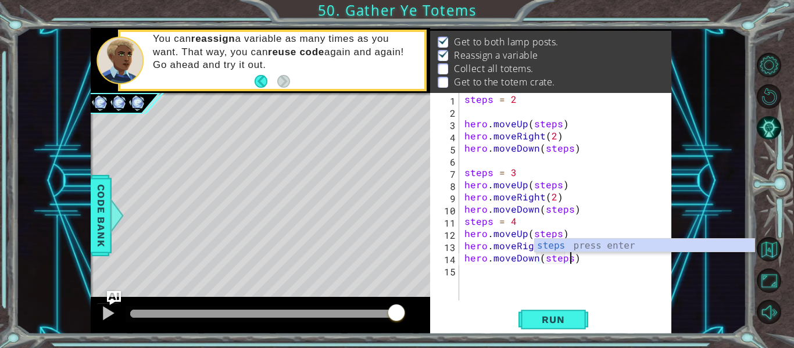
scroll to position [0, 6]
click at [548, 246] on div "steps press enter" at bounding box center [645, 260] width 220 height 42
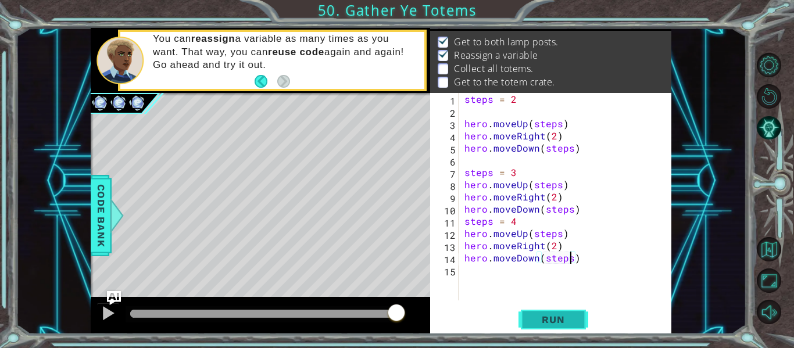
type textarea "hero.moveDown(steps)"
click at [543, 315] on span "Run" at bounding box center [553, 320] width 46 height 12
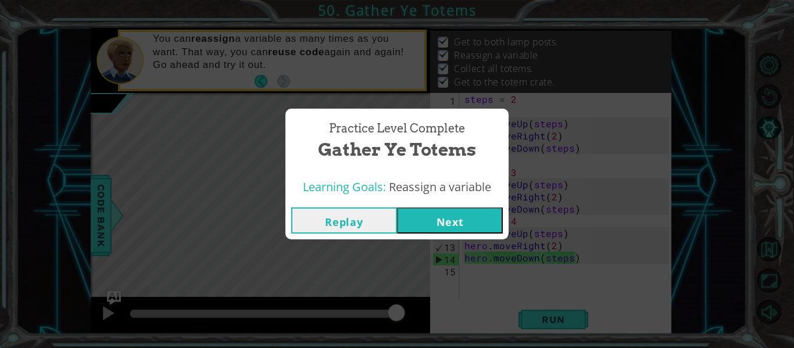
click at [458, 233] on button "Next" at bounding box center [450, 221] width 106 height 26
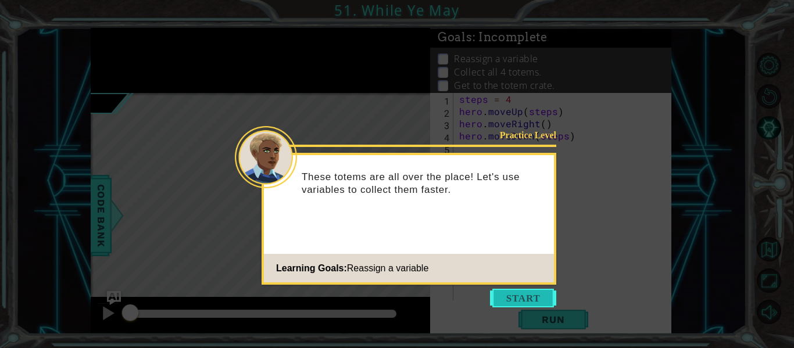
click at [540, 291] on button "Start" at bounding box center [523, 298] width 66 height 19
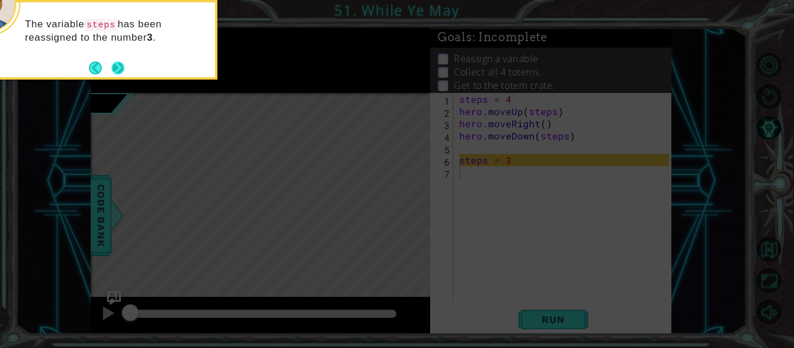
click at [119, 70] on button "Next" at bounding box center [118, 68] width 13 height 13
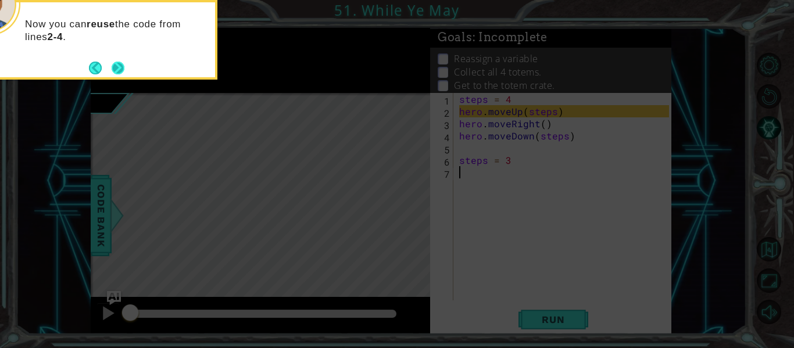
click at [116, 62] on button "Next" at bounding box center [118, 68] width 13 height 13
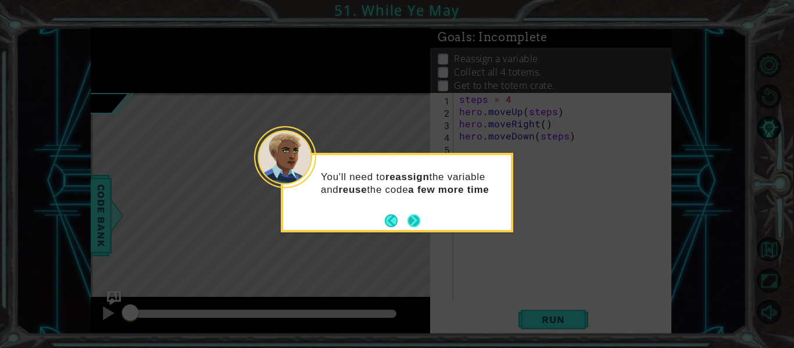
click at [408, 226] on button "Next" at bounding box center [414, 221] width 13 height 13
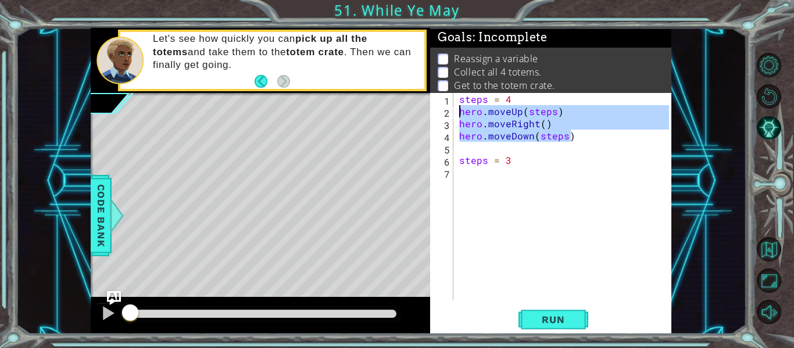
drag, startPoint x: 574, startPoint y: 142, endPoint x: 456, endPoint y: 110, distance: 121.6
click at [456, 110] on div "1 2 3 4 5 6 7 steps = 4 hero . moveUp ( steps ) hero . moveRight ( ) hero . mov…" at bounding box center [549, 197] width 239 height 208
type textarea "hero.moveUp(steps) hero.moveRight()"
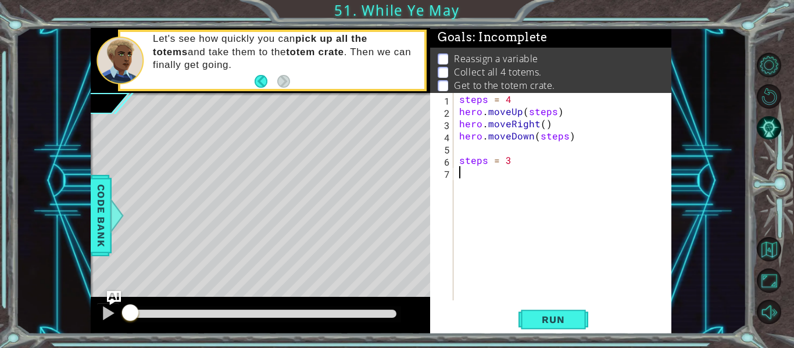
click at [515, 206] on div "steps = 4 hero . moveUp ( steps ) hero . moveRight ( ) hero . moveDown ( steps …" at bounding box center [566, 209] width 218 height 232
paste textarea "hero.moveDown(steps)"
type textarea "hero.moveDown(steps)"
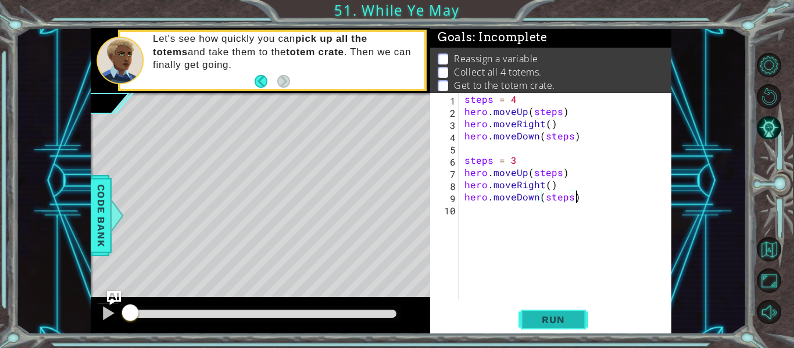
click at [552, 315] on span "Run" at bounding box center [553, 320] width 46 height 12
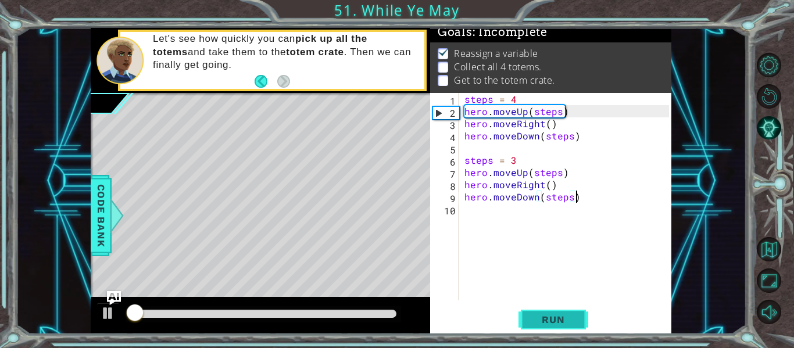
scroll to position [10, 0]
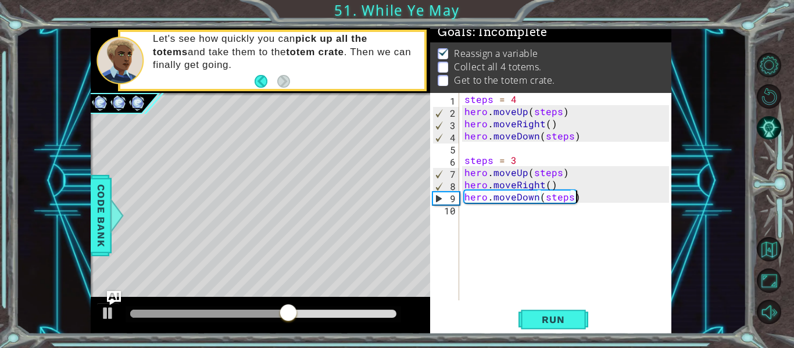
click at [525, 218] on div "steps = 4 hero . moveUp ( steps ) hero . moveRight ( ) hero . moveDown ( steps …" at bounding box center [568, 209] width 213 height 232
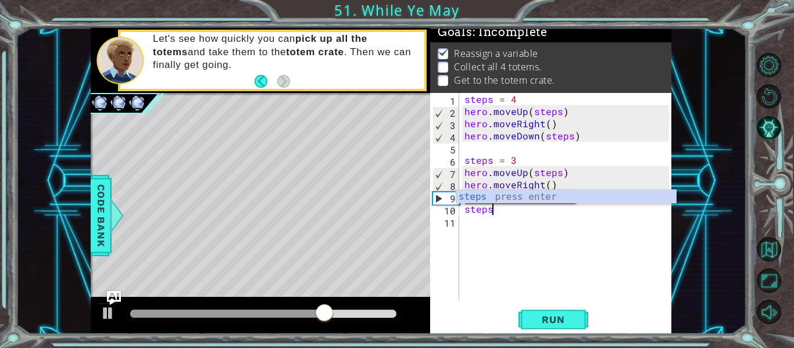
scroll to position [0, 2]
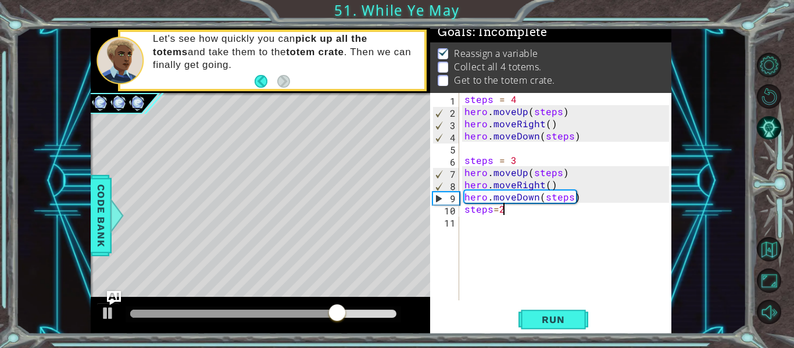
click at [495, 212] on div "steps = 4 hero . moveUp ( steps ) hero . moveRight ( ) hero . moveDown ( steps …" at bounding box center [568, 209] width 213 height 232
click at [506, 212] on div "steps = 4 hero . moveUp ( steps ) hero . moveRight ( ) hero . moveDown ( steps …" at bounding box center [568, 209] width 213 height 232
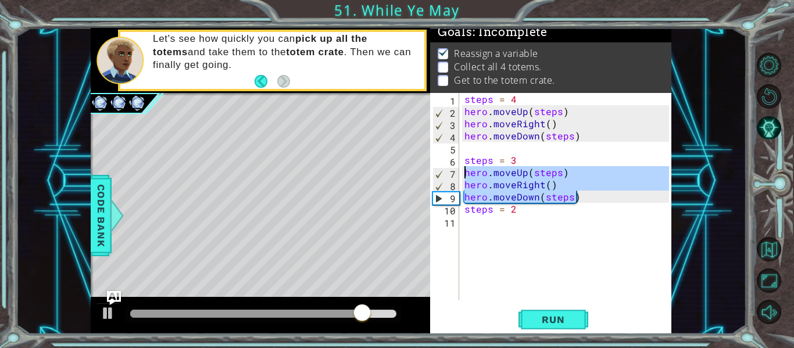
drag, startPoint x: 584, startPoint y: 201, endPoint x: 420, endPoint y: 173, distance: 167.0
click at [420, 173] on div "1 ההההההההההההההההההההההההההההההההההההההההההההההההההההההההההההההההההההההההההההה…" at bounding box center [381, 181] width 581 height 306
type textarea "hero.moveUp(steps) hero.moveRight()"
click at [518, 220] on div "steps = 4 hero . moveUp ( steps ) hero . moveRight ( ) hero . moveDown ( steps …" at bounding box center [568, 209] width 213 height 232
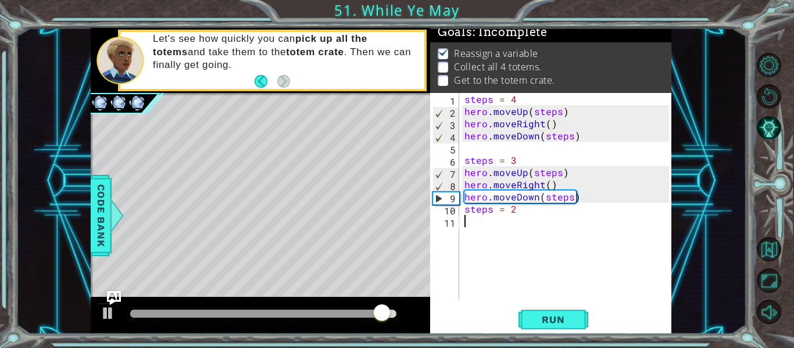
scroll to position [0, 0]
paste textarea "hero.moveDown(steps)"
type textarea "hero.moveDown(steps)"
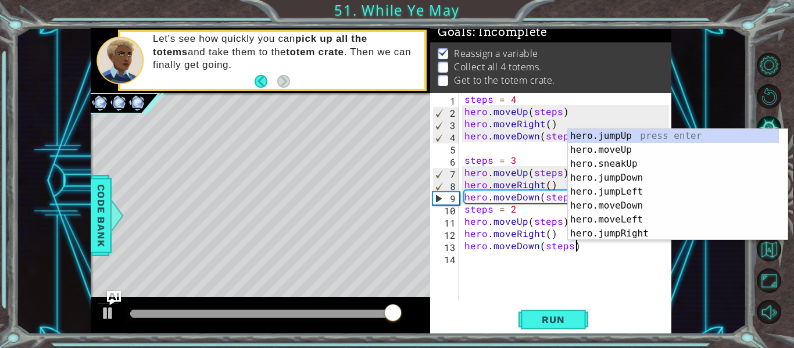
click at [554, 270] on div "steps = 4 hero . moveUp ( steps ) hero . moveRight ( ) hero . moveDown ( steps …" at bounding box center [568, 209] width 213 height 232
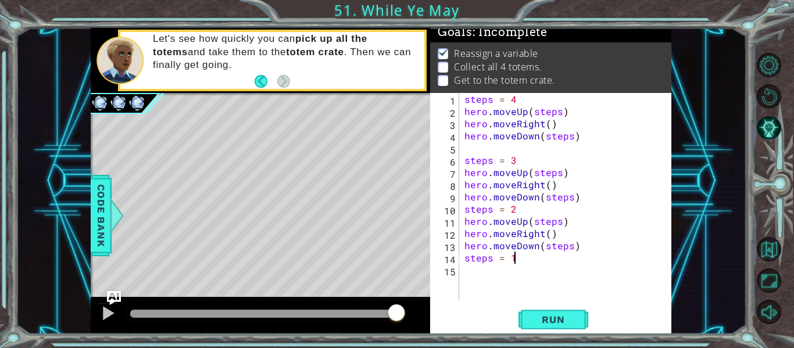
scroll to position [0, 2]
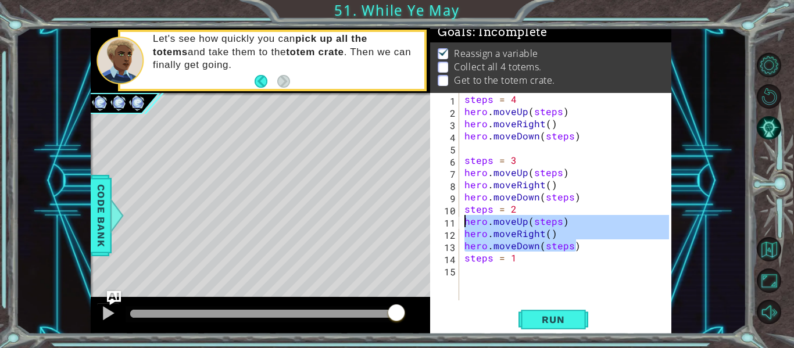
drag, startPoint x: 574, startPoint y: 245, endPoint x: 451, endPoint y: 217, distance: 126.8
click at [451, 217] on div "steps = 1 1 2 3 4 5 6 7 8 9 10 11 12 13 14 15 steps = 4 hero . moveUp ( steps )…" at bounding box center [549, 197] width 239 height 208
type textarea "hero.moveUp(steps) hero.moveRight()"
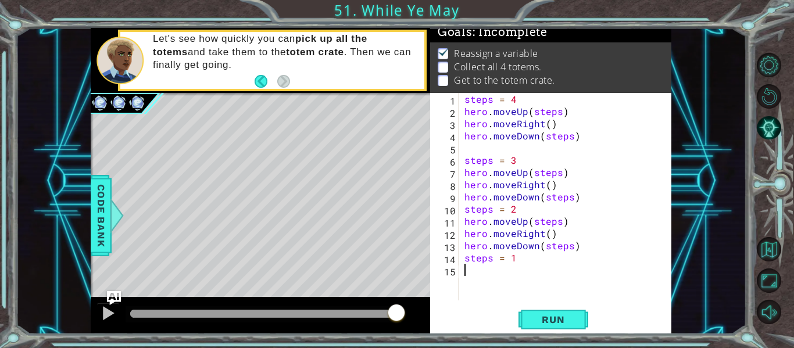
click at [500, 266] on div "steps = 4 hero . moveUp ( steps ) hero . moveRight ( ) hero . moveDown ( steps …" at bounding box center [568, 209] width 213 height 232
paste textarea "hero.moveDown(steps)"
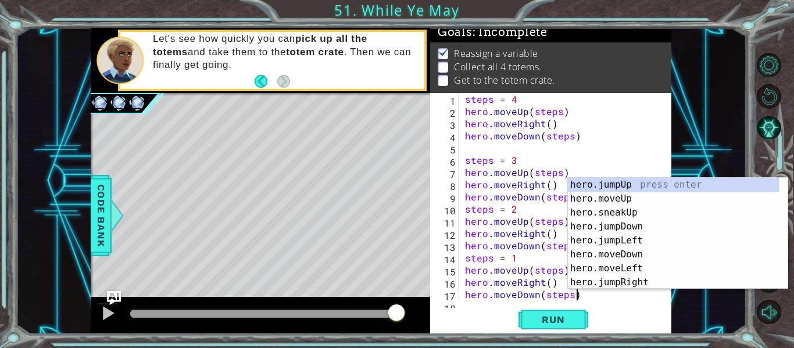
scroll to position [12, 0]
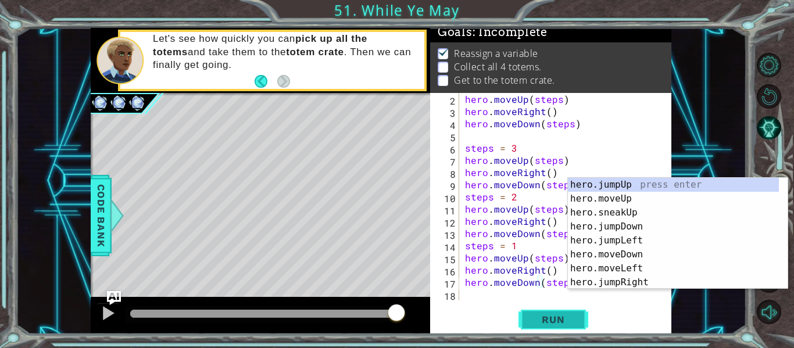
type textarea "hero.moveDown(steps)"
click at [541, 319] on span "Run" at bounding box center [553, 320] width 46 height 12
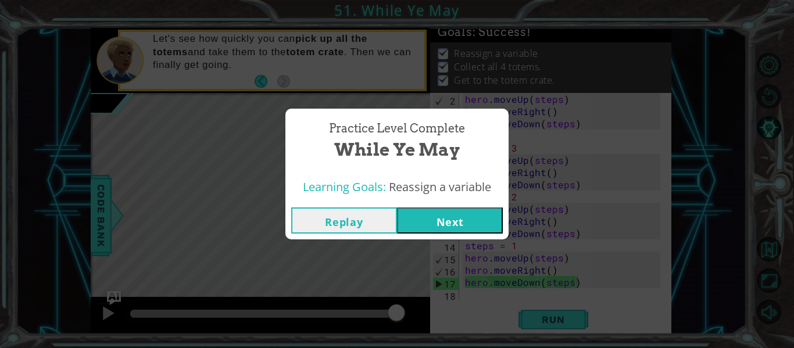
click at [463, 221] on button "Next" at bounding box center [450, 221] width 106 height 26
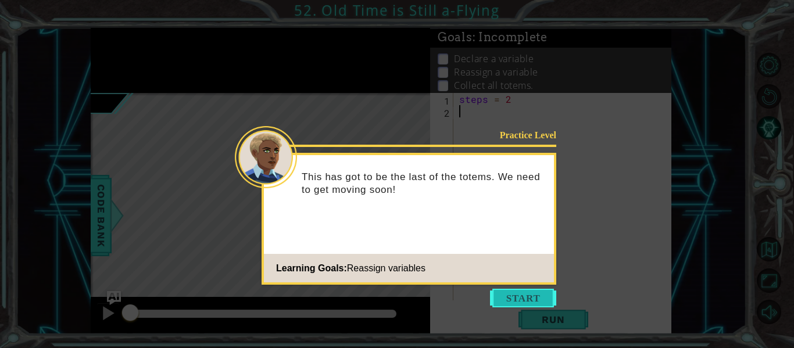
click at [520, 298] on button "Start" at bounding box center [523, 298] width 66 height 19
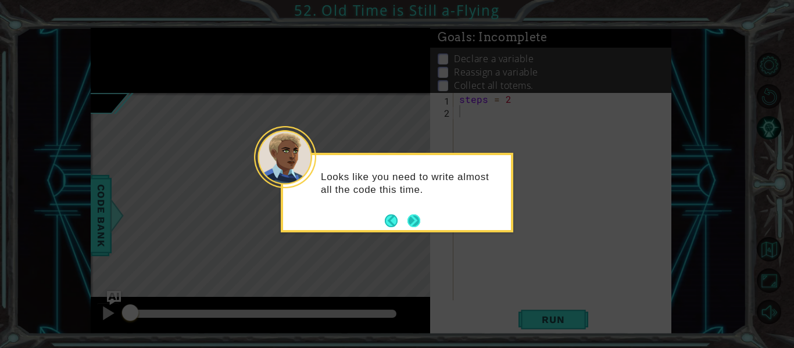
click at [411, 226] on button "Next" at bounding box center [414, 221] width 13 height 13
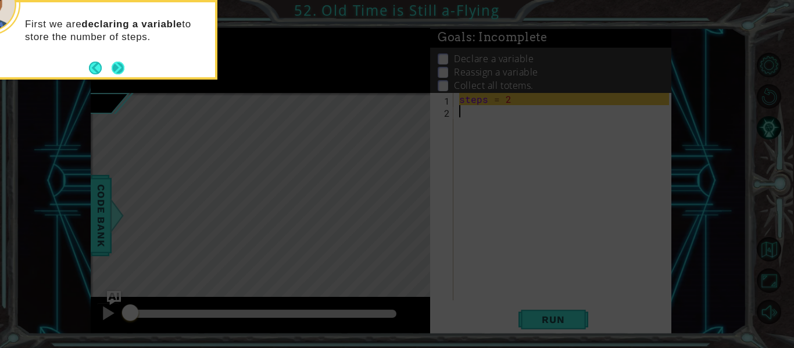
click at [119, 70] on button "Next" at bounding box center [118, 68] width 13 height 13
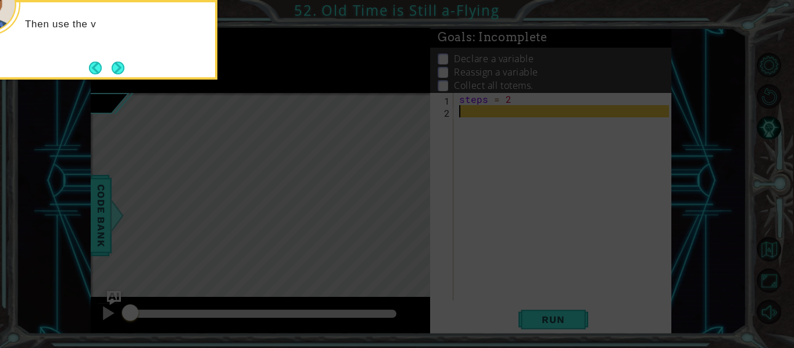
click at [119, 70] on button "Next" at bounding box center [118, 68] width 13 height 13
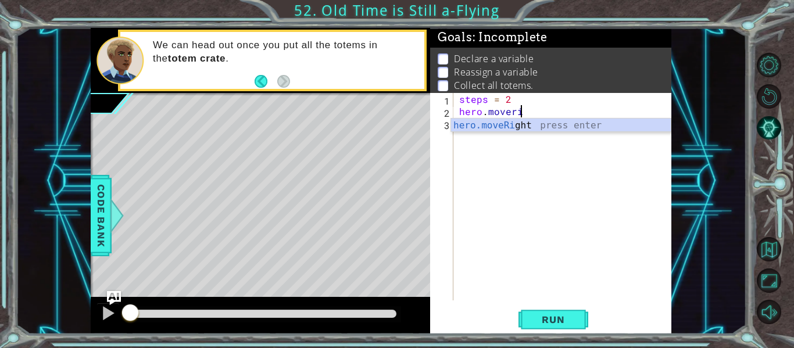
scroll to position [0, 3]
click at [522, 126] on div "hero.moveRi ght press enter" at bounding box center [561, 140] width 220 height 42
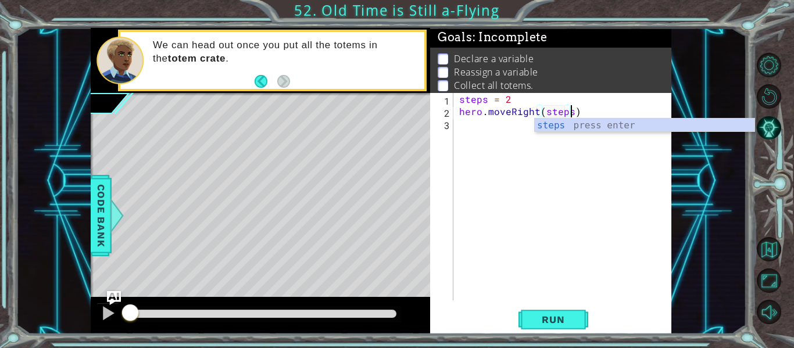
scroll to position [0, 7]
click at [549, 123] on div "steps press enter" at bounding box center [645, 140] width 220 height 42
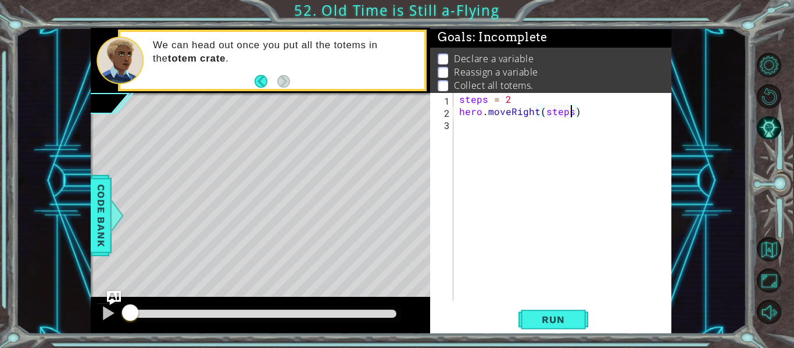
click at [518, 127] on div "steps = 2 hero . moveRight ( steps )" at bounding box center [566, 209] width 218 height 232
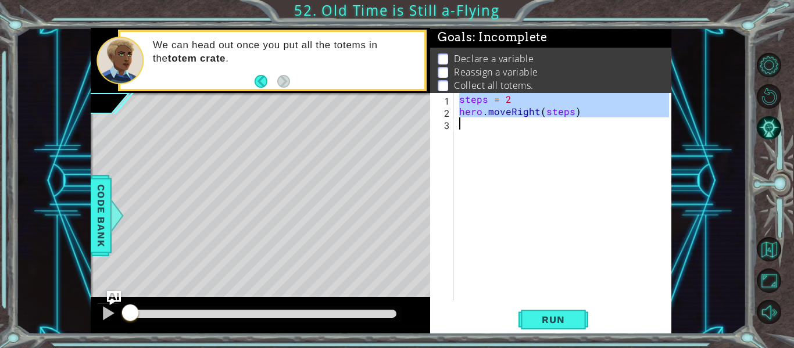
type textarea "hero.moveRight(steps)"
click at [518, 127] on div "steps = 2 hero . moveRight ( steps )" at bounding box center [563, 197] width 212 height 208
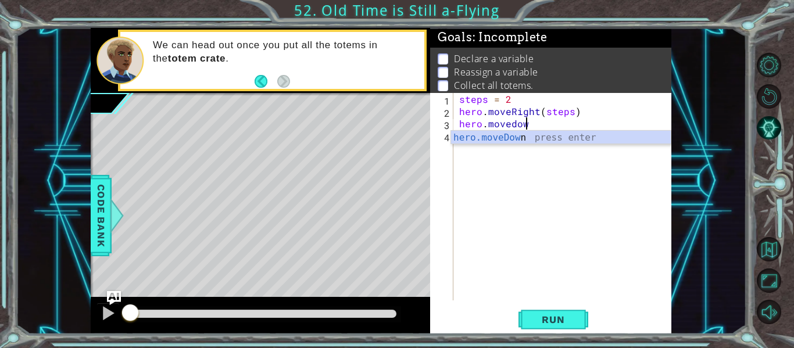
scroll to position [0, 4]
click at [483, 135] on div "hero.moveDown press enter" at bounding box center [561, 152] width 220 height 42
type textarea "hero.moveDown(1)"
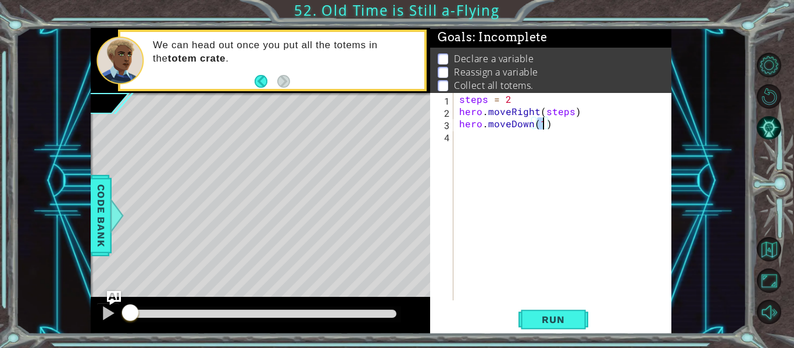
click at [483, 135] on div "steps = 2 hero . moveRight ( steps ) hero . moveDown ( 1 )" at bounding box center [566, 209] width 218 height 232
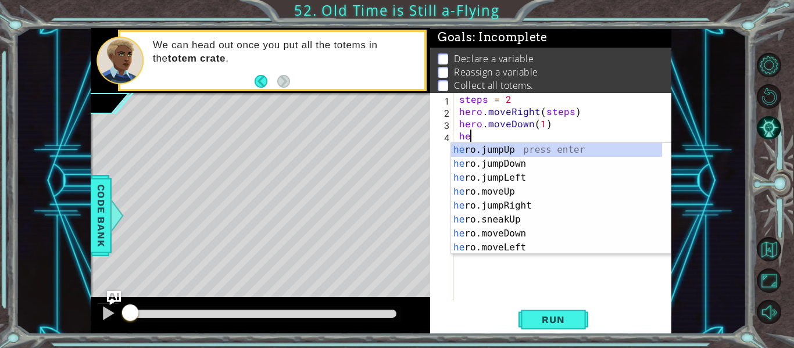
scroll to position [0, 1]
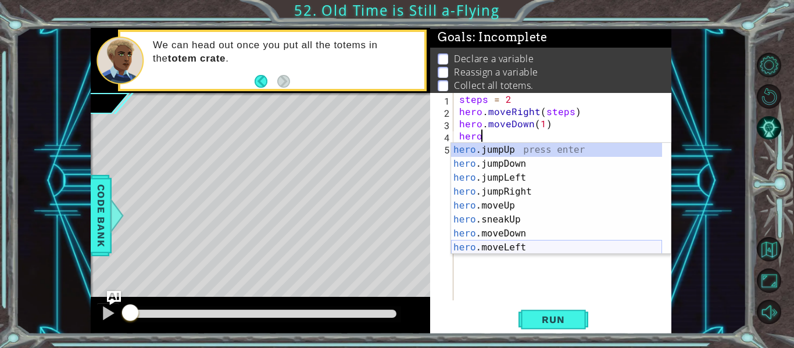
click at [534, 246] on div "hero .jumpUp press enter hero .jumpDown press enter hero .jumpLeft press enter …" at bounding box center [556, 213] width 211 height 140
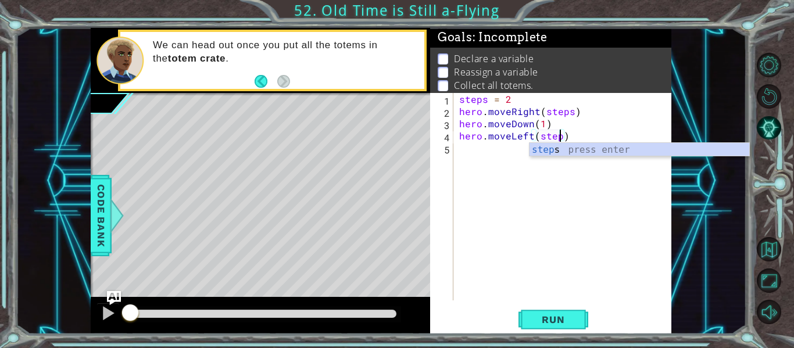
type textarea "hero.moveLeft(steps)"
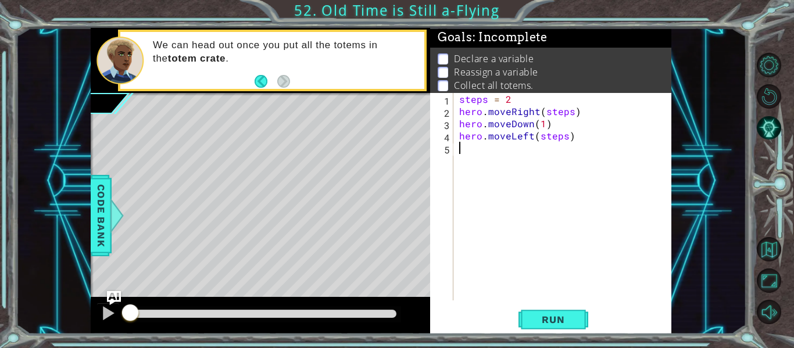
click at [494, 153] on div "steps = 2 hero . moveRight ( steps ) hero . moveDown ( 1 ) hero . moveLeft ( st…" at bounding box center [566, 209] width 218 height 232
click at [444, 99] on div "steps = 4 1 2 3 4 5 6 steps = 2 hero . moveRight ( steps ) hero . moveDown ( 1 …" at bounding box center [549, 197] width 239 height 208
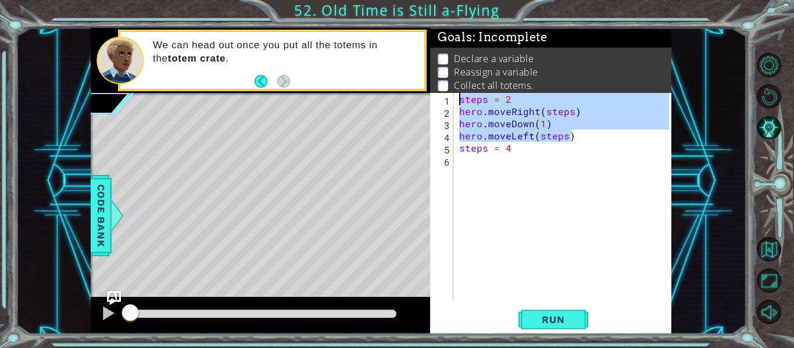
click at [609, 141] on div "steps = 2 hero . moveRight ( steps ) hero . moveDown ( 1 ) hero . moveLeft ( st…" at bounding box center [563, 197] width 212 height 208
drag, startPoint x: 585, startPoint y: 141, endPoint x: 440, endPoint y: 112, distance: 147.7
click at [440, 112] on div "hero.moveLeft(steps) 1 2 3 4 5 6 steps = 2 hero . moveRight ( steps ) hero . mo…" at bounding box center [549, 197] width 239 height 208
type textarea "hero.moveRight(steps) hero.moveDown(1)"
click at [511, 177] on div "steps = 2 hero . moveRight ( steps ) hero . moveDown ( 1 ) hero . moveLeft ( st…" at bounding box center [566, 209] width 218 height 232
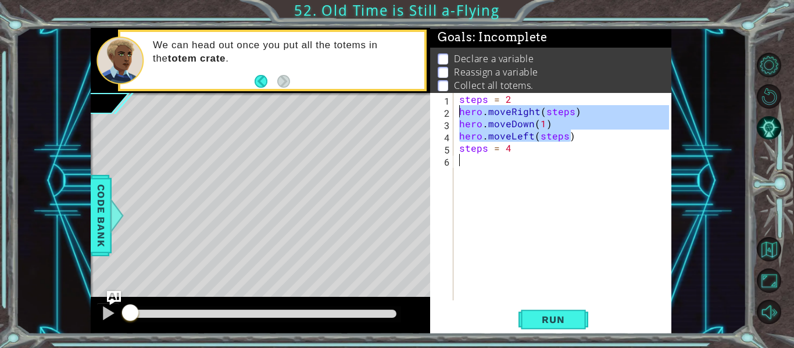
click at [511, 177] on div "steps = 2 hero . moveRight ( steps ) hero . moveDown ( 1 ) hero . moveLeft ( st…" at bounding box center [566, 209] width 218 height 232
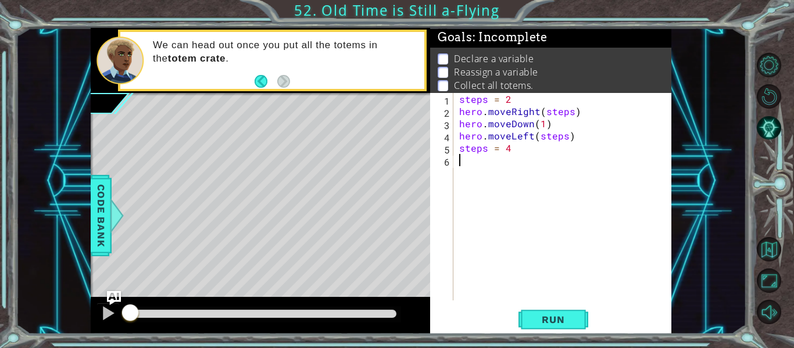
paste textarea "hero.moveLeft(steps)"
type textarea "hero.moveLeft(steps)"
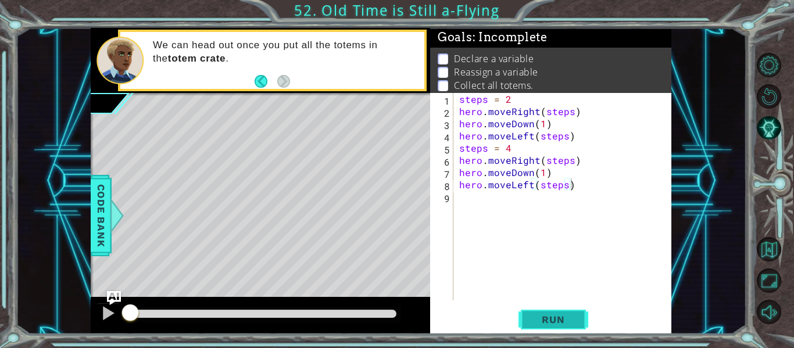
click at [545, 317] on span "Run" at bounding box center [553, 320] width 46 height 12
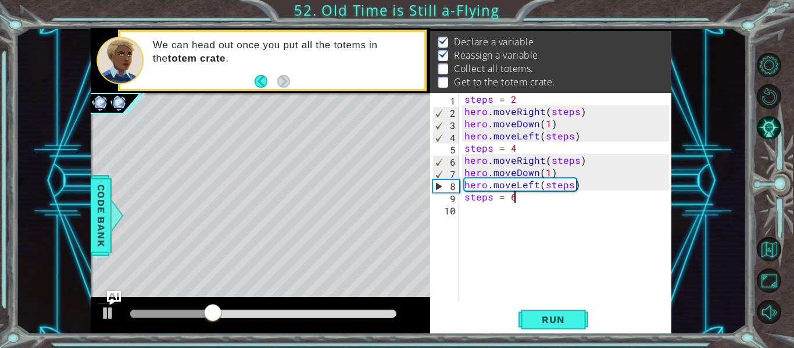
scroll to position [0, 2]
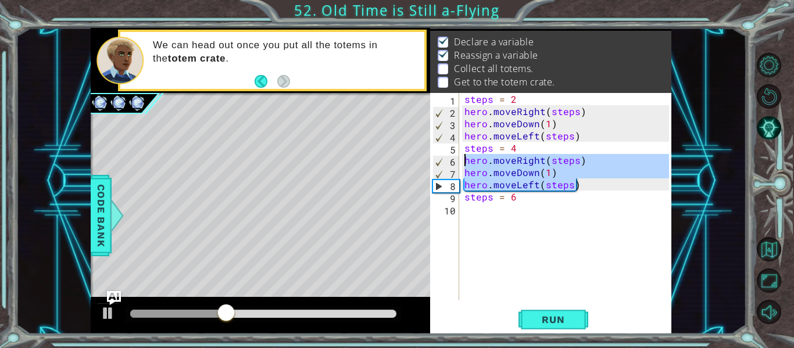
drag, startPoint x: 580, startPoint y: 189, endPoint x: 431, endPoint y: 163, distance: 151.1
click at [431, 163] on div "steps = 6 1 2 3 4 5 6 7 8 9 10 steps = 2 hero . moveRight ( steps ) hero . move…" at bounding box center [549, 197] width 239 height 208
type textarea "hero.moveRight(steps) hero.moveDown(1)"
click at [477, 210] on div "steps = 2 hero . moveRight ( steps ) hero . moveDown ( 1 ) hero . moveLeft ( st…" at bounding box center [568, 209] width 213 height 232
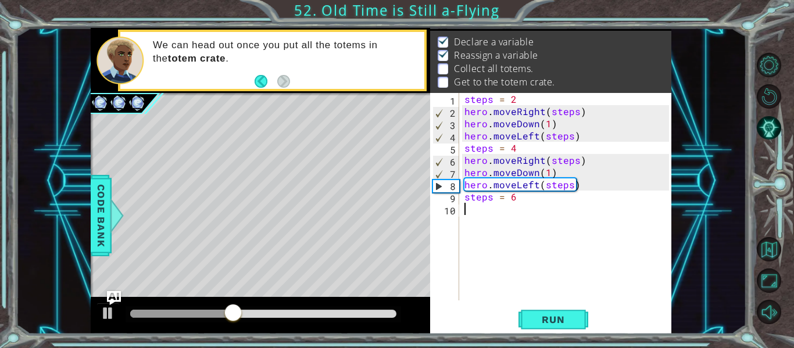
scroll to position [0, 0]
paste textarea "hero.moveLeft(steps)"
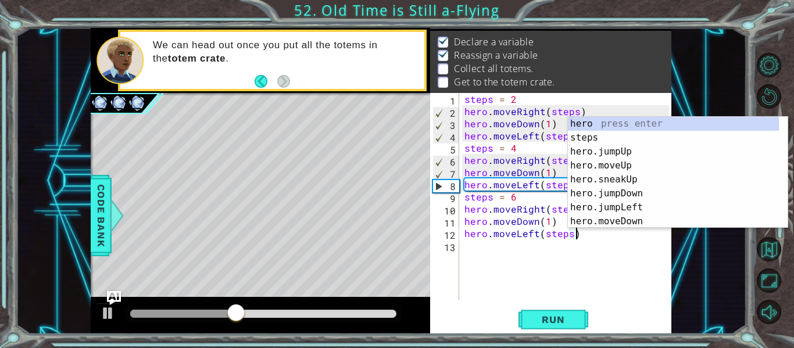
type textarea "hero.moveLeft(steps)"
click at [559, 334] on div "hero.moveLeft(steps) 1 2 3 4 5 6 7 8 9 10 11 12 13 steps = 2 hero . moveRight (…" at bounding box center [550, 213] width 241 height 241
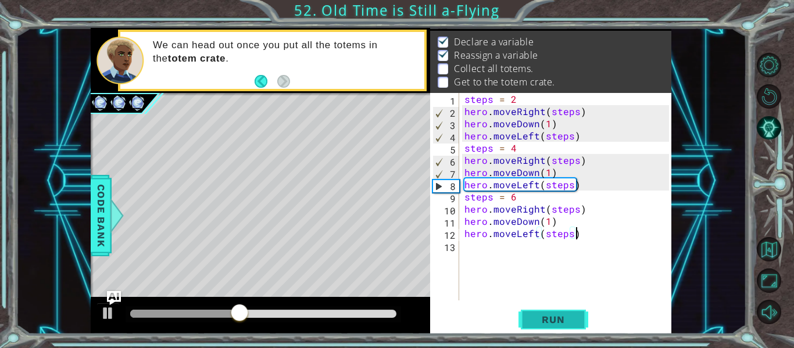
click at [556, 329] on button "Run" at bounding box center [554, 320] width 70 height 24
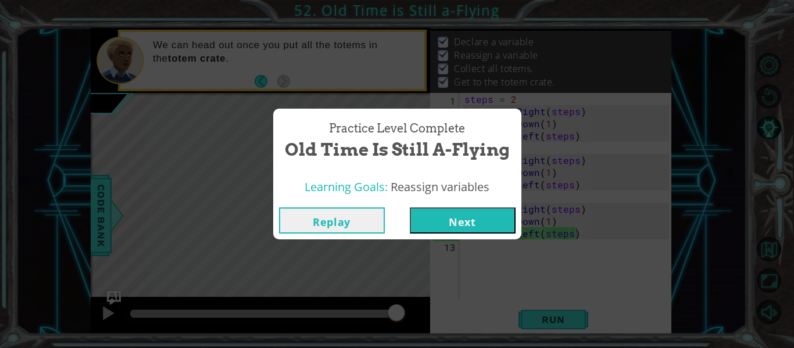
click at [486, 219] on button "Next" at bounding box center [463, 221] width 106 height 26
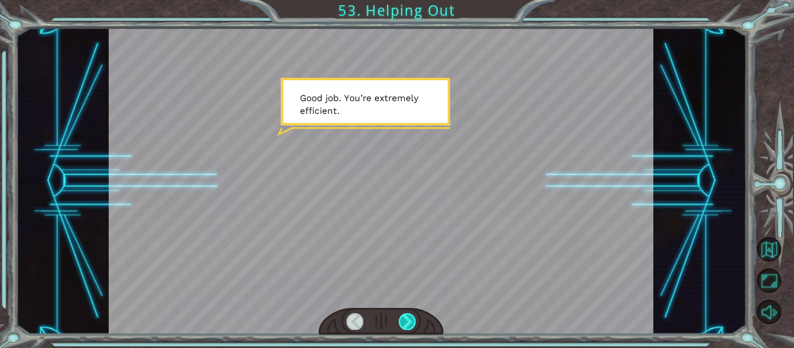
click at [407, 320] on div at bounding box center [407, 321] width 17 height 16
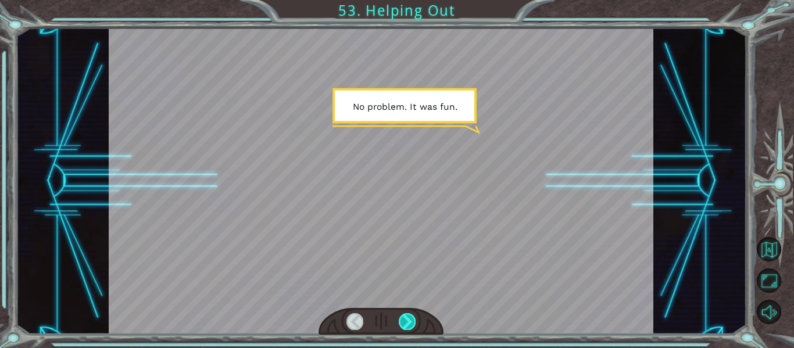
click at [407, 320] on div at bounding box center [407, 321] width 17 height 16
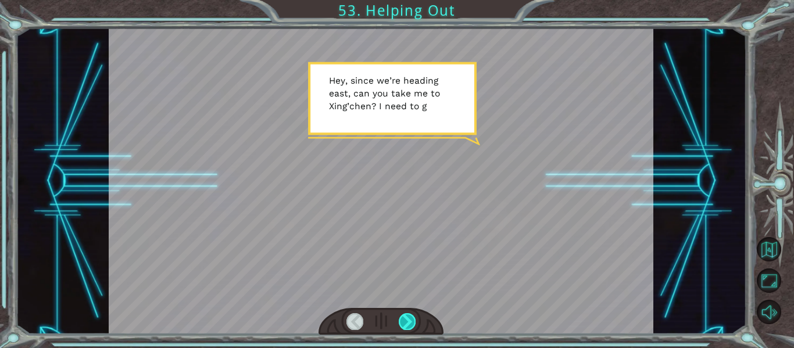
click at [407, 320] on div at bounding box center [407, 321] width 17 height 16
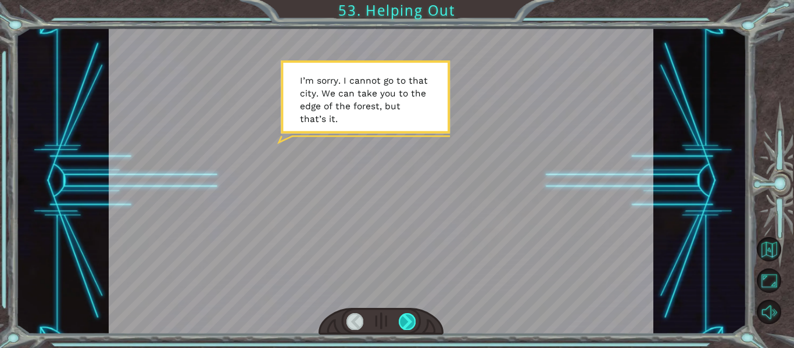
click at [407, 320] on div at bounding box center [407, 321] width 17 height 16
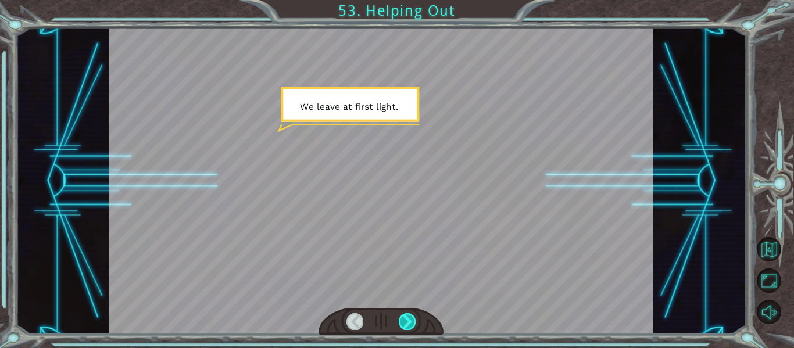
click at [407, 320] on div at bounding box center [407, 321] width 17 height 16
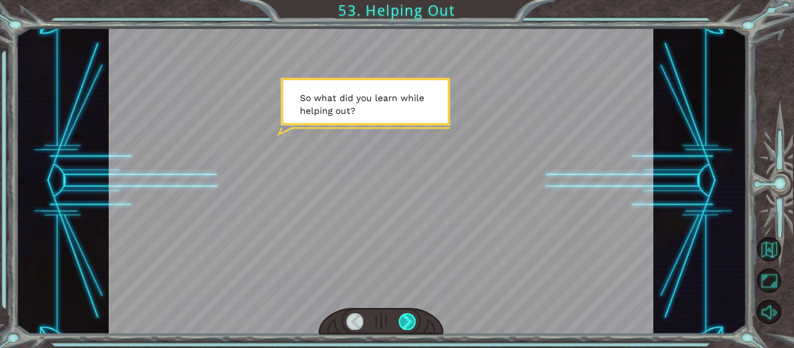
click at [407, 320] on div at bounding box center [407, 321] width 17 height 16
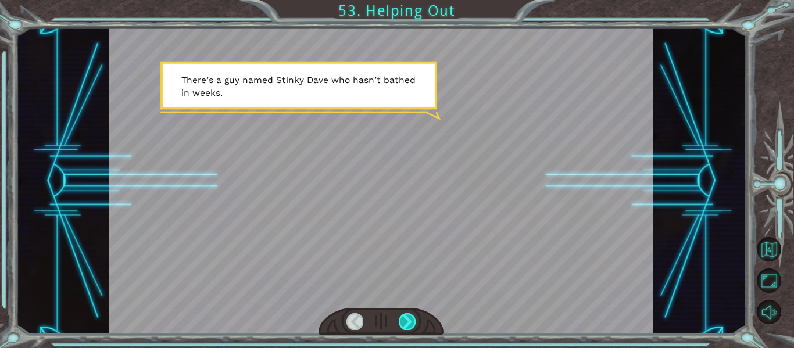
click at [407, 320] on div at bounding box center [407, 321] width 17 height 16
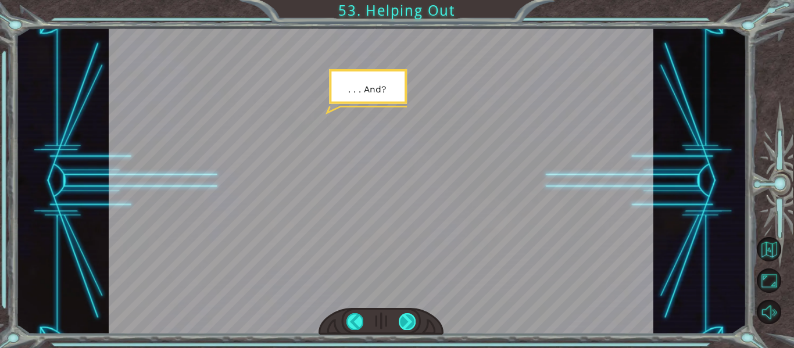
click at [407, 320] on div at bounding box center [407, 321] width 17 height 16
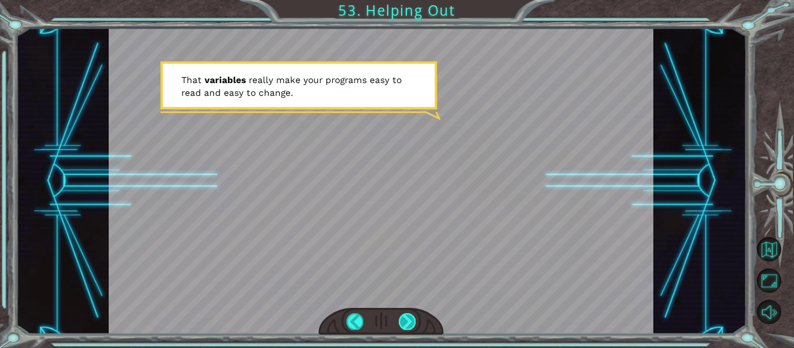
click at [407, 320] on div at bounding box center [407, 321] width 17 height 16
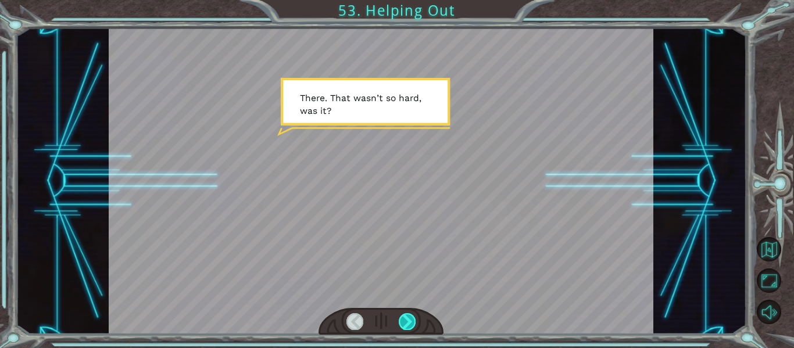
click at [407, 320] on div at bounding box center [407, 321] width 17 height 16
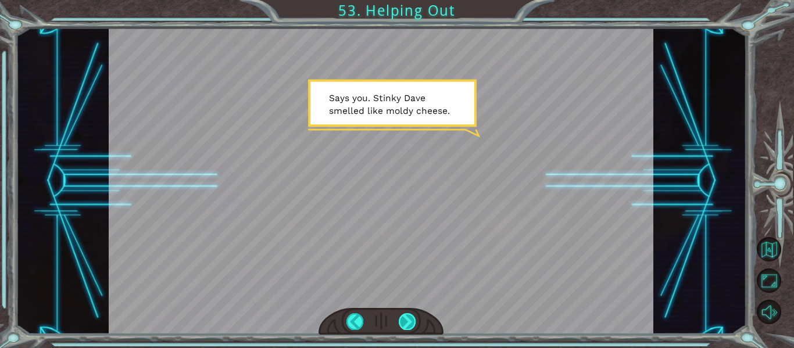
click at [407, 320] on div at bounding box center [407, 321] width 17 height 16
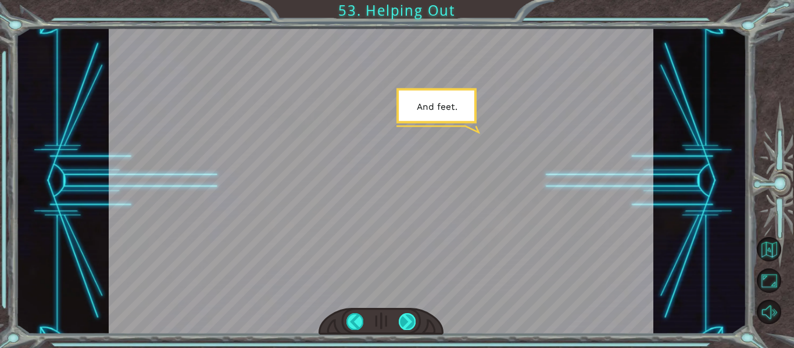
click at [407, 320] on div at bounding box center [407, 321] width 17 height 16
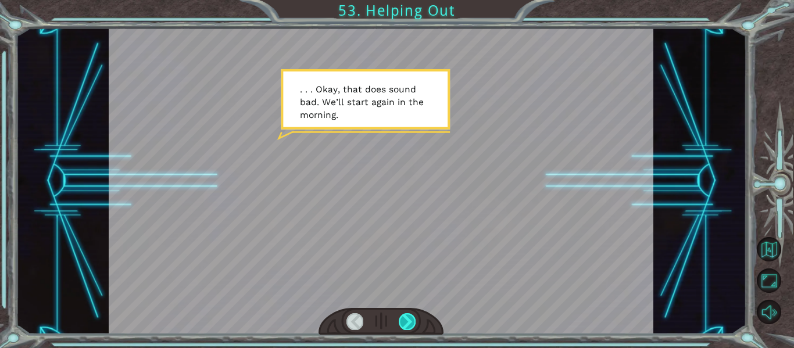
click at [407, 320] on div at bounding box center [407, 321] width 17 height 16
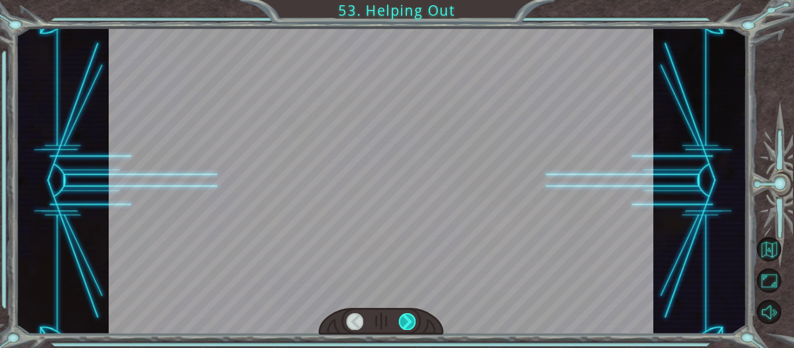
click at [407, 320] on div at bounding box center [407, 321] width 17 height 16
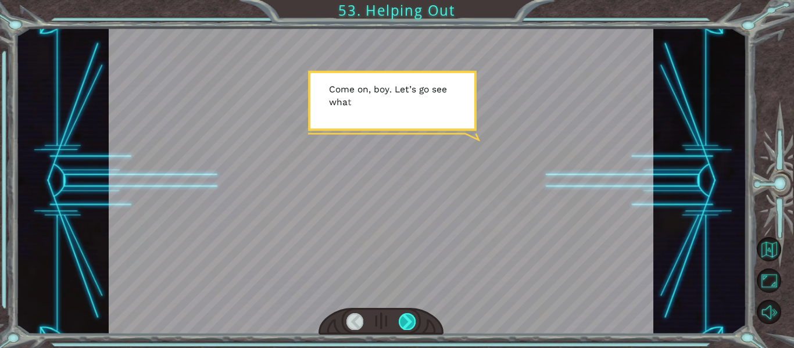
click at [407, 320] on div at bounding box center [407, 321] width 17 height 16
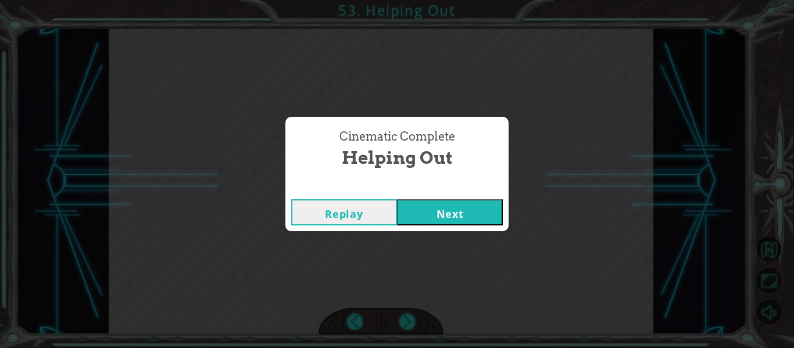
click at [443, 205] on button "Next" at bounding box center [450, 212] width 106 height 26
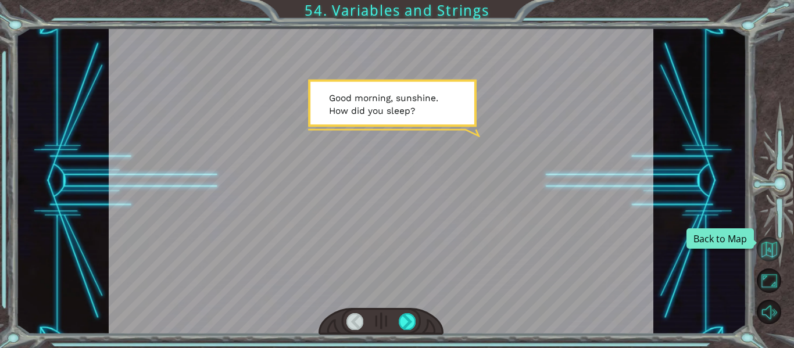
click at [769, 255] on button "Back to Map" at bounding box center [769, 249] width 24 height 24
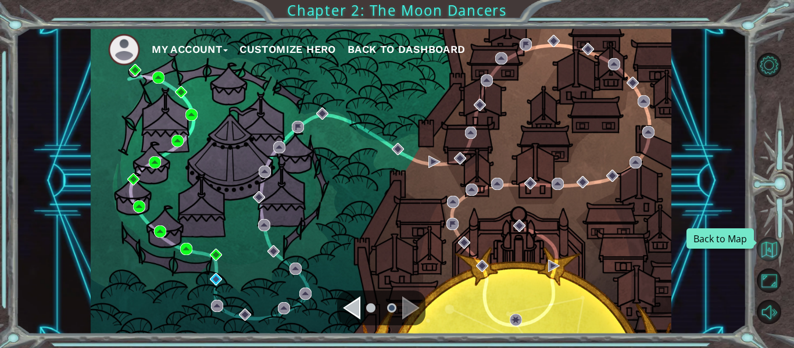
click at [766, 255] on button "Back to Map" at bounding box center [769, 249] width 24 height 24
click at [354, 316] on div "Navigate to the previous page" at bounding box center [351, 308] width 17 height 23
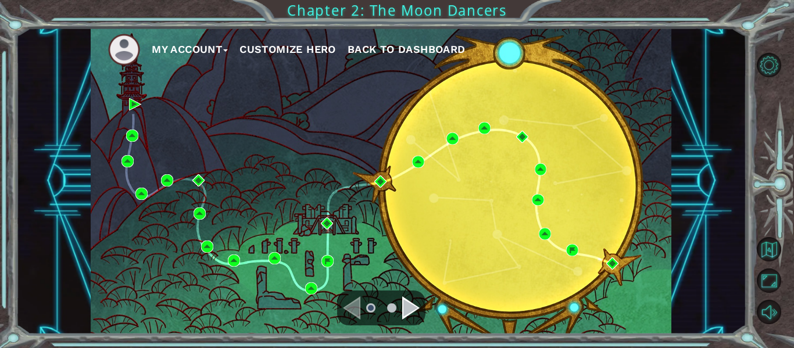
click at [409, 310] on div "Navigate to the next page" at bounding box center [410, 308] width 17 height 23
